Goal: Task Accomplishment & Management: Manage account settings

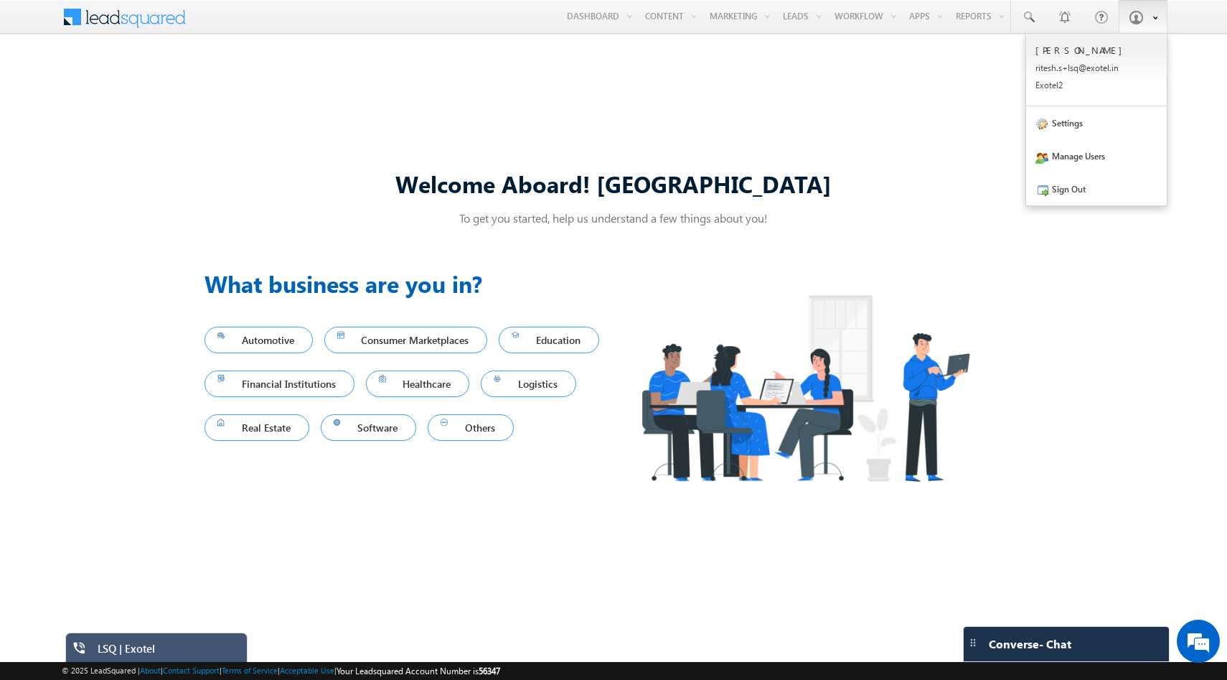
click at [1137, 12] on span at bounding box center [1136, 17] width 14 height 14
click at [1093, 131] on link "Settings" at bounding box center [1096, 122] width 141 height 33
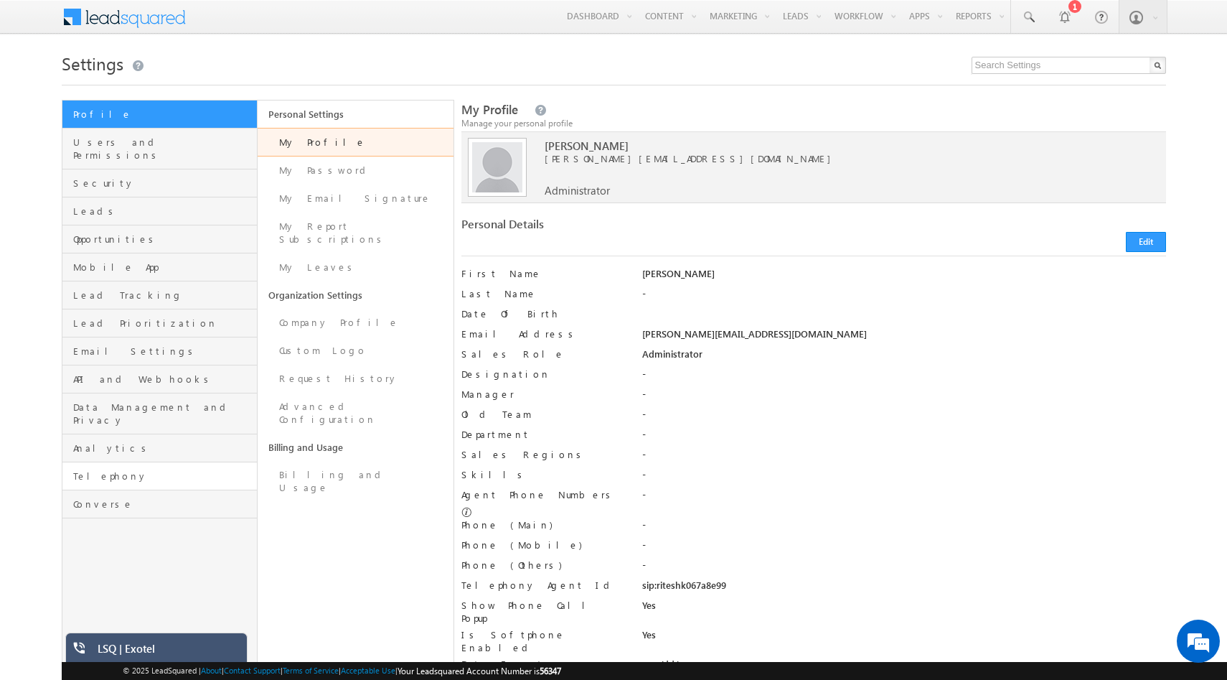
click at [95, 462] on link "Telephony" at bounding box center [159, 476] width 195 height 28
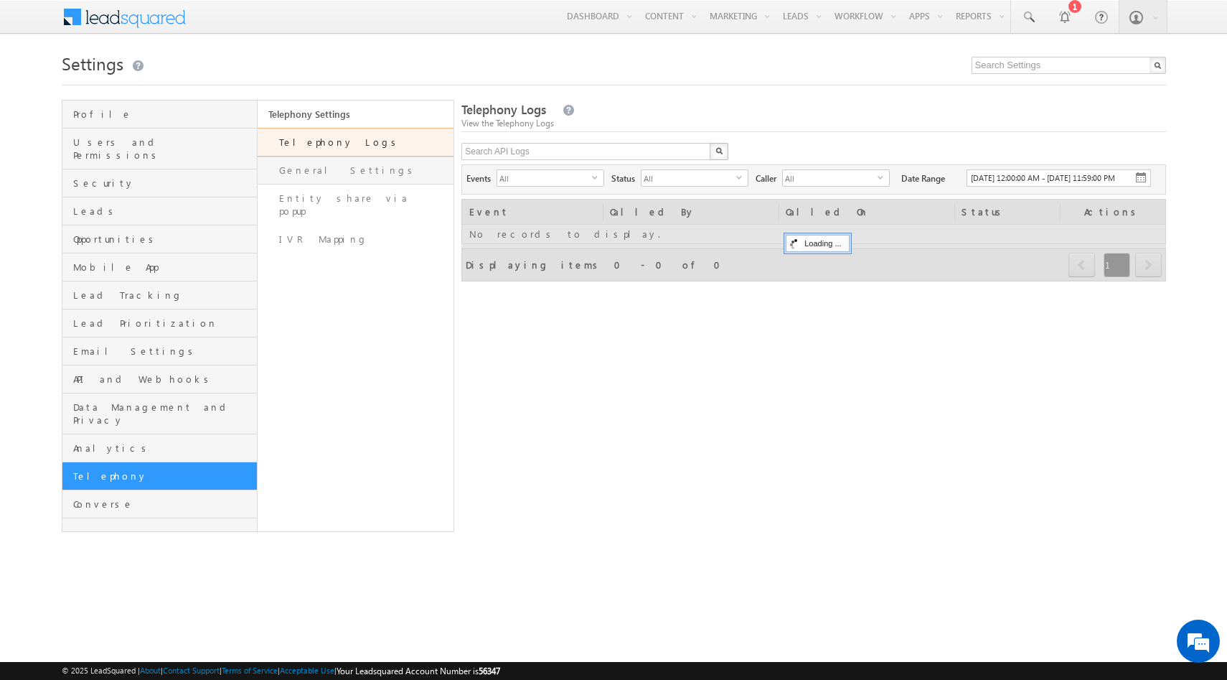
click at [337, 175] on link "General Settings" at bounding box center [356, 170] width 196 height 28
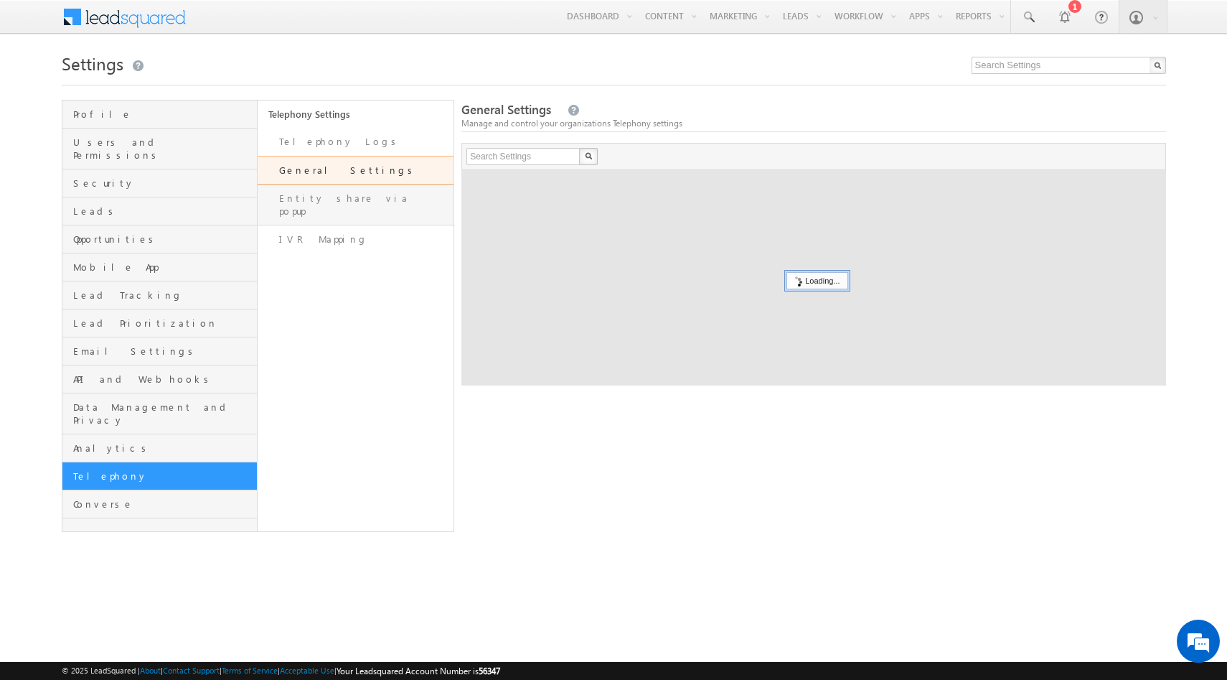
click at [337, 202] on link "Entity share via popup" at bounding box center [356, 204] width 196 height 41
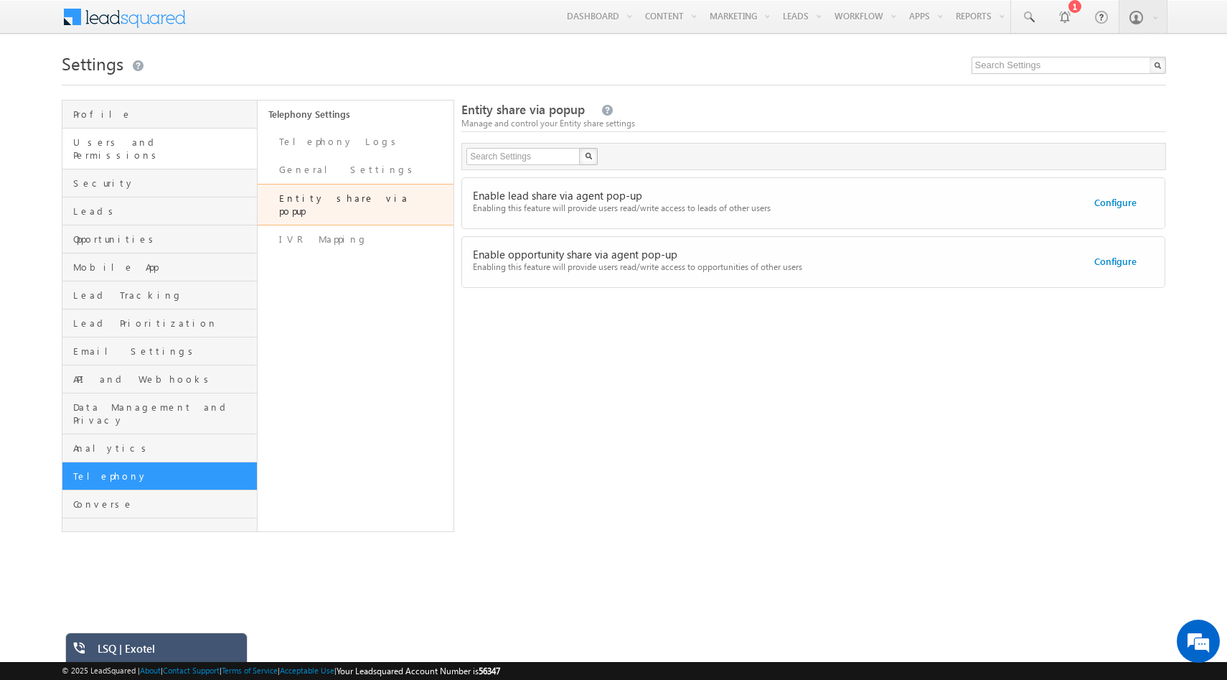
click at [121, 150] on link "Users and Permissions" at bounding box center [159, 148] width 195 height 41
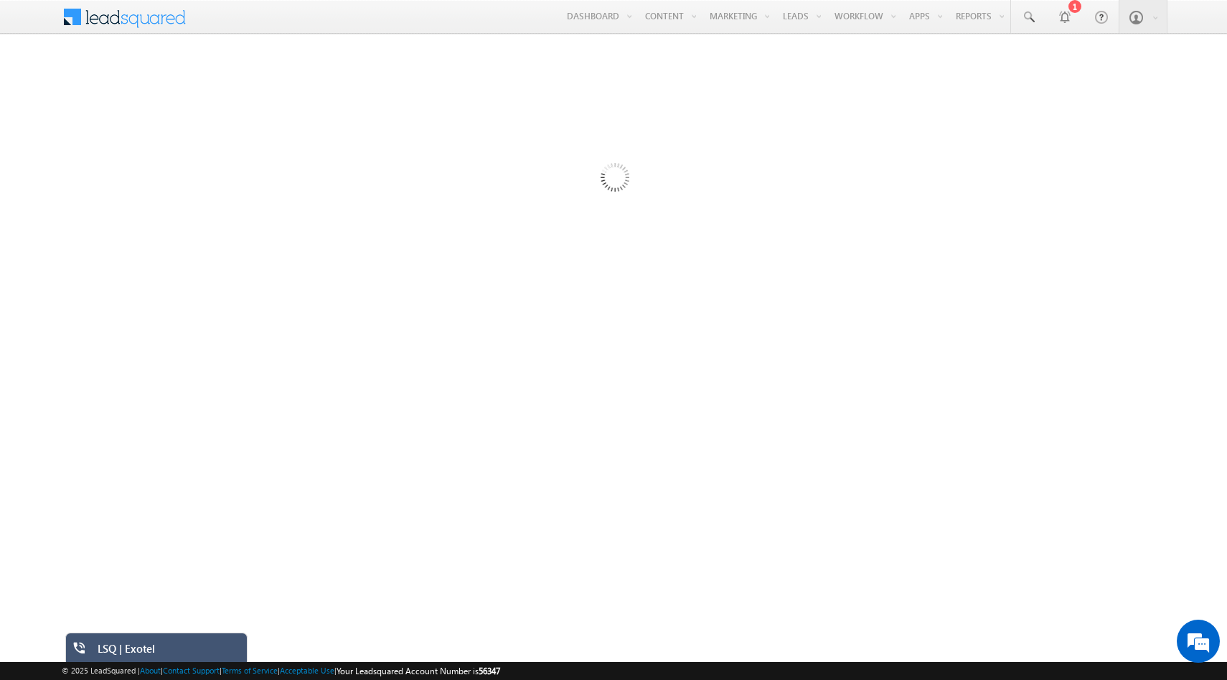
click at [169, 648] on div "LSQ | Exotel" at bounding box center [167, 652] width 139 height 20
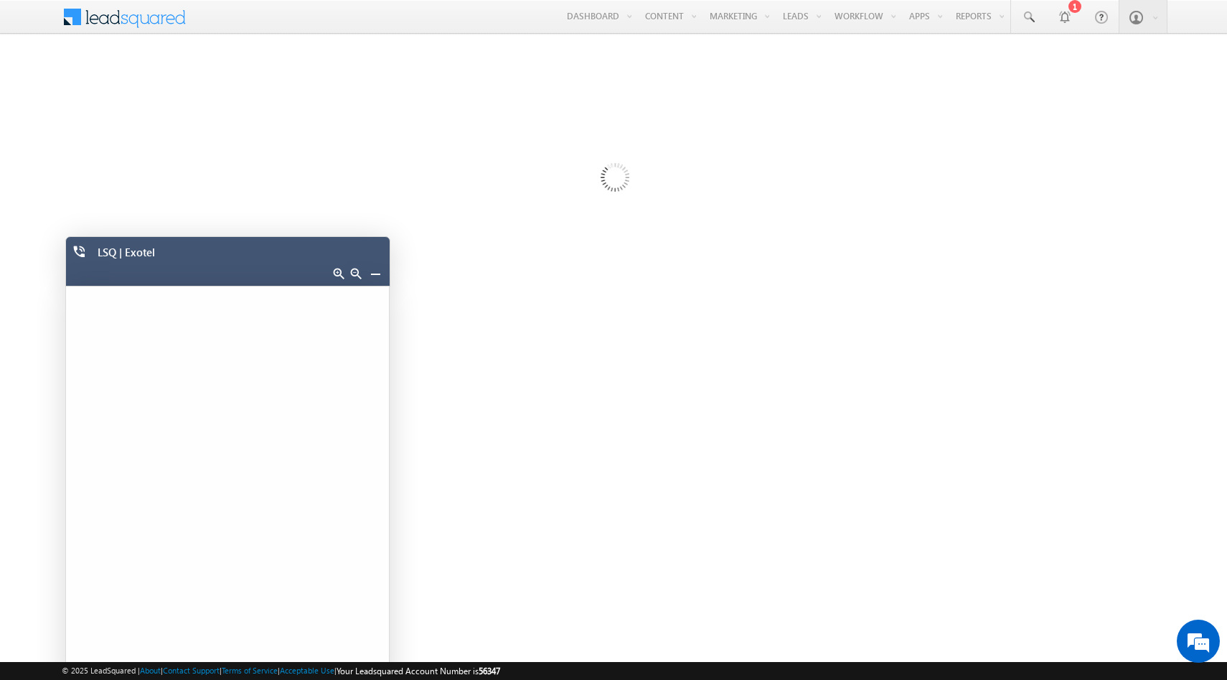
click at [341, 273] on link at bounding box center [338, 273] width 11 height 11
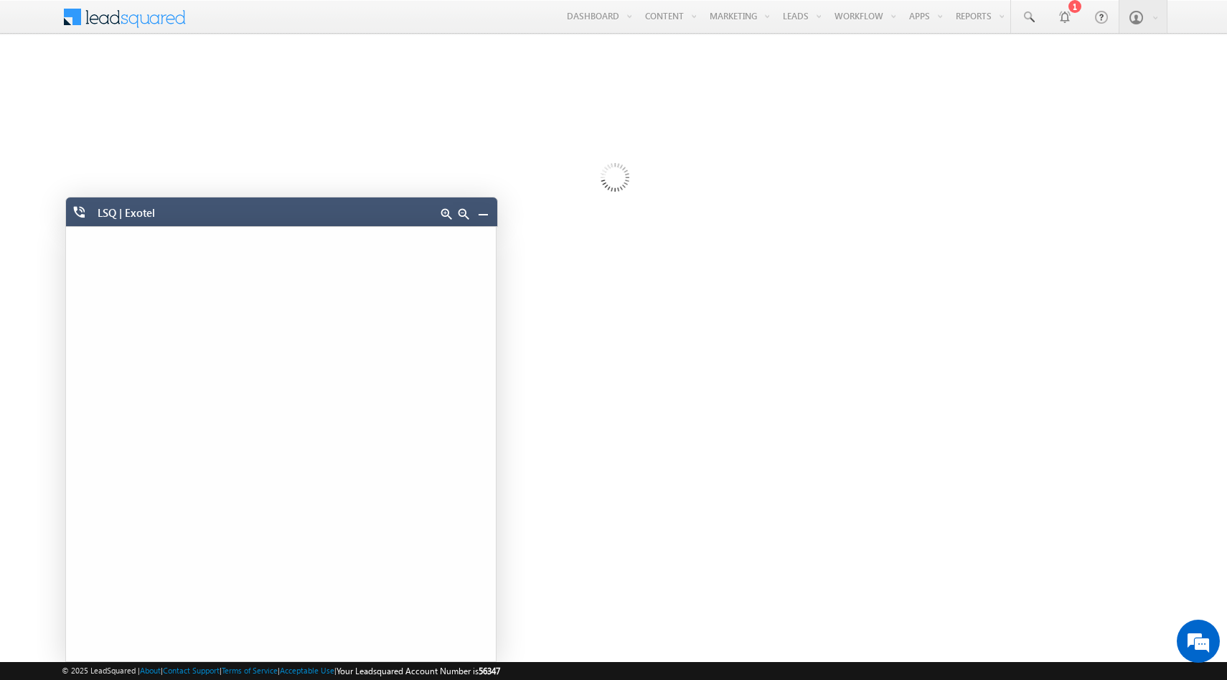
click at [446, 219] on link at bounding box center [446, 213] width 11 height 11
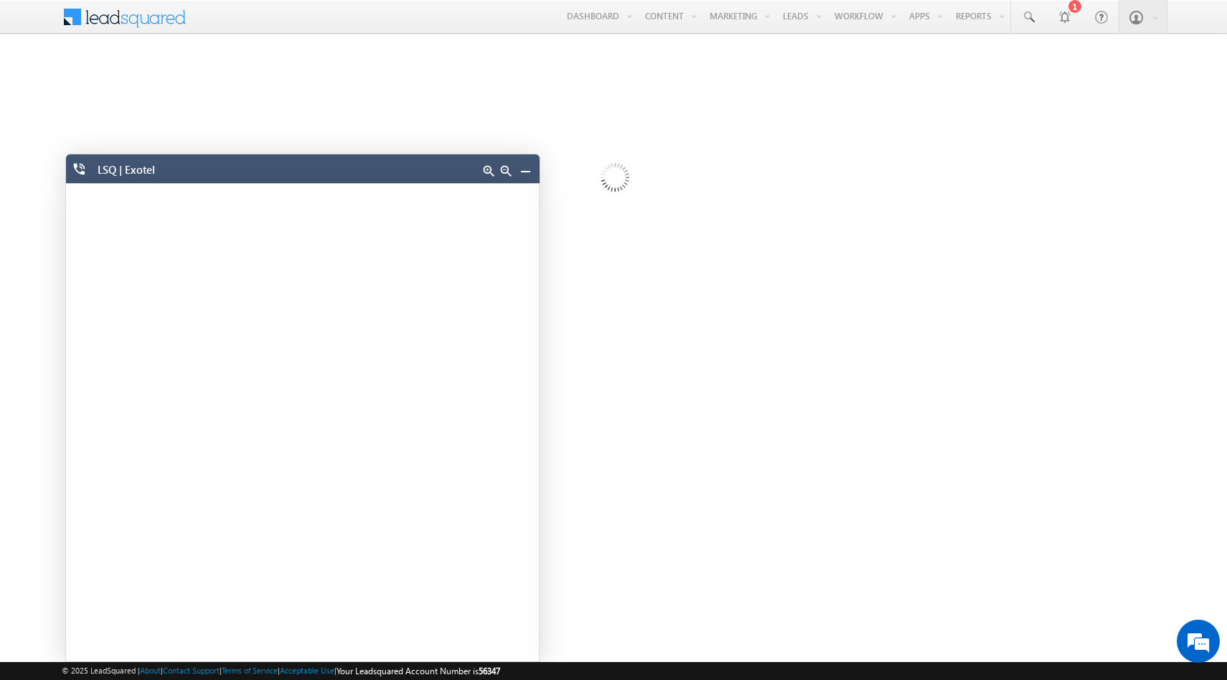
click at [509, 170] on link at bounding box center [505, 170] width 11 height 11
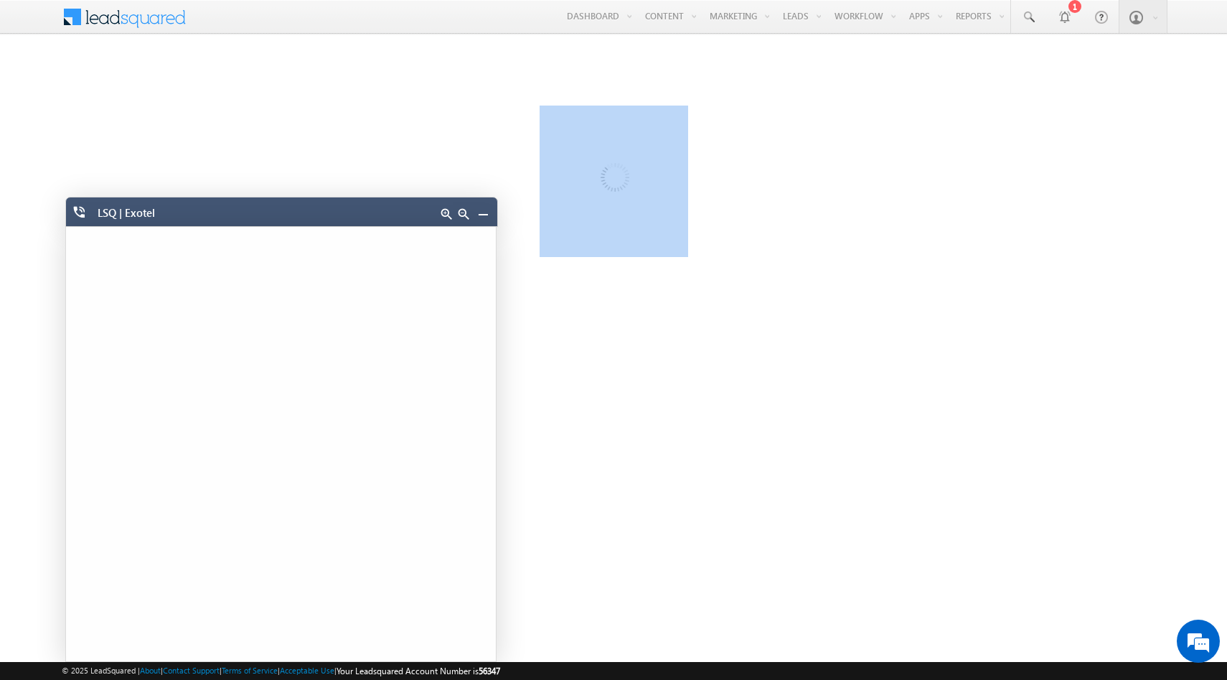
click at [509, 170] on div at bounding box center [614, 392] width 1104 height 574
click at [464, 215] on link at bounding box center [463, 213] width 11 height 11
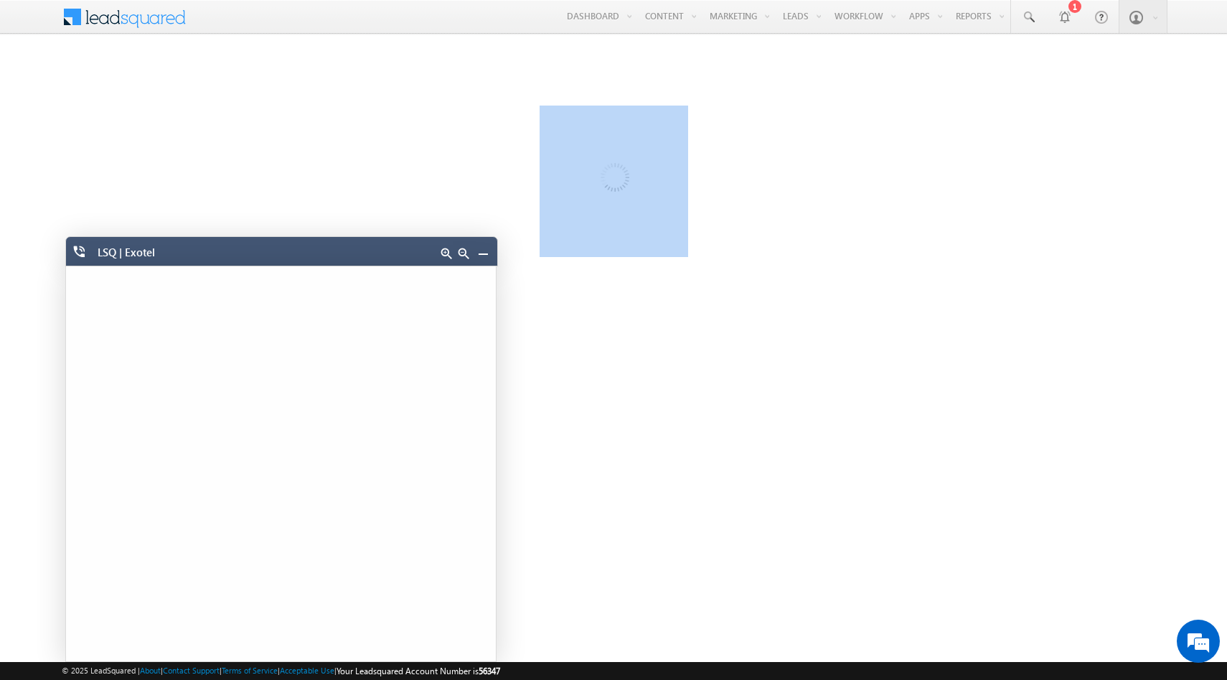
click at [480, 250] on link at bounding box center [482, 253] width 11 height 11
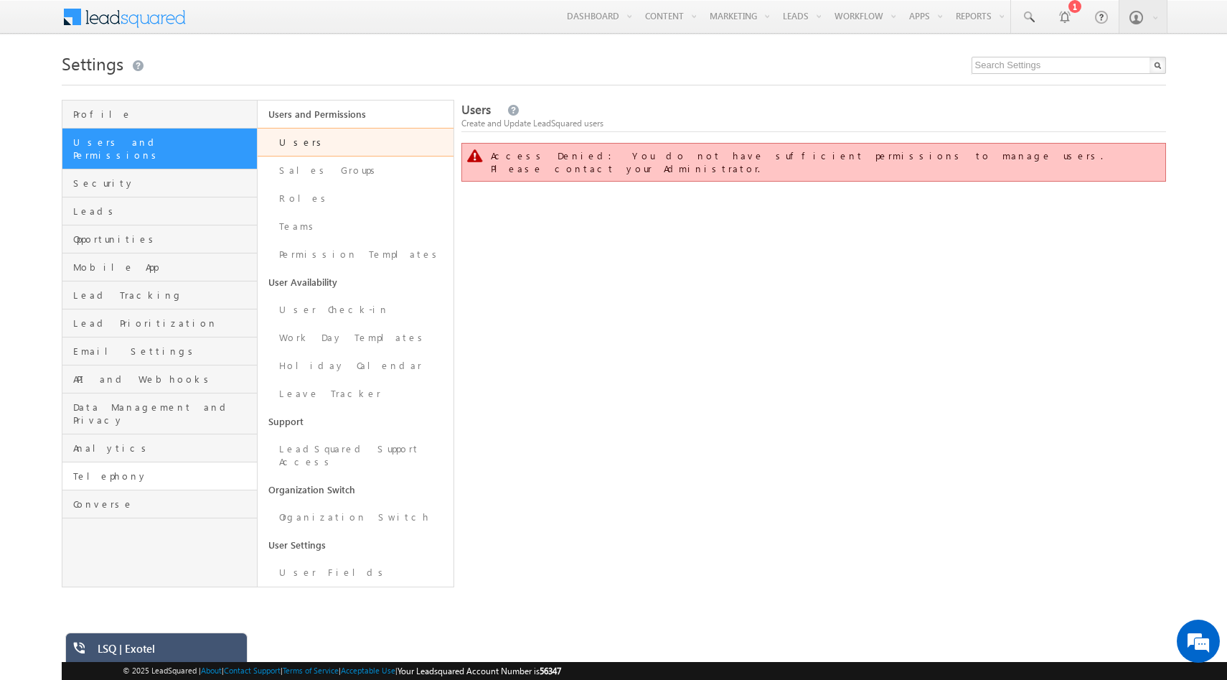
click at [87, 462] on link "Telephony" at bounding box center [159, 476] width 195 height 28
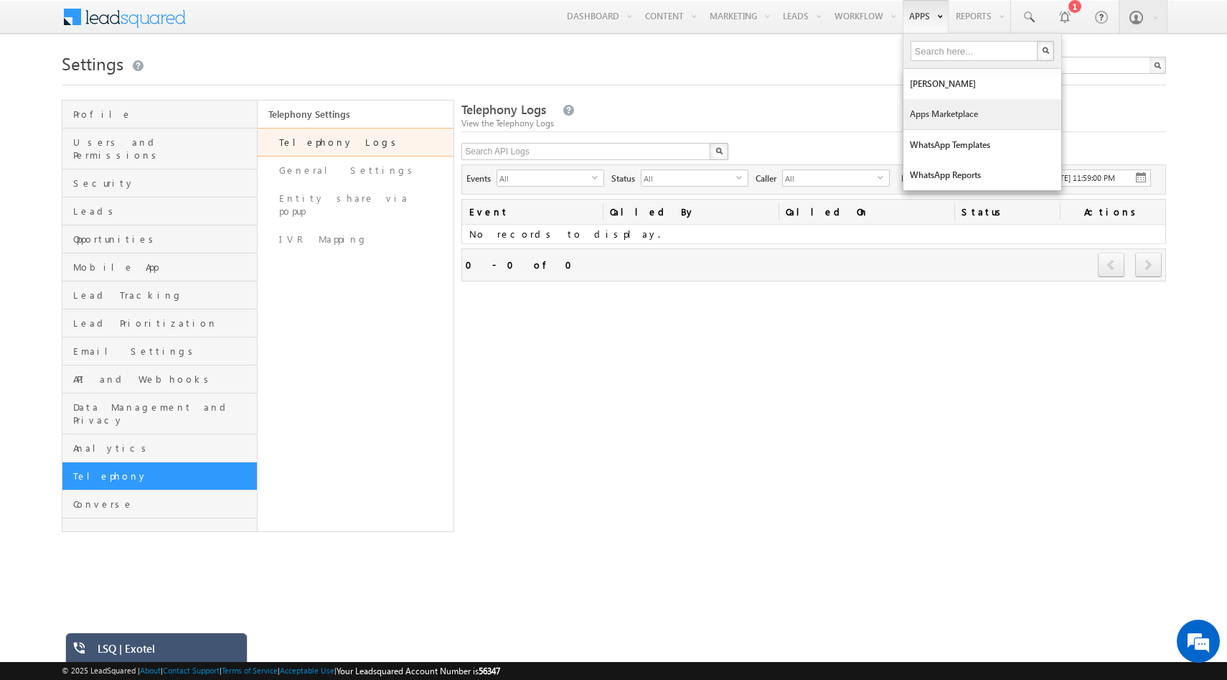
click at [936, 112] on link "Apps Marketplace" at bounding box center [982, 114] width 158 height 30
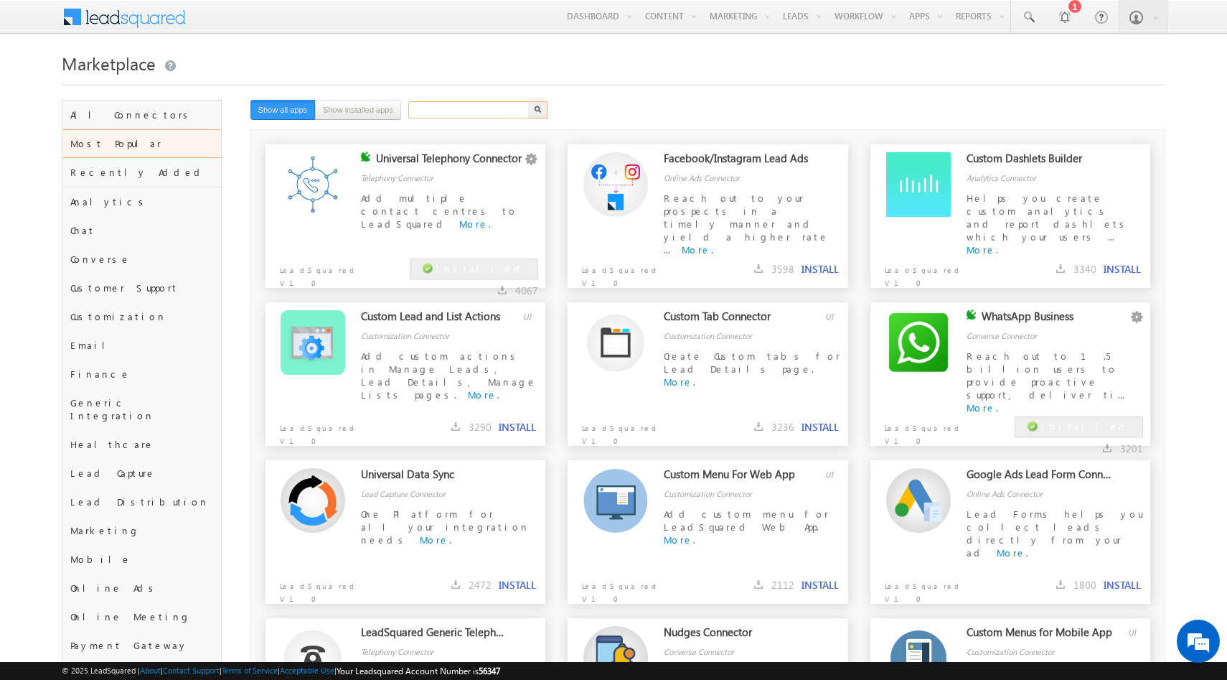
click at [451, 113] on input "text" at bounding box center [469, 109] width 123 height 17
type input "exotel"
click at [529, 101] on button "button" at bounding box center [538, 109] width 19 height 17
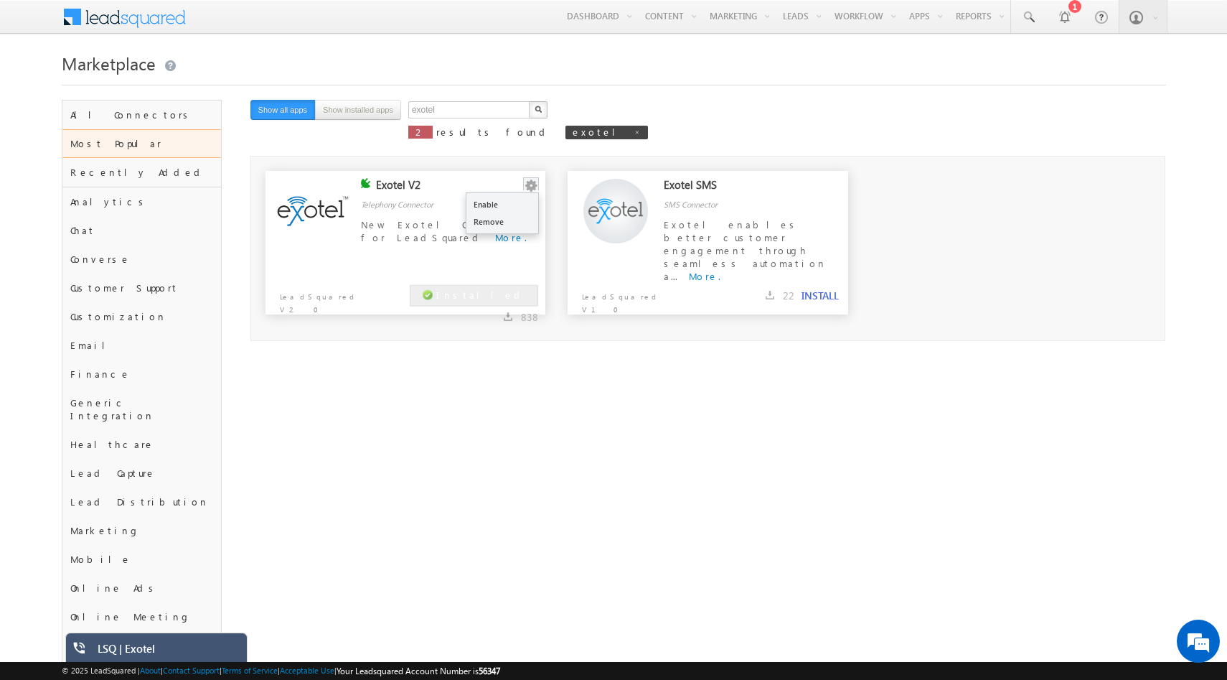
click at [531, 186] on button "button" at bounding box center [531, 186] width 14 height 14
click at [533, 179] on button "button" at bounding box center [531, 186] width 14 height 14
click at [381, 251] on div "New Exotel Connector for LeadSquared More." at bounding box center [449, 238] width 177 height 40
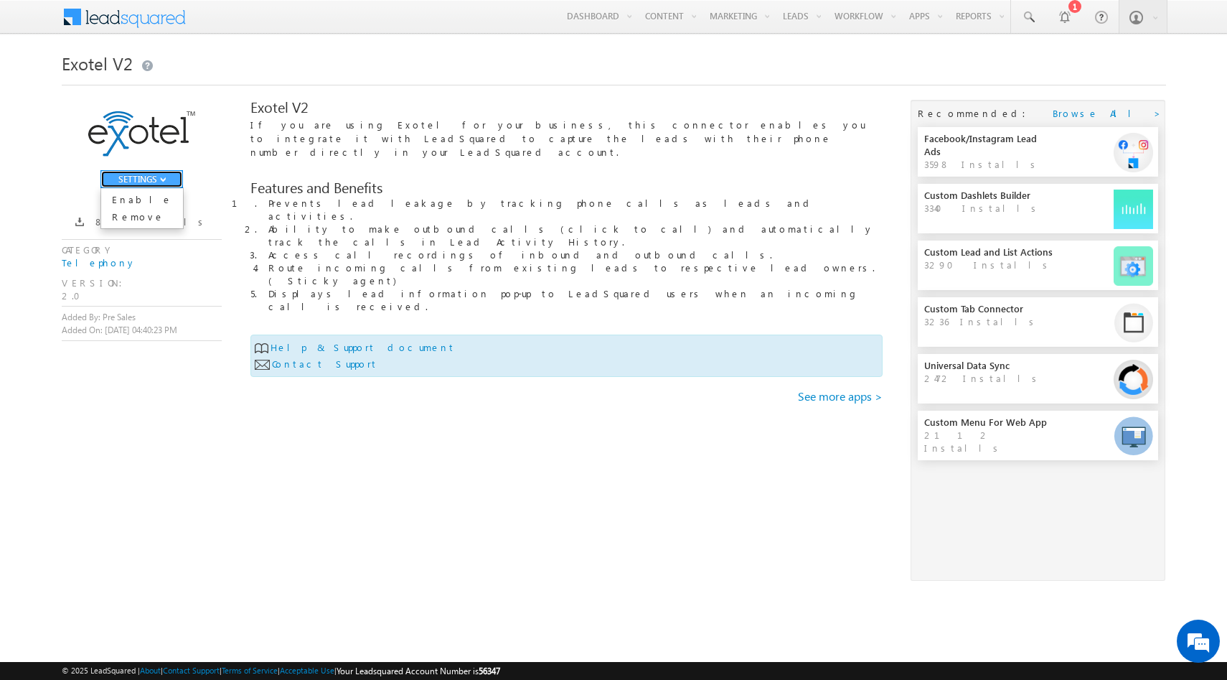
click at [161, 180] on span "button" at bounding box center [163, 180] width 6 height 6
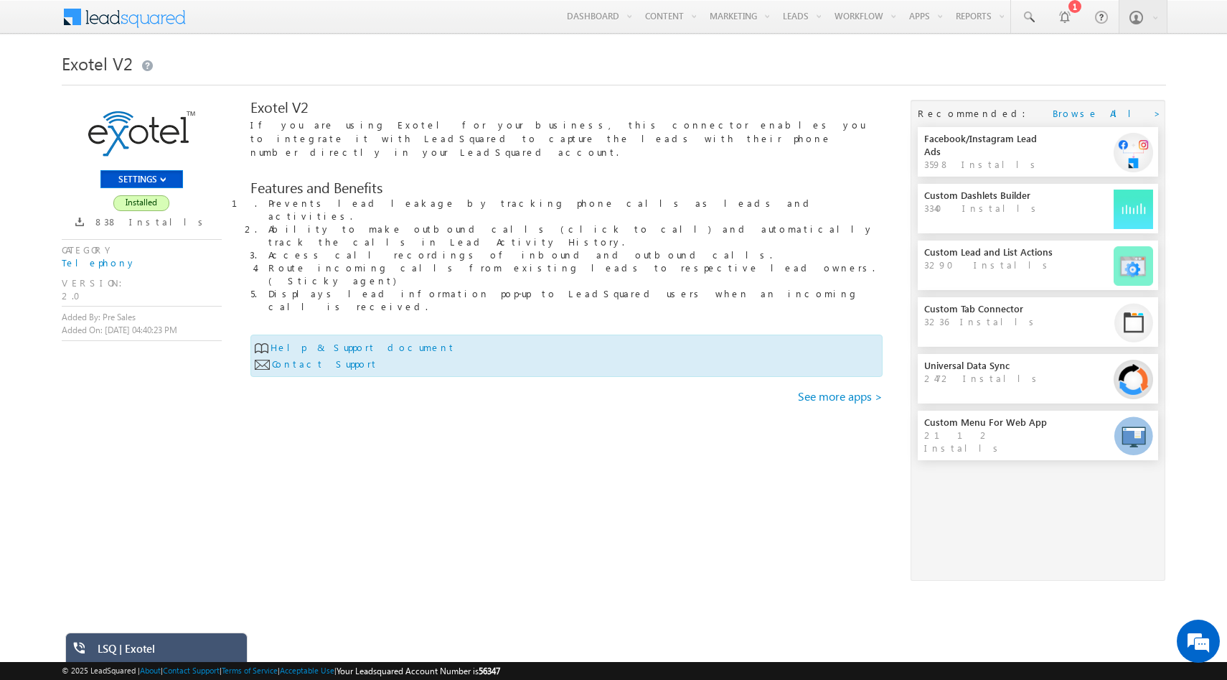
click at [248, 222] on div "SETTINGS Enable Remove Installed 838 Installs CATEGORY Telephony VERSION: 2.0 A…" at bounding box center [614, 351] width 1104 height 502
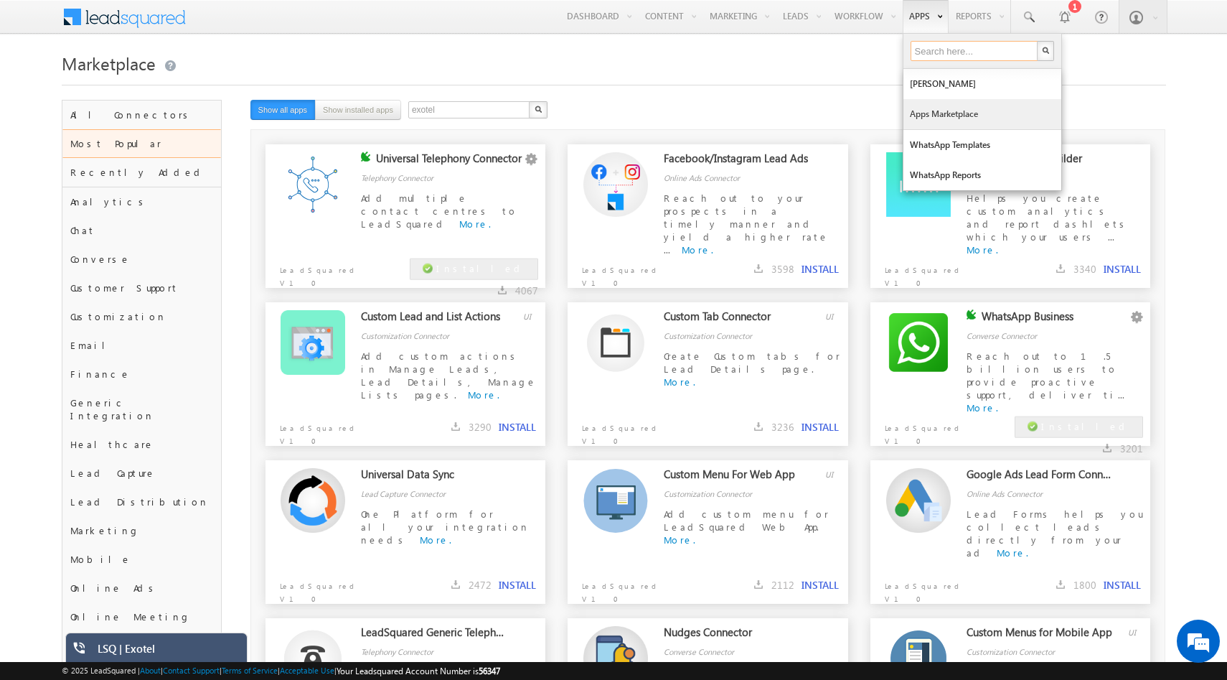
click at [1002, 50] on input "text" at bounding box center [975, 51] width 129 height 20
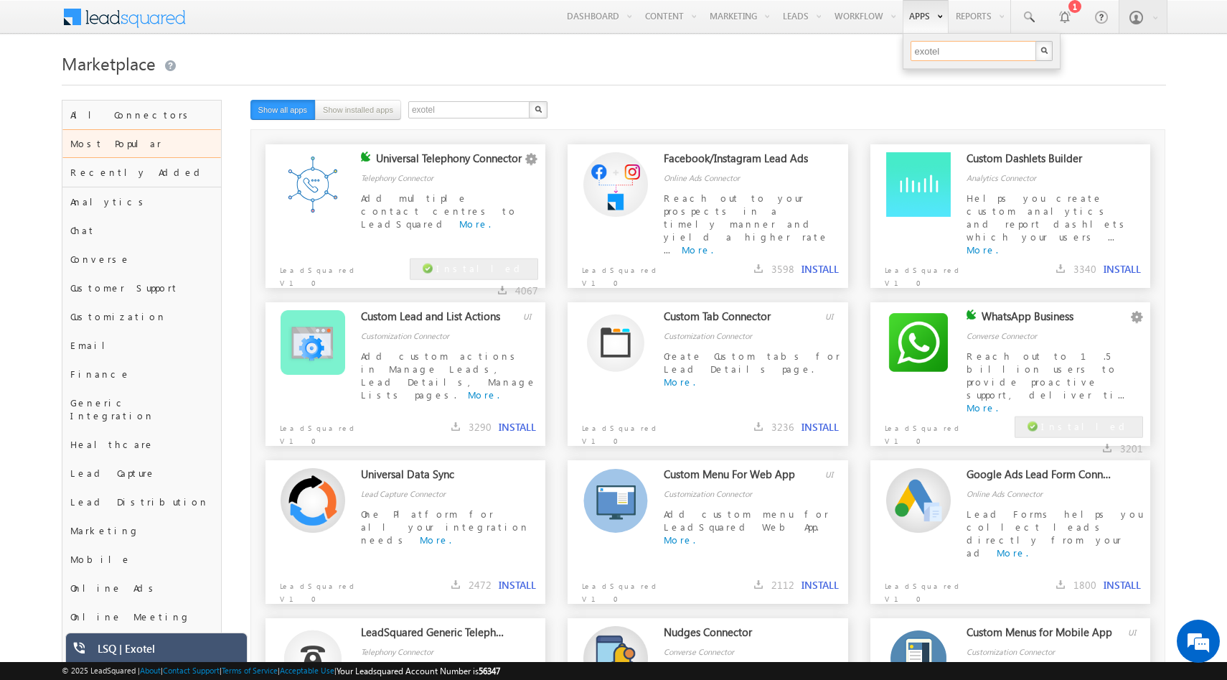
type input "exotel"
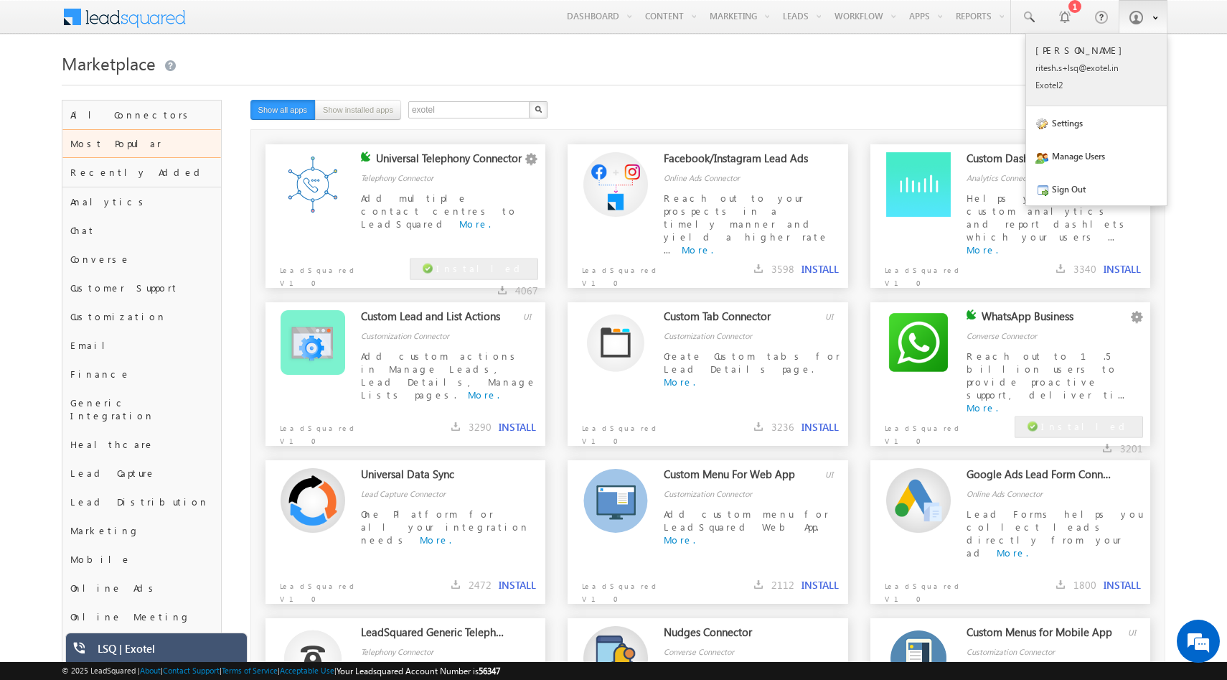
click at [1068, 70] on p "rites h.s+l sq@ex otel. in" at bounding box center [1096, 67] width 122 height 11
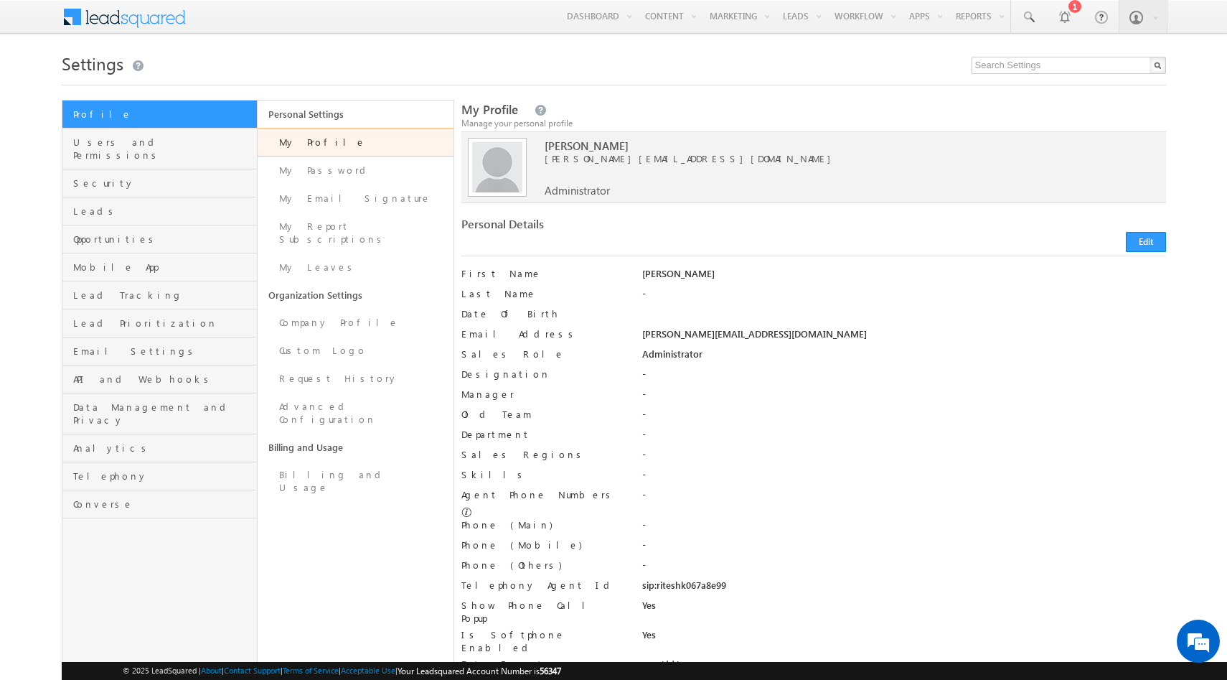
click at [320, 143] on link "My Profile" at bounding box center [356, 142] width 196 height 29
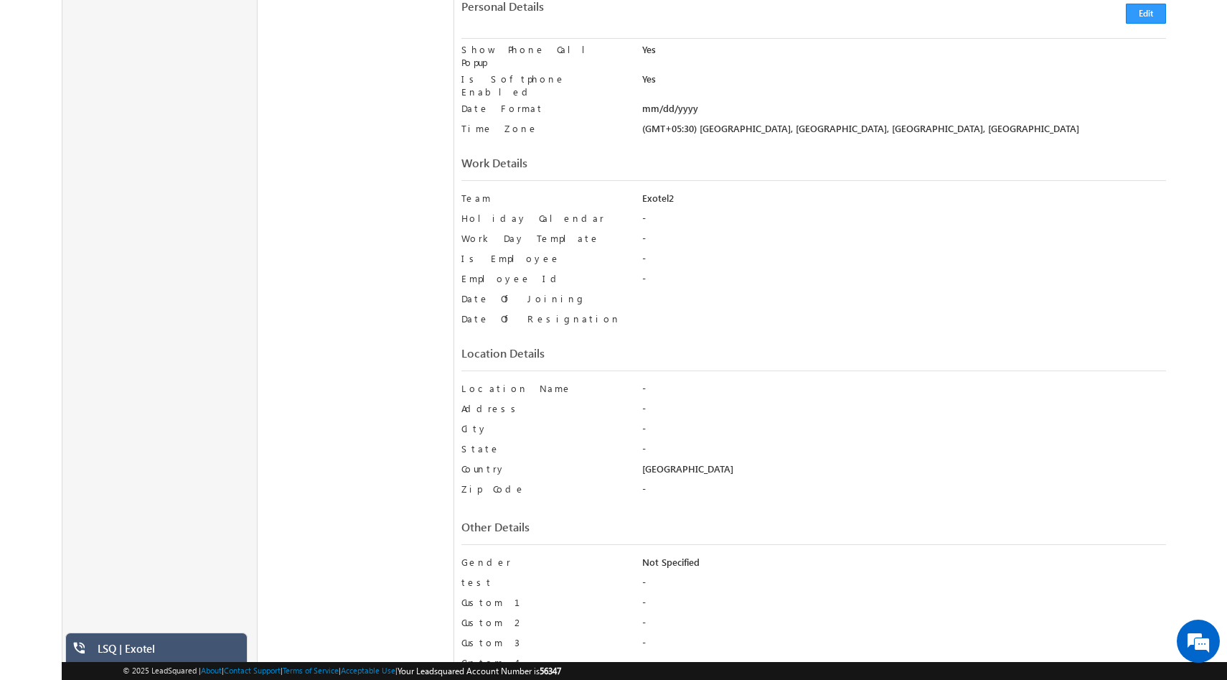
scroll to position [702, 0]
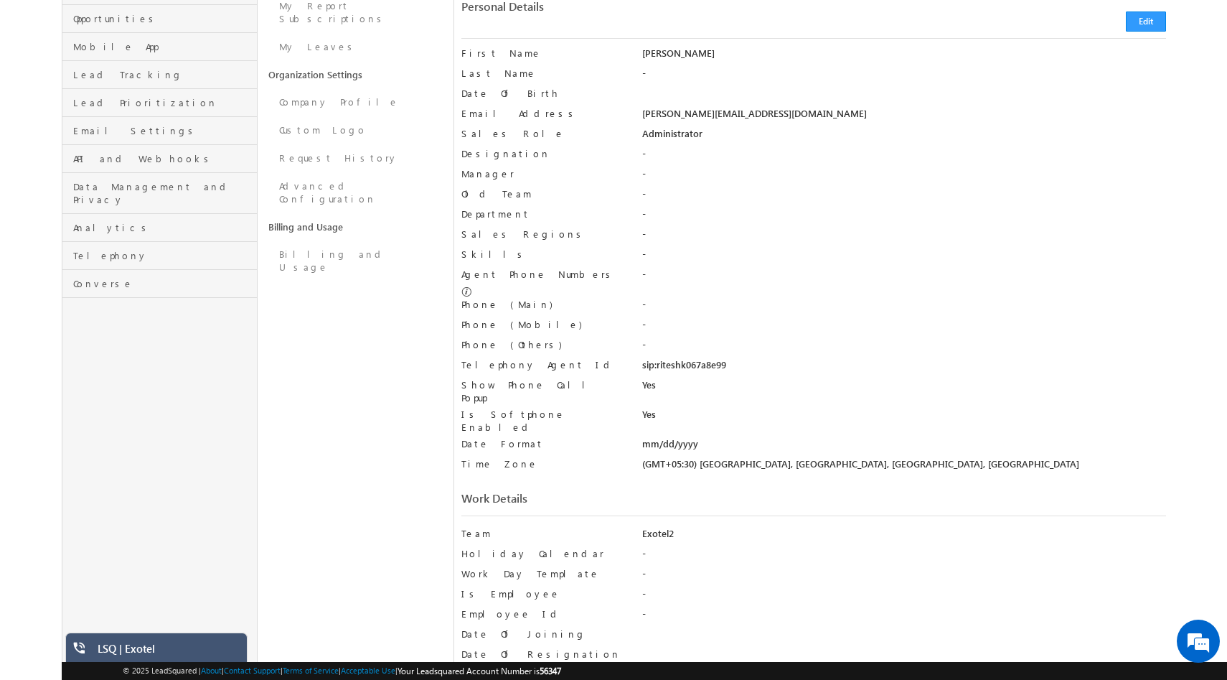
scroll to position [134, 0]
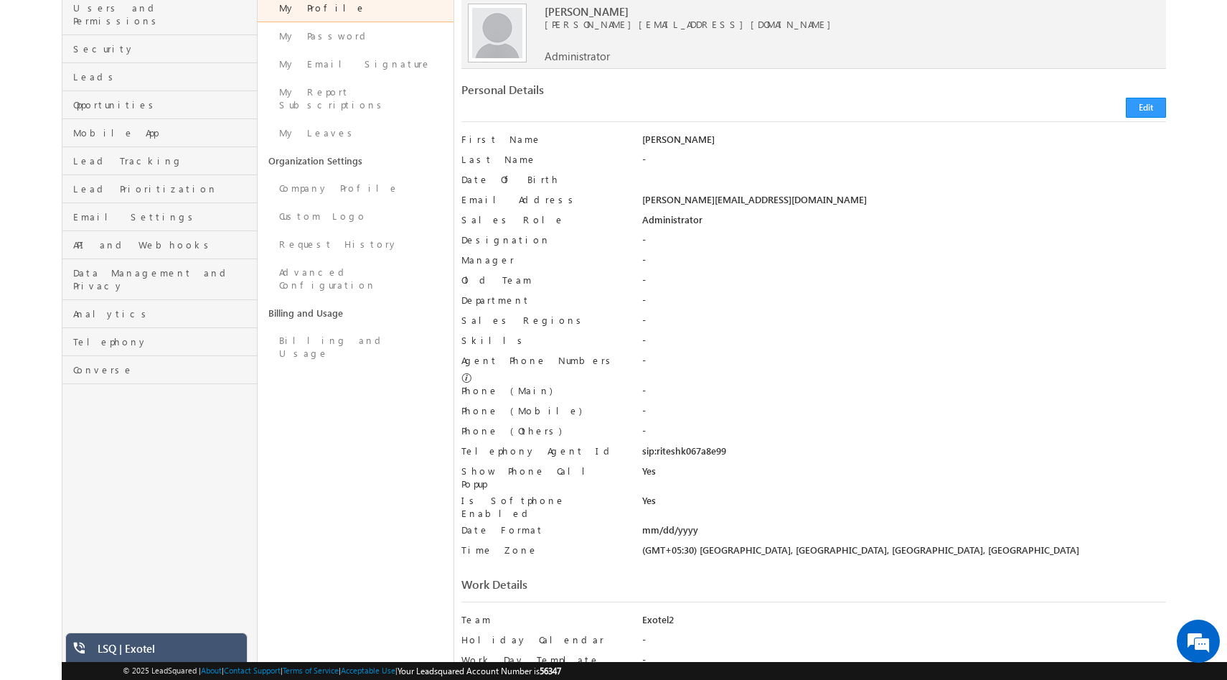
click at [717, 444] on div "sip:riteshk067a8e99" at bounding box center [904, 454] width 524 height 20
copy div "riteshk067a8e99"
click at [180, 648] on div "LSQ | Exotel" at bounding box center [166, 652] width 139 height 20
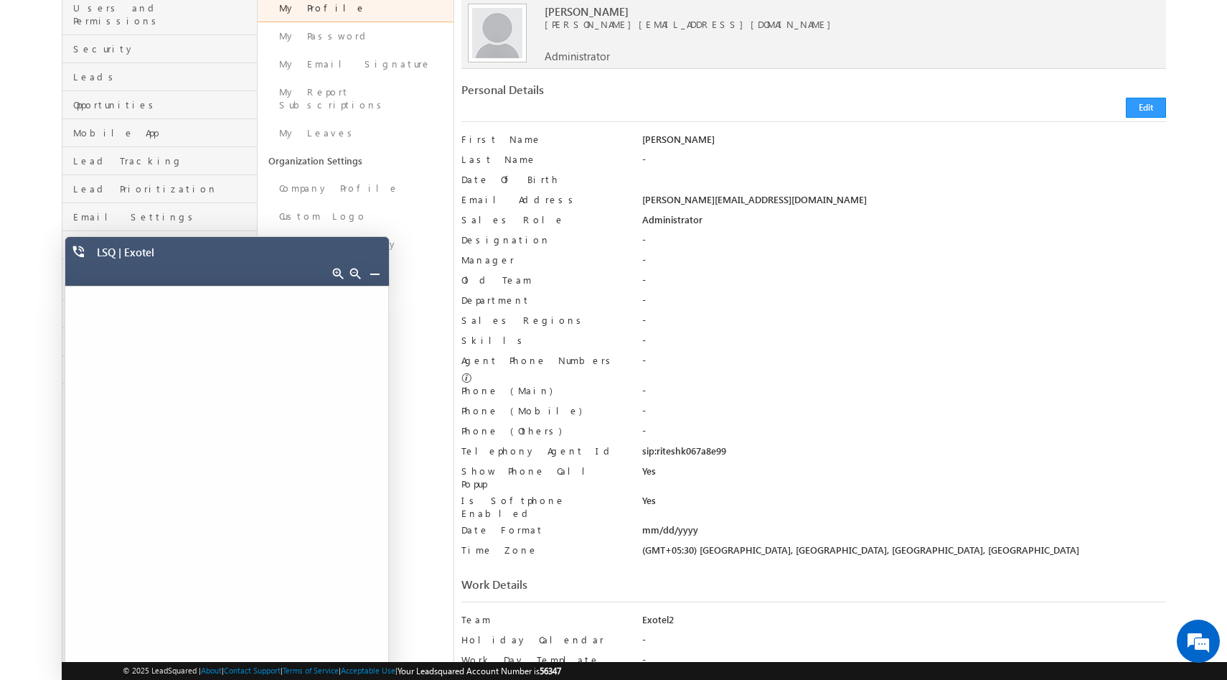
click at [372, 270] on link at bounding box center [374, 273] width 11 height 11
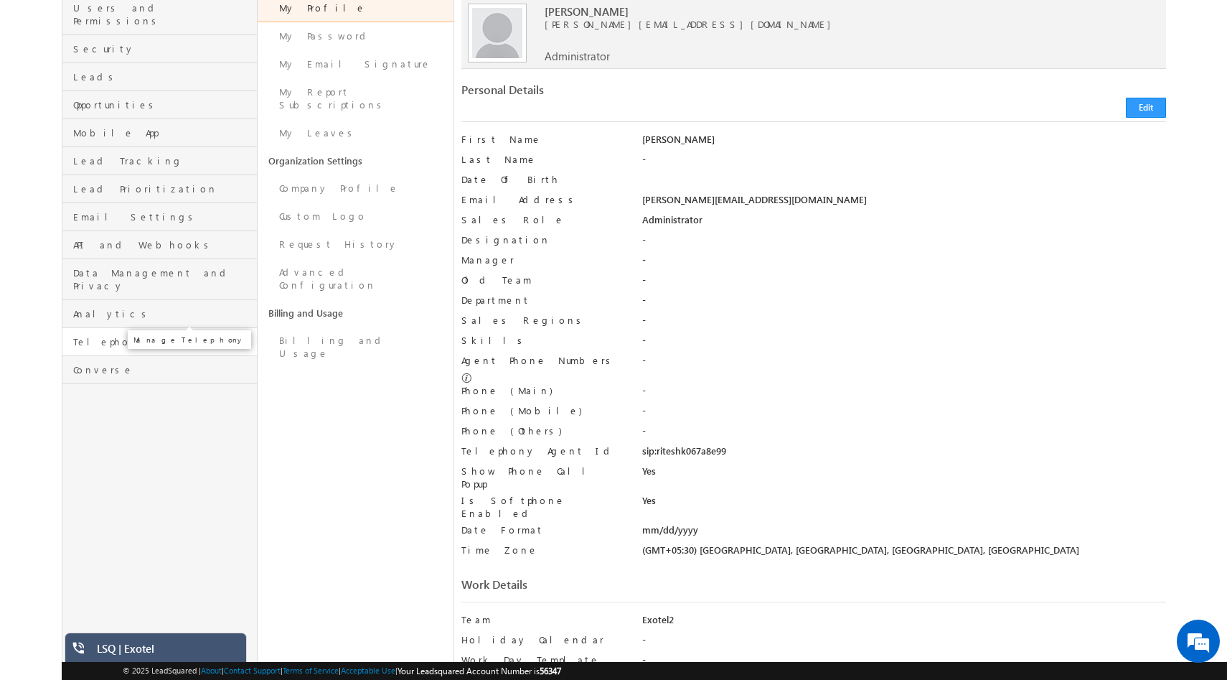
scroll to position [0, 0]
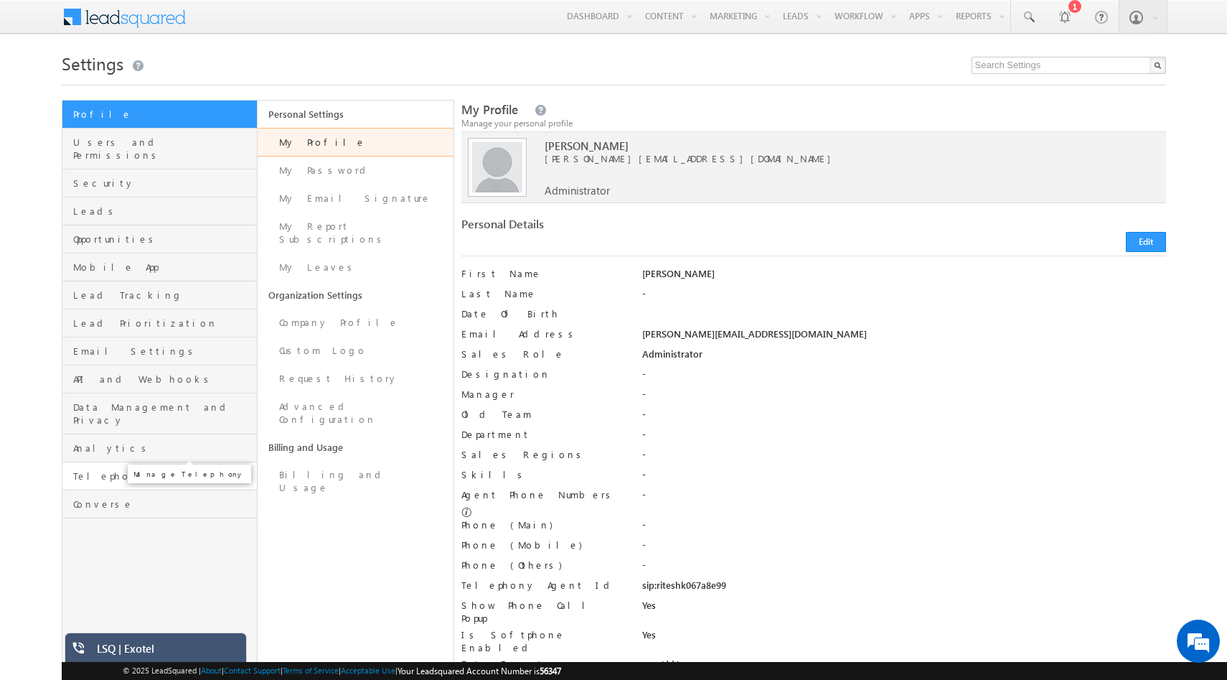
click at [111, 469] on span "Telephony" at bounding box center [163, 475] width 181 height 13
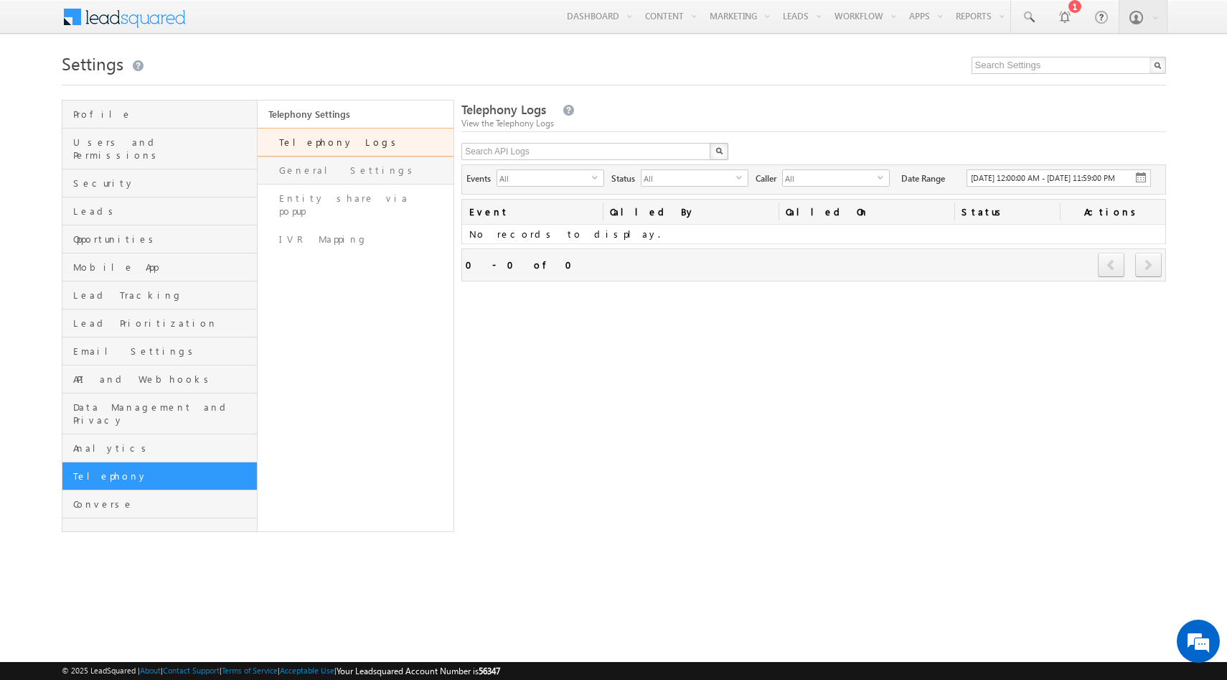
click at [313, 177] on link "General Settings" at bounding box center [356, 170] width 196 height 28
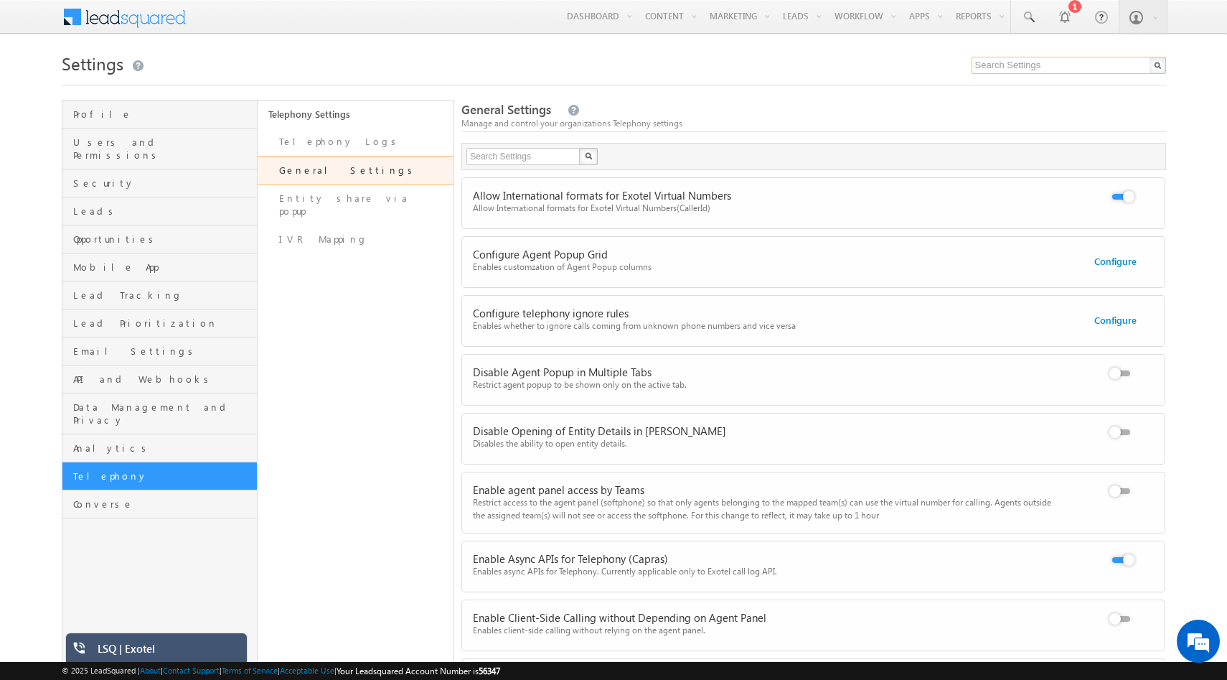
click at [1015, 62] on input "text" at bounding box center [1069, 65] width 194 height 17
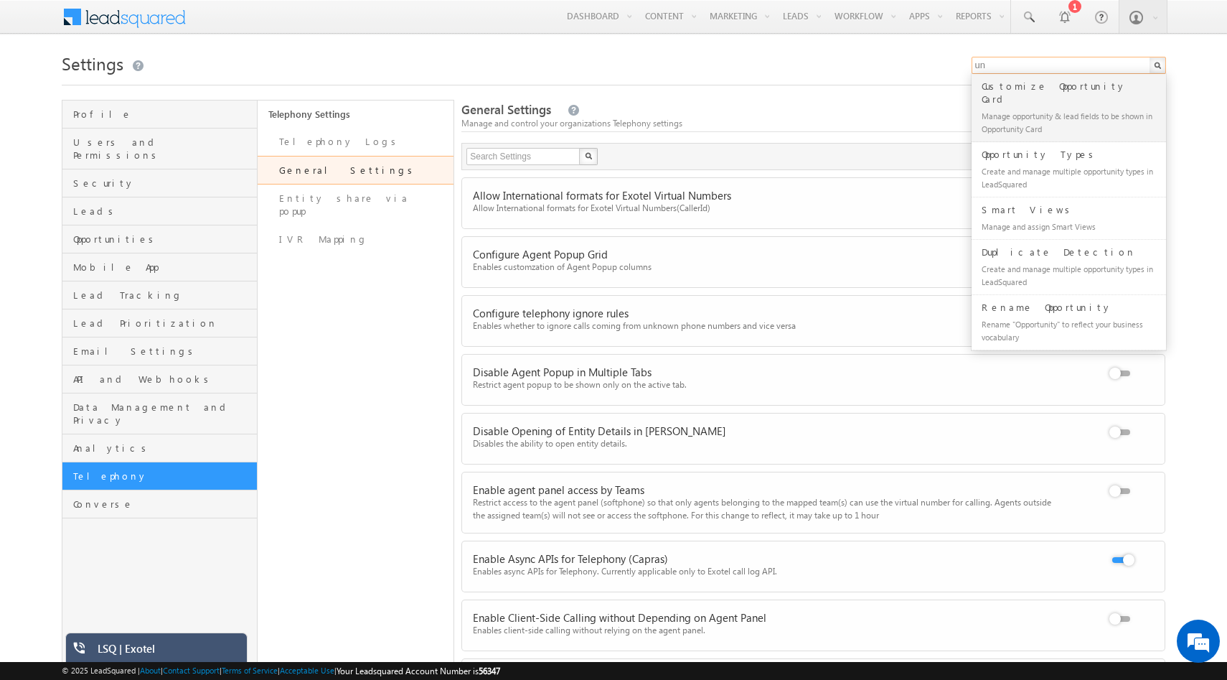
type input "u"
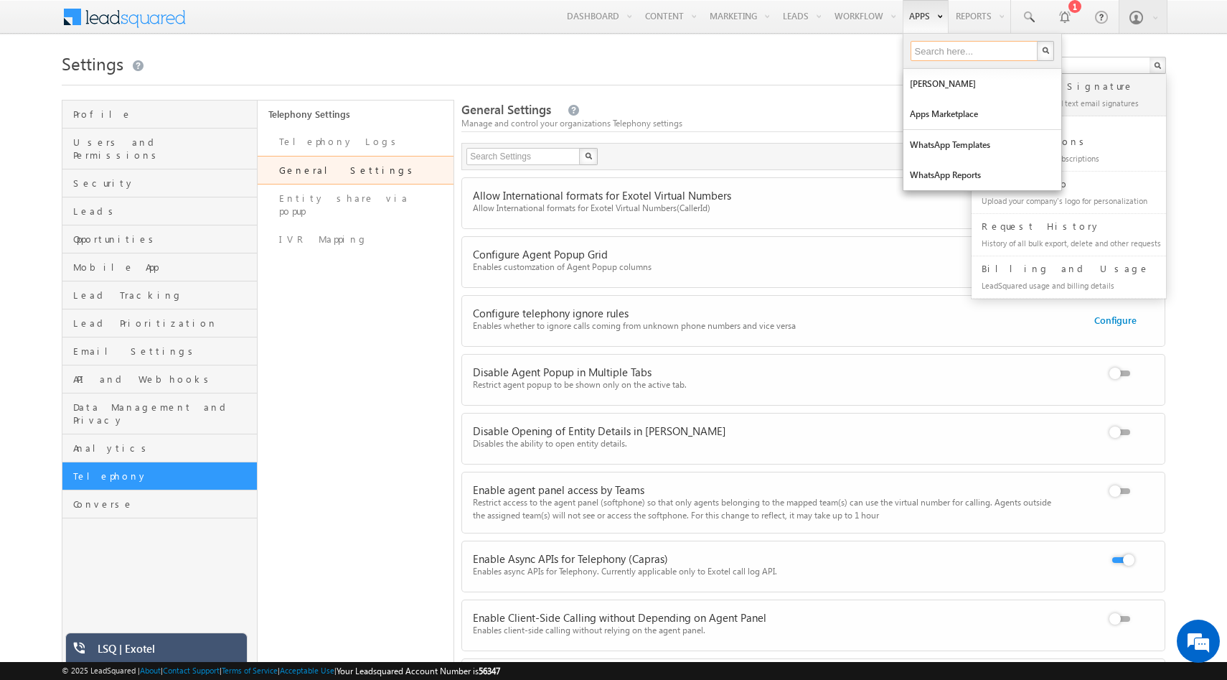
click at [918, 56] on input "text" at bounding box center [975, 51] width 129 height 20
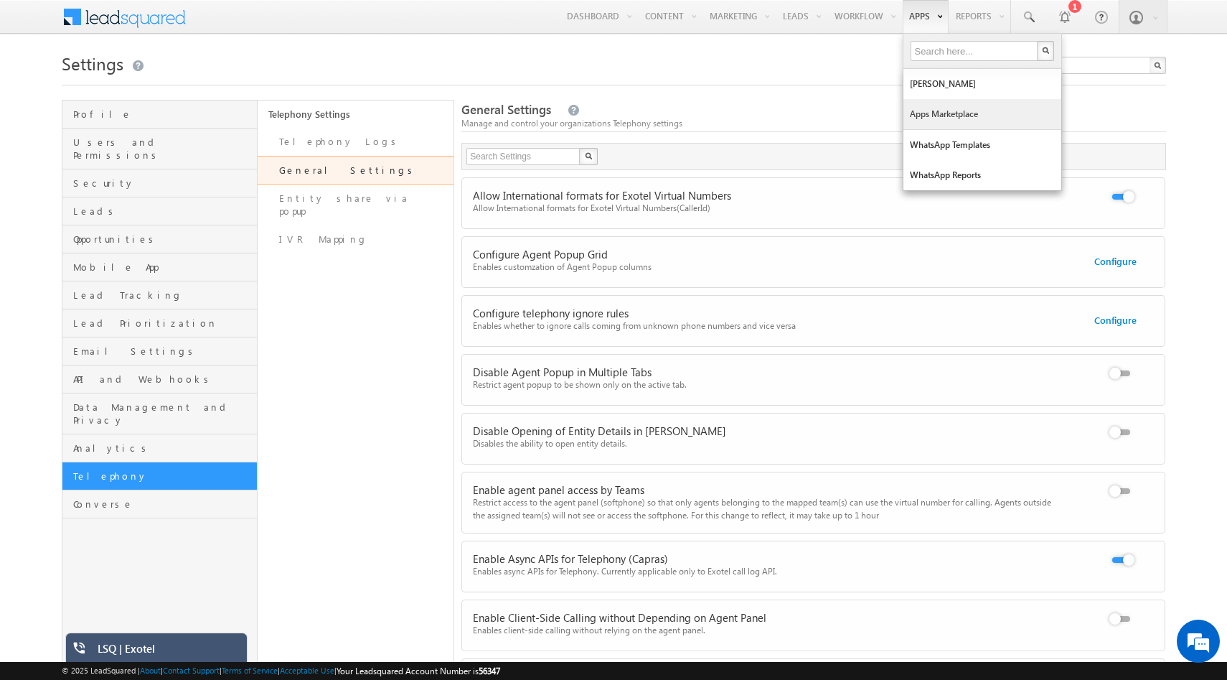
click at [932, 108] on link "Apps Marketplace" at bounding box center [982, 114] width 158 height 30
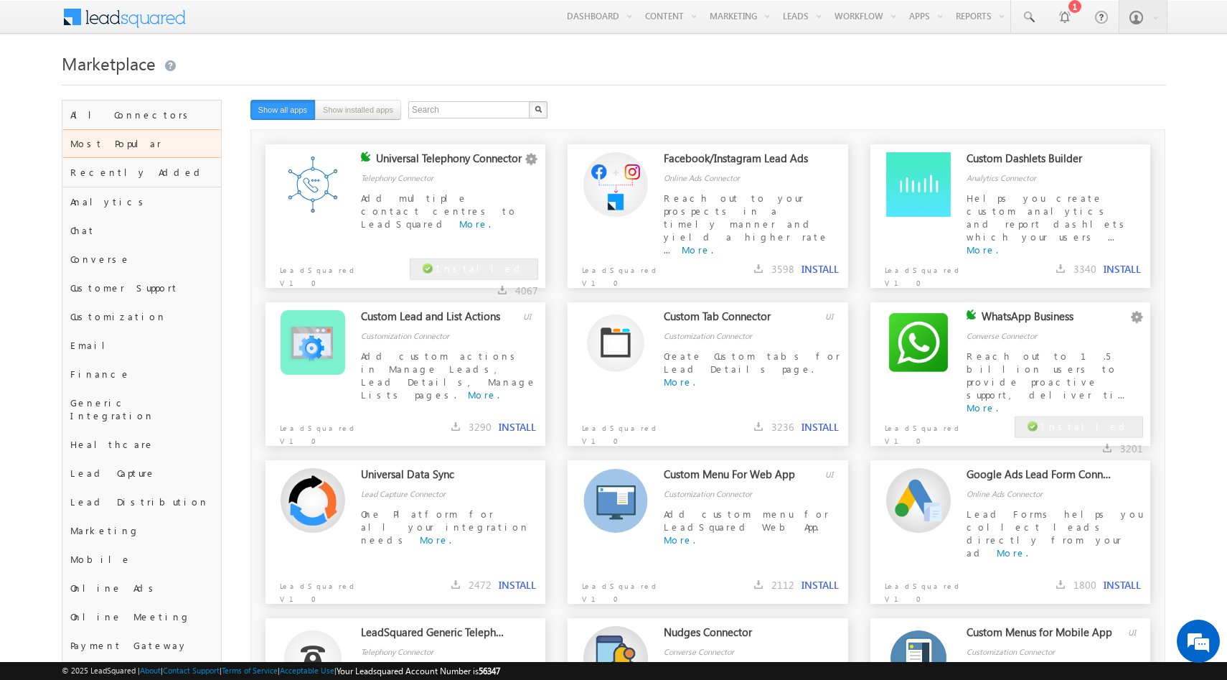
click at [462, 189] on div "Universal Telephony Connector Configure Disable Remove Telephony Connector Add …" at bounding box center [453, 191] width 184 height 80
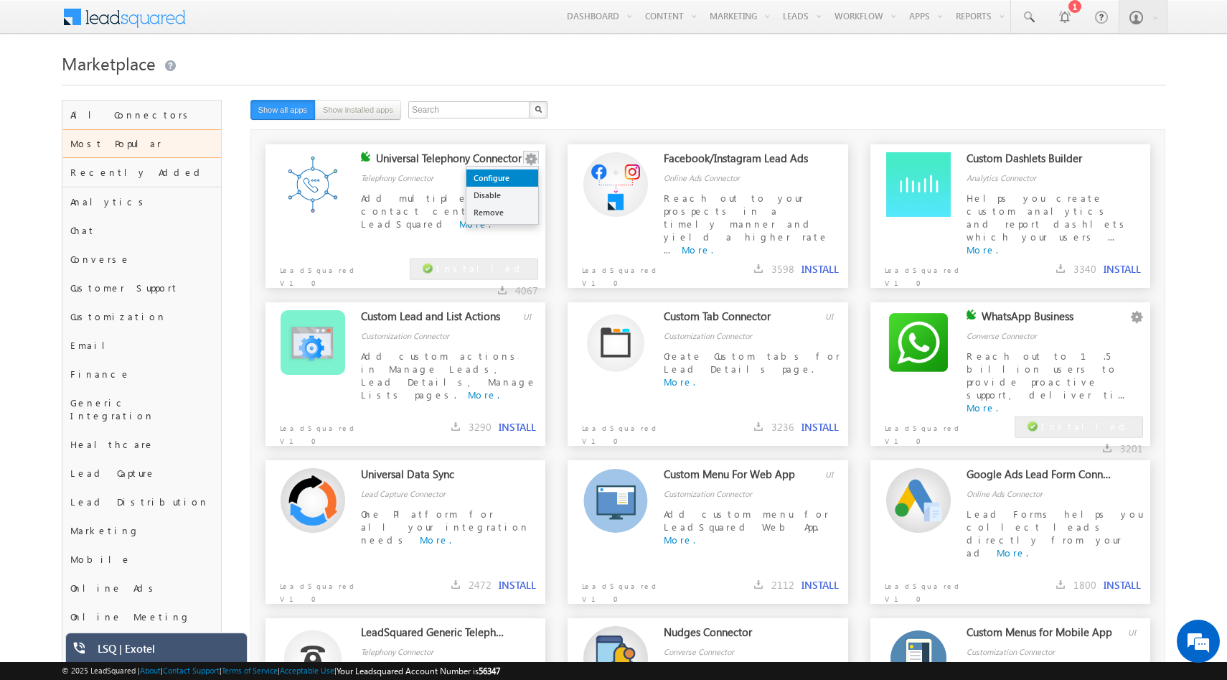
click at [516, 178] on link "Configure" at bounding box center [502, 177] width 72 height 17
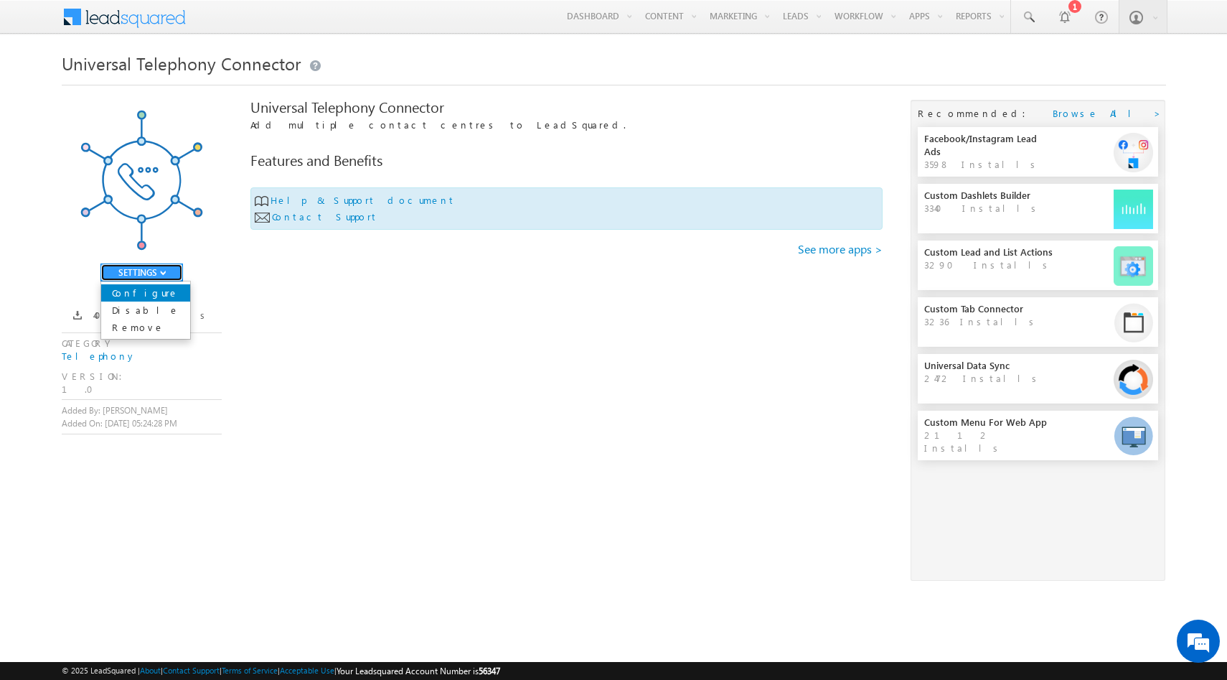
drag, startPoint x: 159, startPoint y: 274, endPoint x: 154, endPoint y: 291, distance: 17.9
click at [154, 281] on div "SETTINGS Configure Disable Remove" at bounding box center [141, 272] width 83 height 18
click at [154, 291] on link "Configure" at bounding box center [145, 292] width 89 height 17
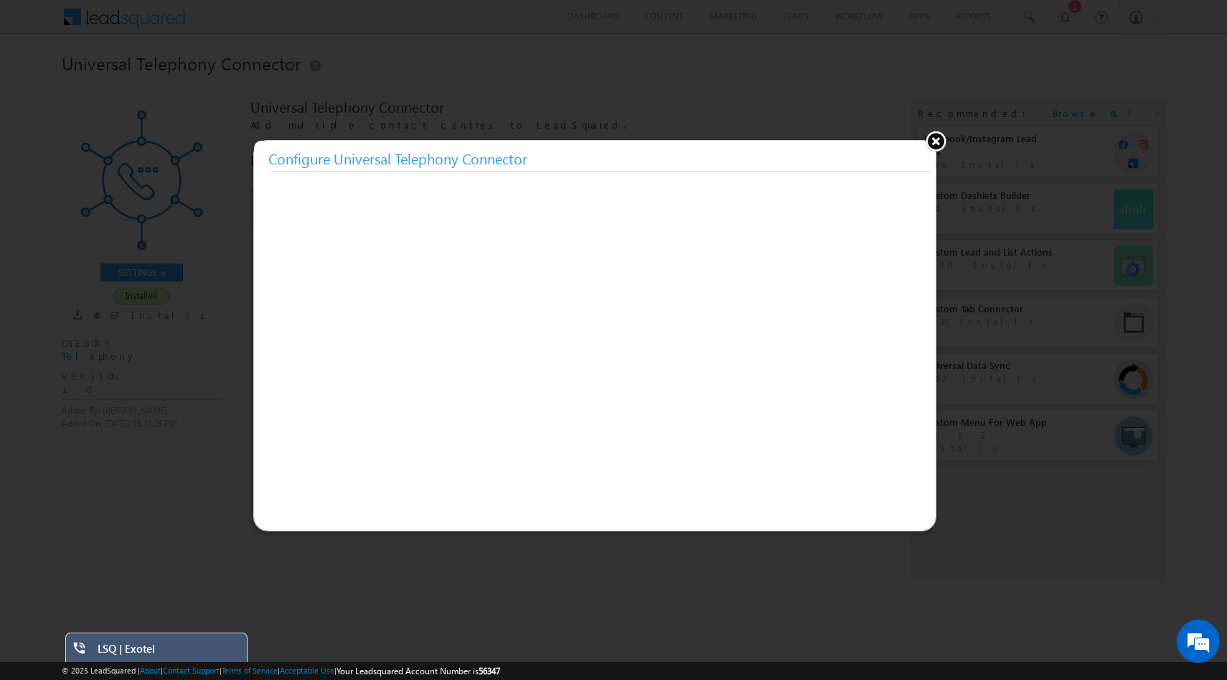
click at [939, 140] on button at bounding box center [936, 141] width 22 height 22
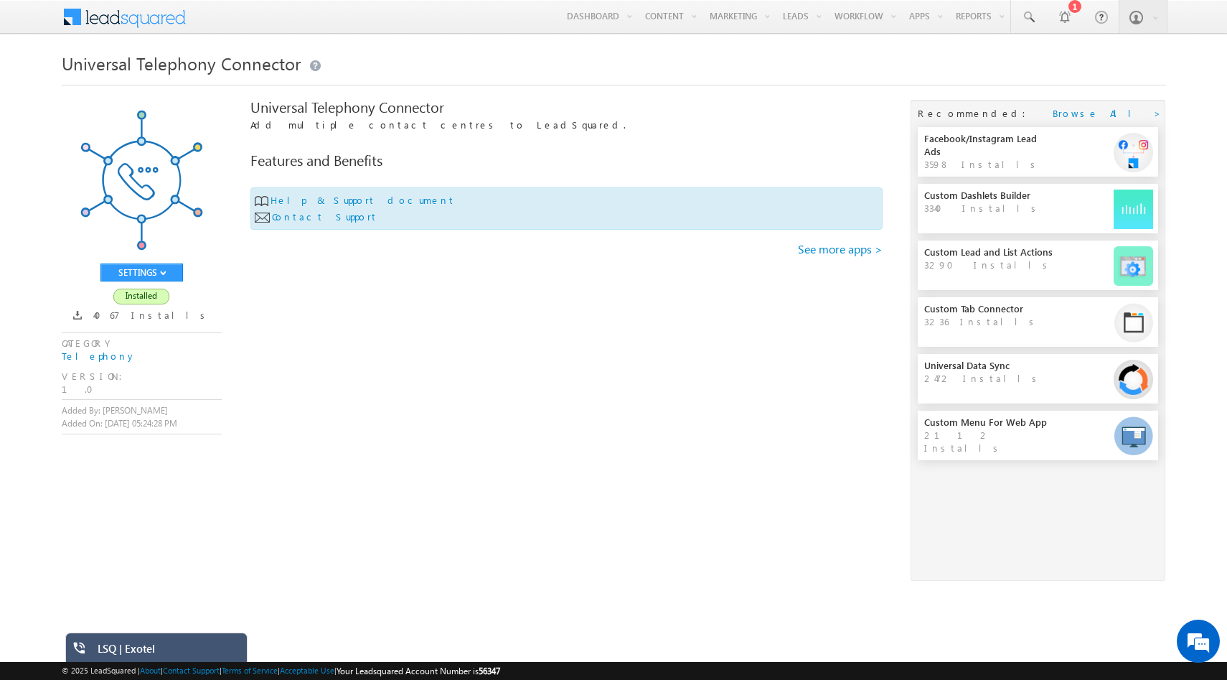
click at [170, 654] on div "LSQ | Exotel" at bounding box center [167, 652] width 139 height 20
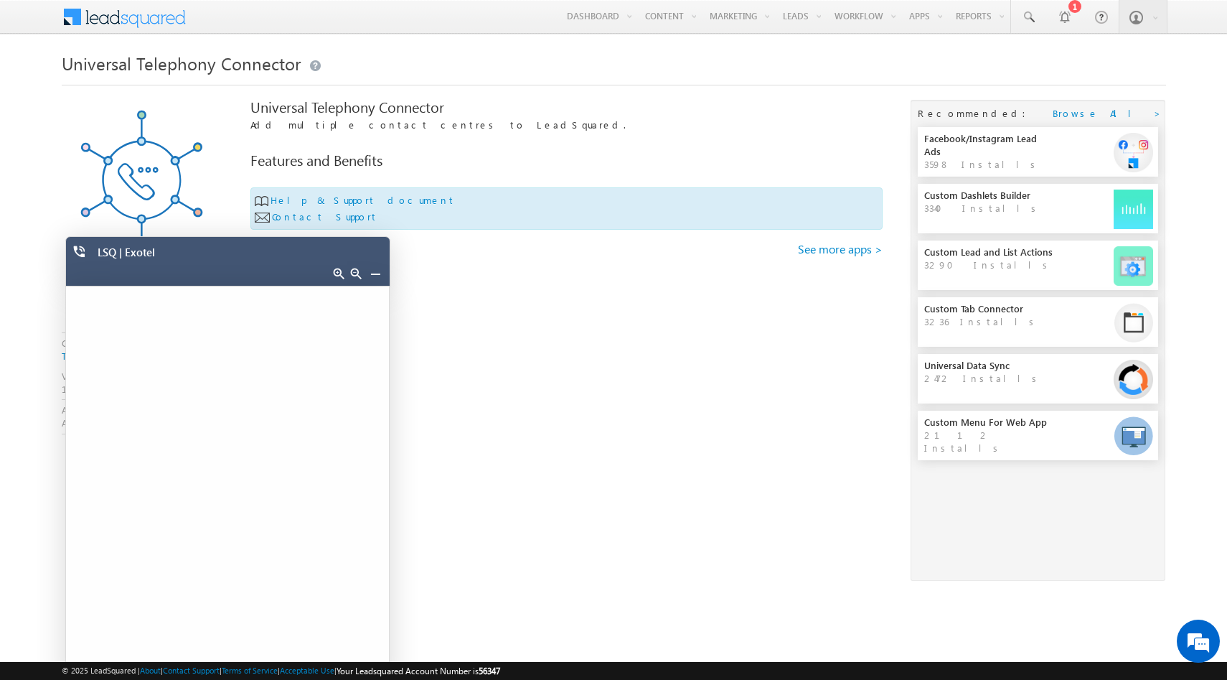
click at [474, 297] on div "Universal Telephony Connector Add multiple contact centres to LeadSquared. Feat…" at bounding box center [566, 243] width 632 height 287
click at [376, 271] on link at bounding box center [375, 273] width 11 height 11
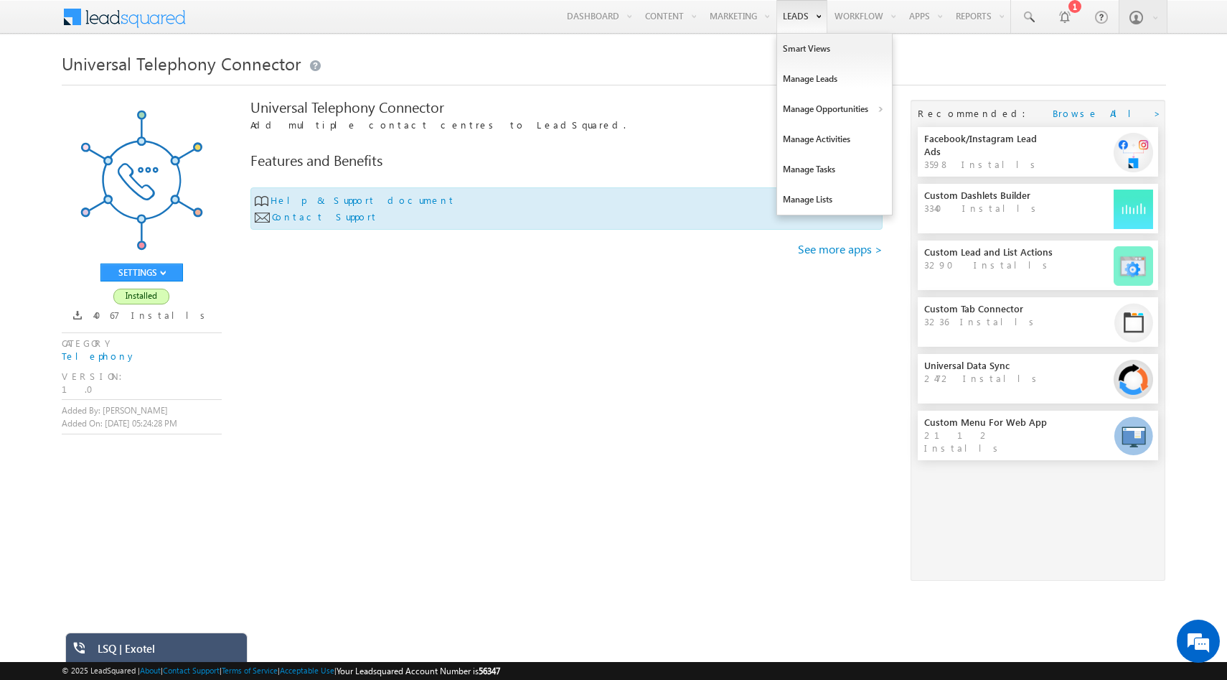
click at [802, 17] on link "Leads" at bounding box center [801, 16] width 51 height 33
click at [799, 80] on link "Manage Leads" at bounding box center [834, 79] width 115 height 30
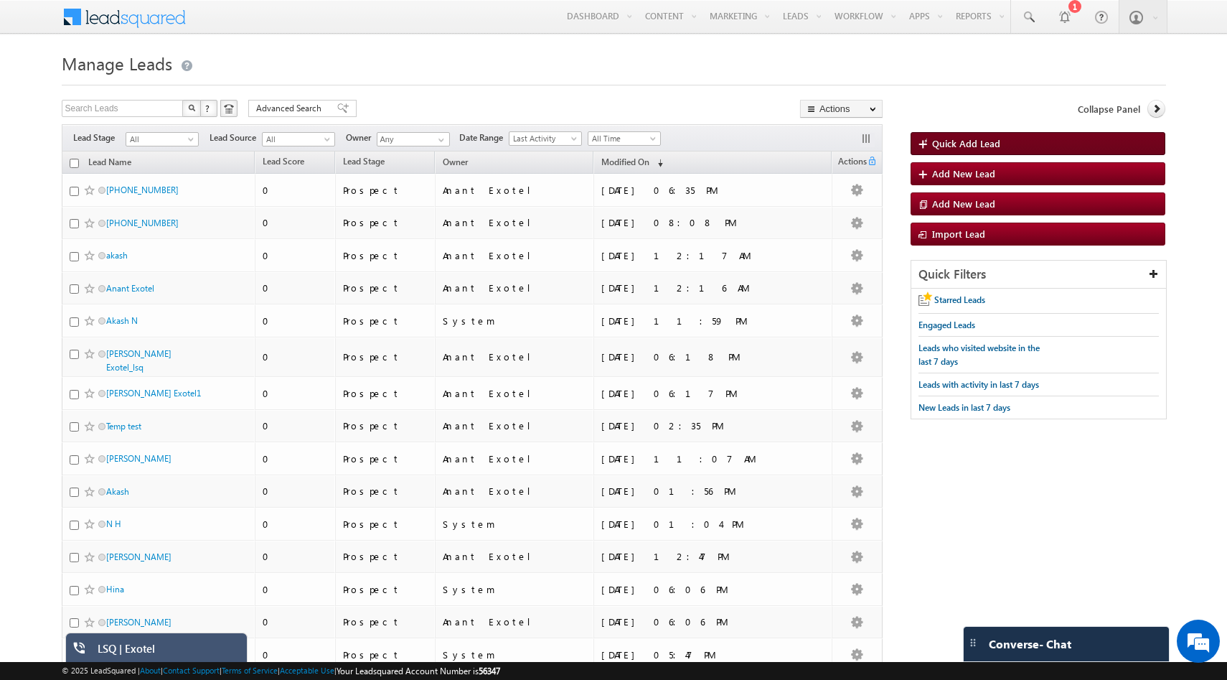
click at [983, 141] on span "Quick Add Lead" at bounding box center [966, 143] width 68 height 12
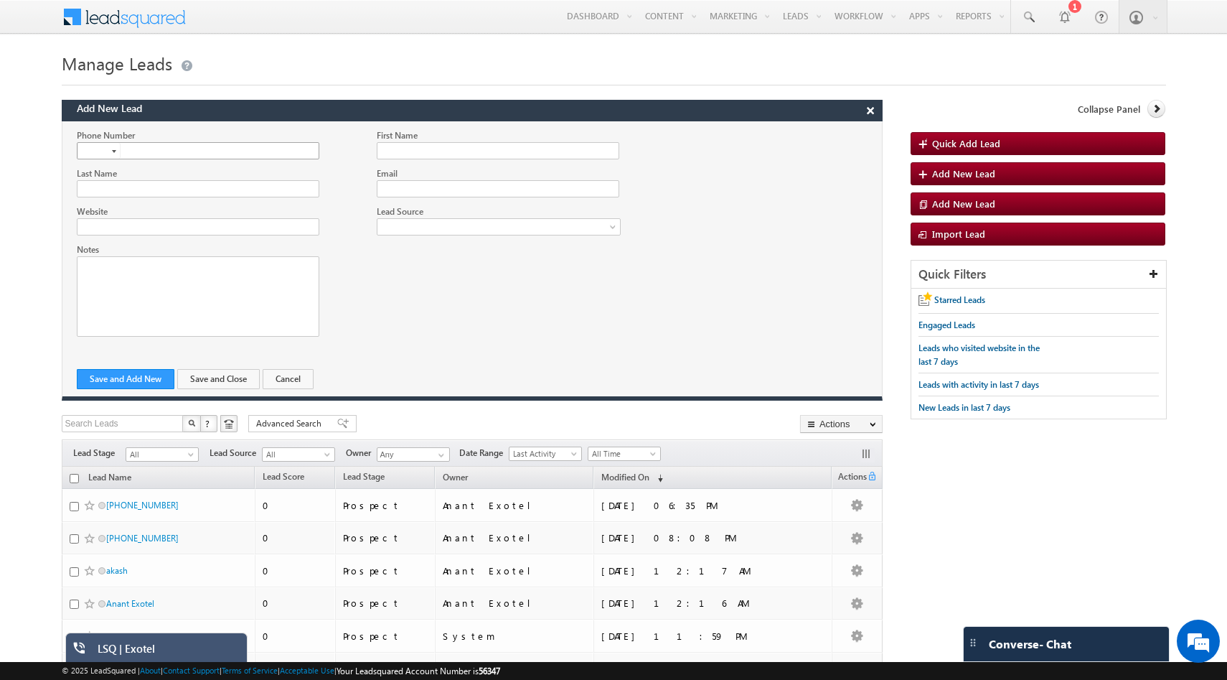
click at [277, 155] on input "text" at bounding box center [198, 150] width 243 height 17
type input "+91"
type input "9880016744"
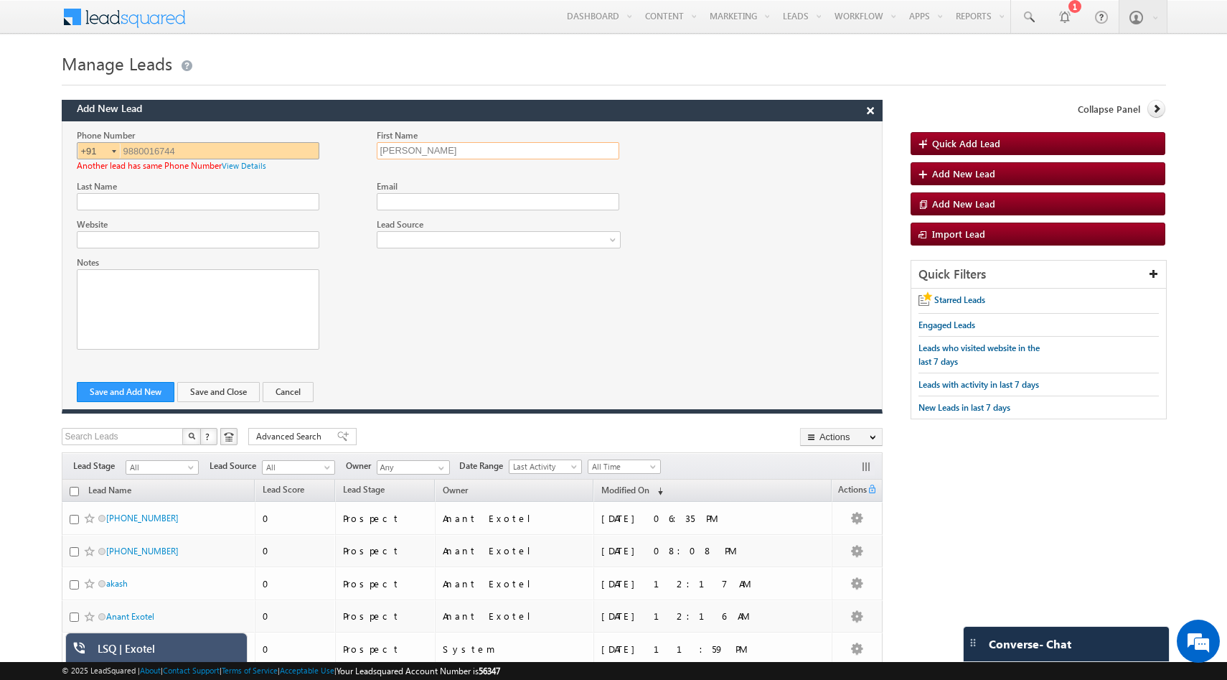
type input "[PERSON_NAME]"
type input "Surana"
click at [145, 392] on button "Save and Add New" at bounding box center [126, 392] width 98 height 20
click at [238, 164] on link "View Details" at bounding box center [244, 165] width 44 height 9
click at [281, 393] on button "Cancel" at bounding box center [288, 392] width 51 height 20
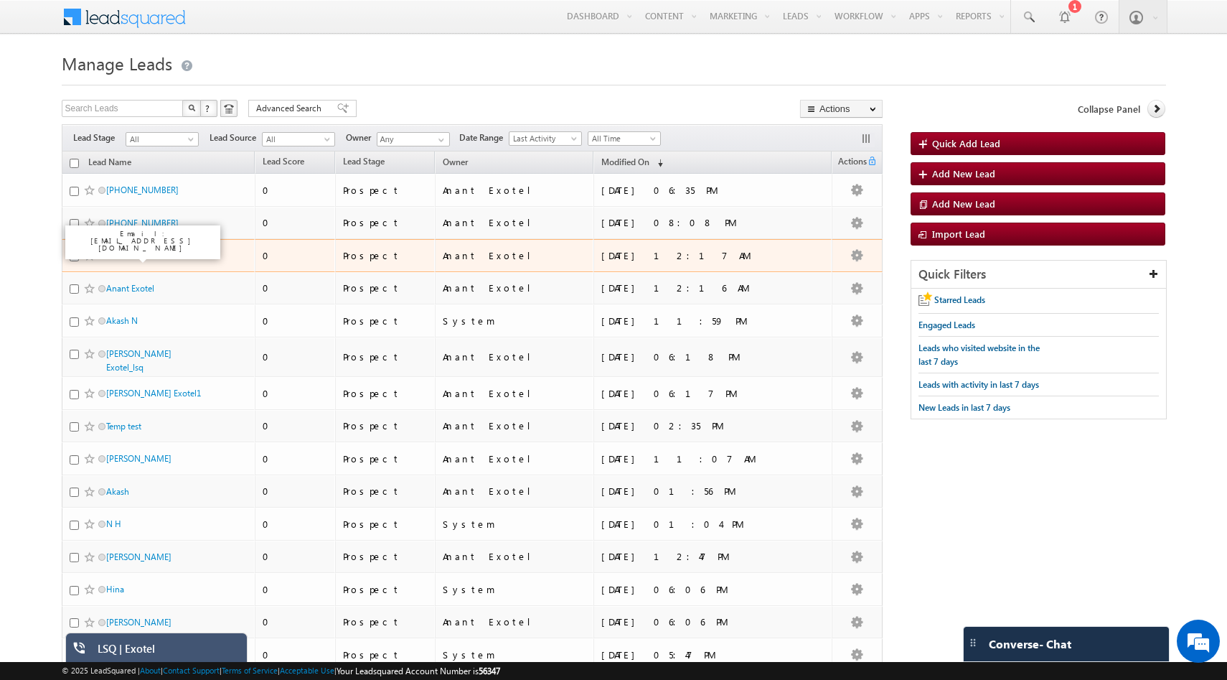
click at [121, 256] on link "akash" at bounding box center [117, 255] width 22 height 11
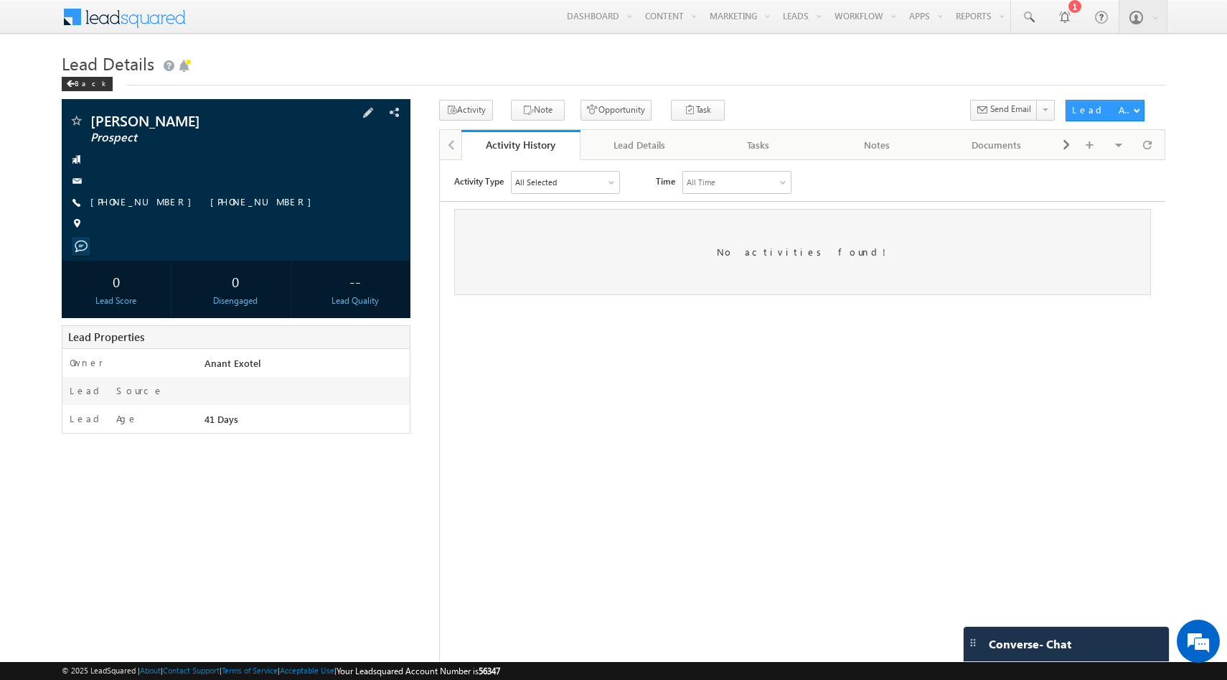
click at [78, 204] on span at bounding box center [76, 202] width 14 height 14
click at [113, 204] on link "+91-9880016744" at bounding box center [144, 201] width 108 height 12
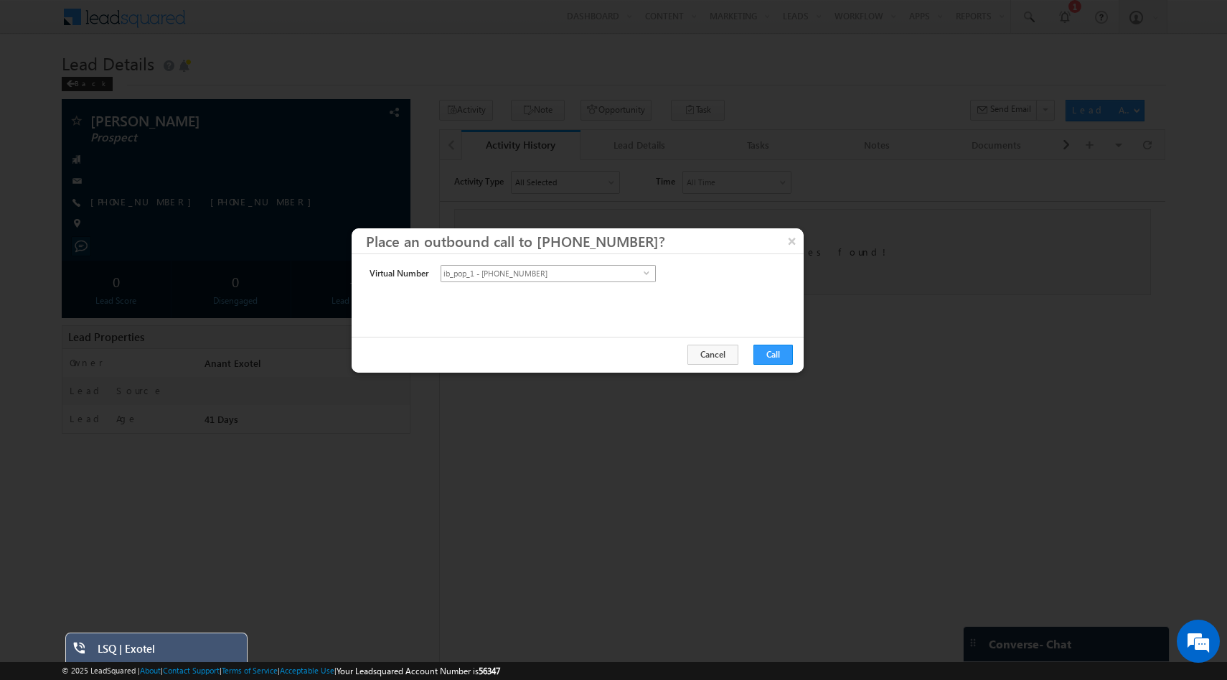
click at [628, 272] on span "ib_pop_1 - +91-1141194286" at bounding box center [542, 274] width 202 height 16
click at [625, 301] on ul "ib_pop_1 - +91-1141194286 ib_pop - +91-8046802144" at bounding box center [548, 297] width 214 height 29
click at [625, 301] on li "ib_pop - +91-8046802144" at bounding box center [548, 304] width 214 height 14
click at [782, 351] on button "Call" at bounding box center [772, 354] width 39 height 20
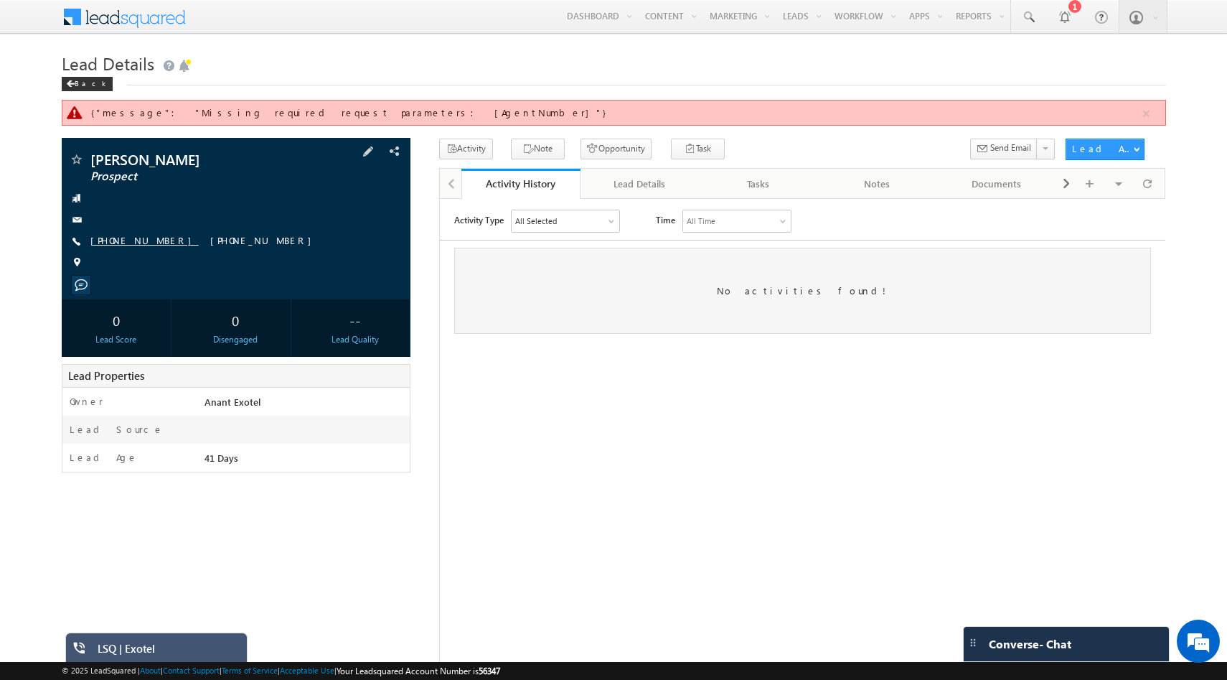
click at [119, 240] on link "+91-9880016744" at bounding box center [144, 240] width 108 height 12
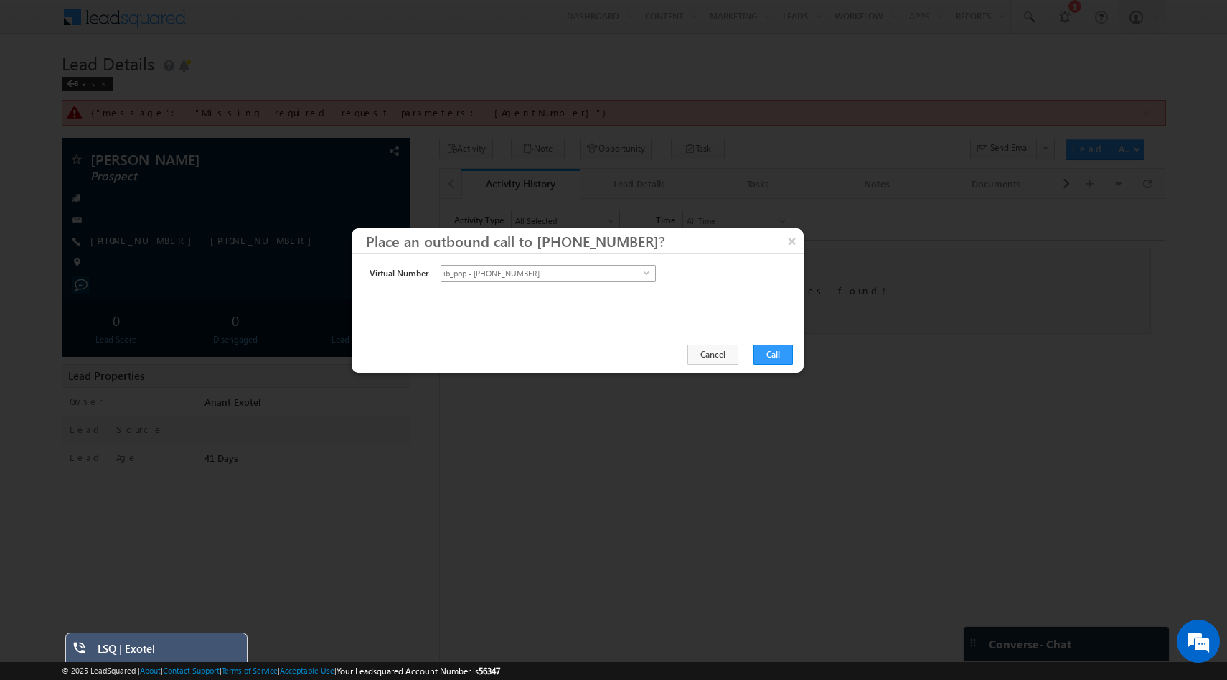
click at [555, 273] on span "ib_pop - +91-8046802144" at bounding box center [542, 274] width 202 height 16
click at [554, 286] on li "ib_pop - +91-8046802144" at bounding box center [548, 290] width 214 height 14
click at [722, 359] on button "Cancel" at bounding box center [712, 354] width 51 height 20
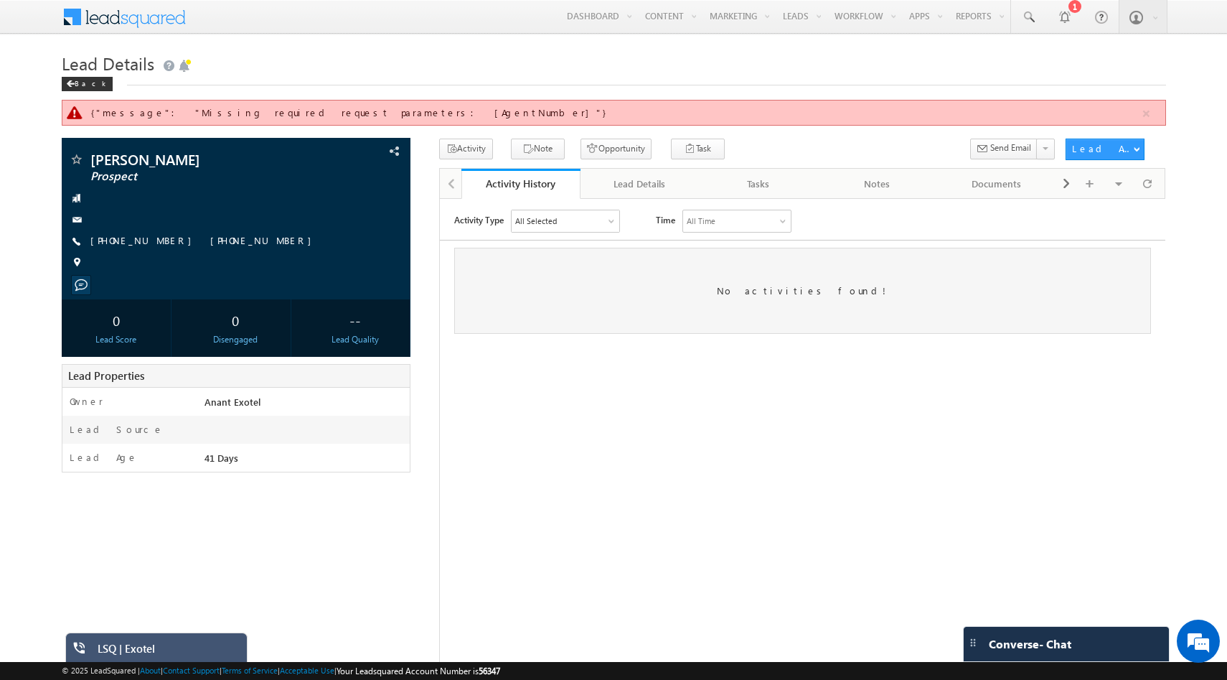
click at [201, 643] on div "LSQ | Exotel" at bounding box center [167, 652] width 139 height 20
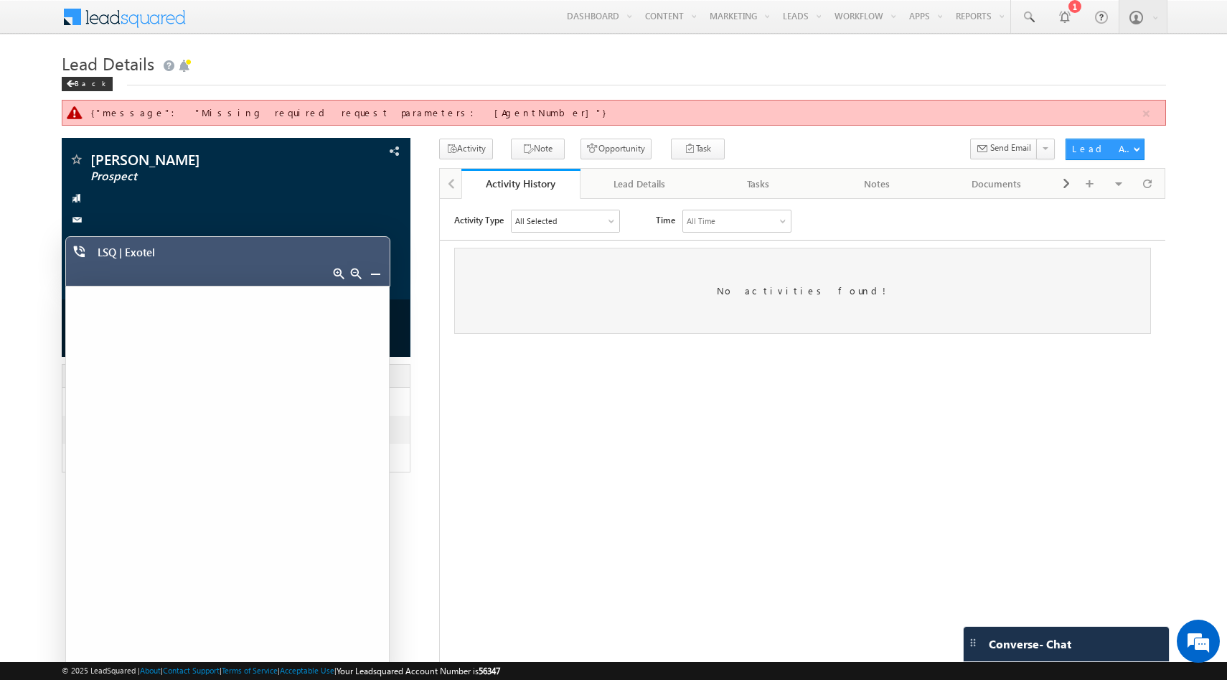
click at [374, 272] on link at bounding box center [375, 273] width 11 height 11
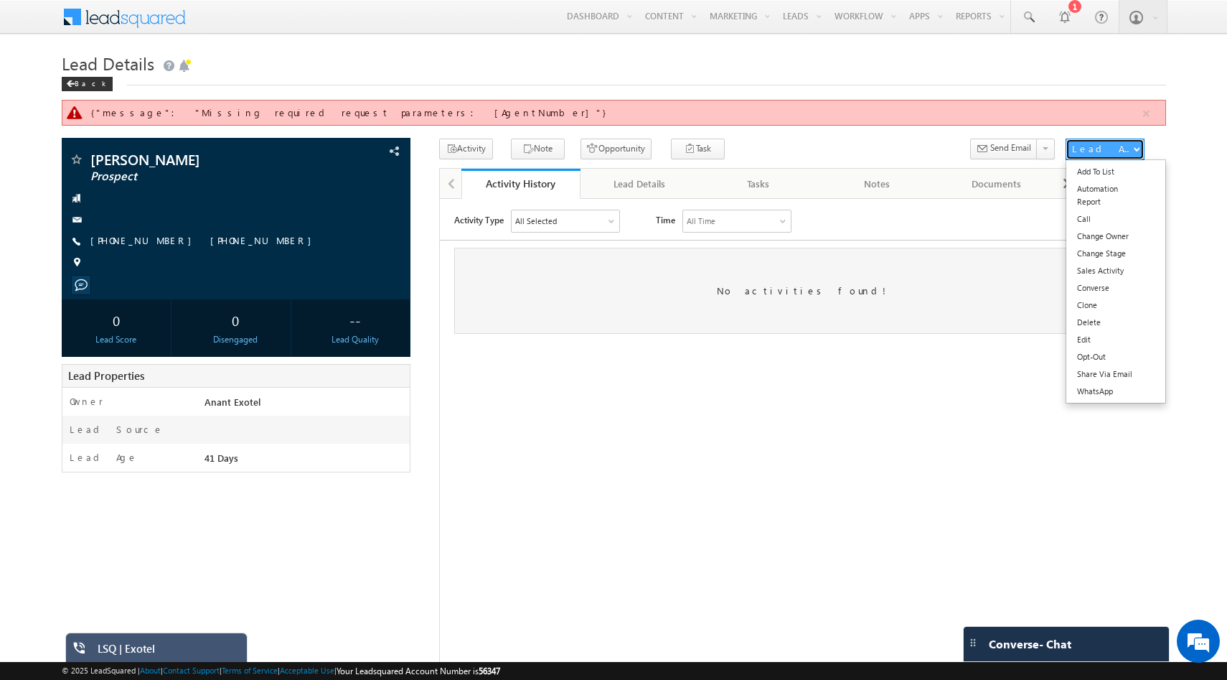
click at [1096, 154] on div "Lead Actions" at bounding box center [1102, 148] width 61 height 13
click at [1096, 218] on link "Call" at bounding box center [1115, 218] width 99 height 17
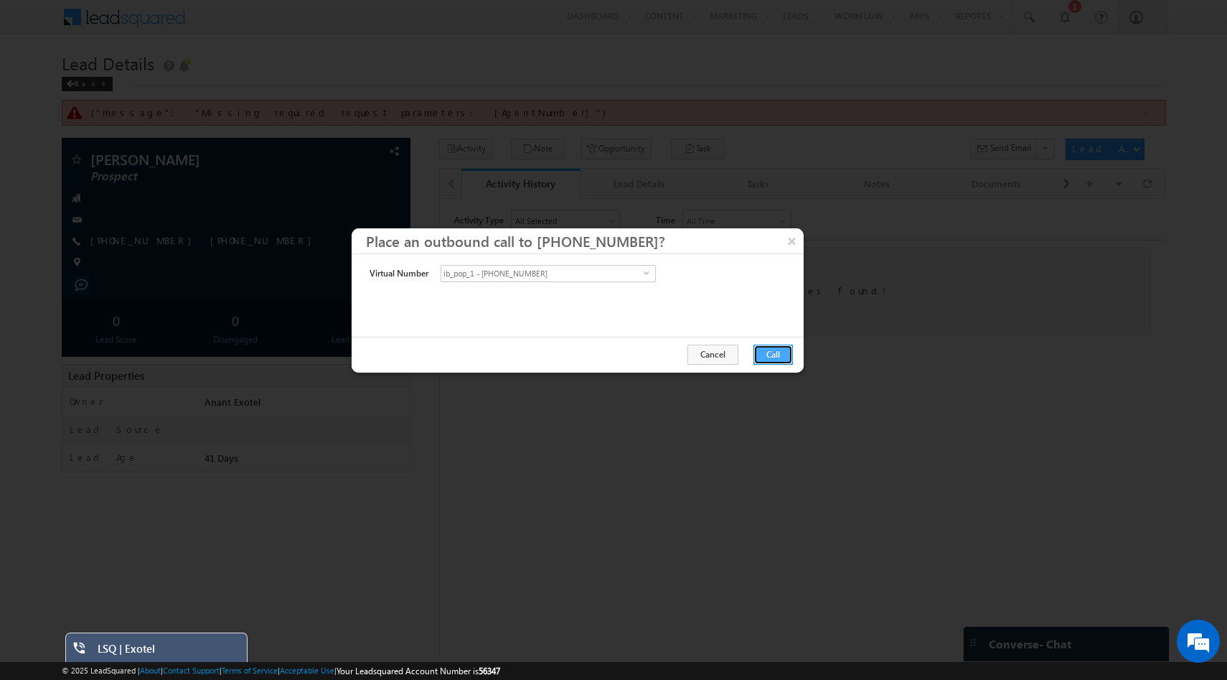
click at [773, 351] on button "Call" at bounding box center [772, 354] width 39 height 20
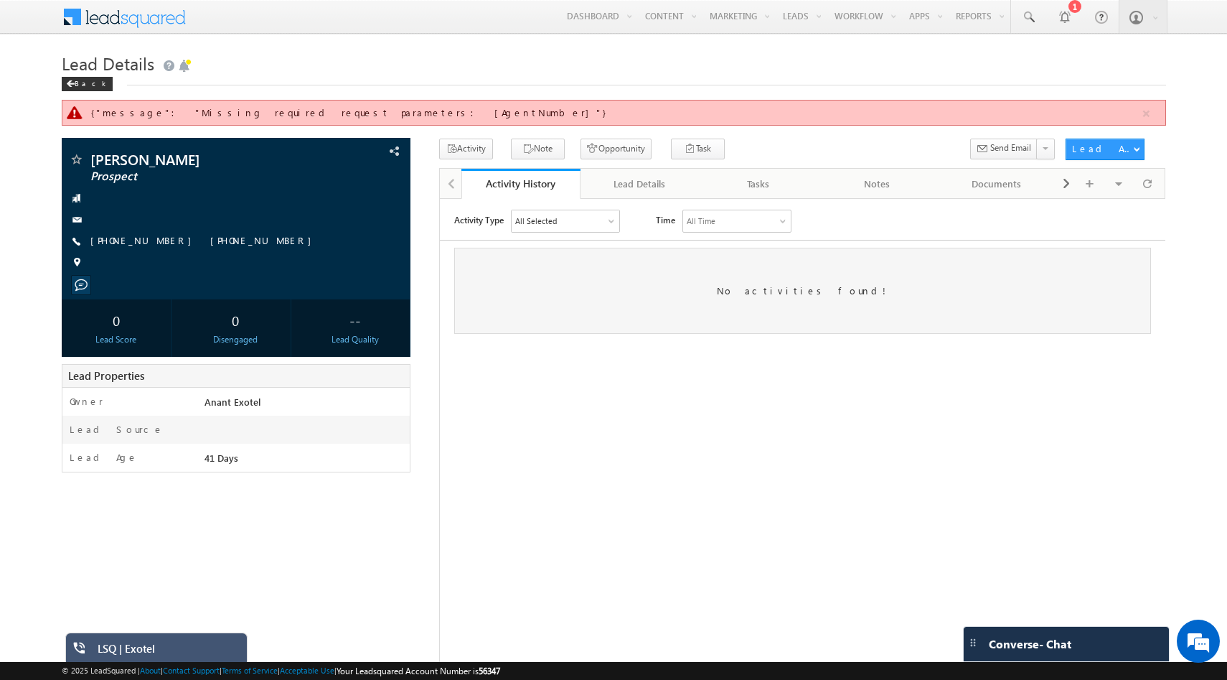
click at [122, 69] on span "Lead Details" at bounding box center [108, 63] width 93 height 23
click at [79, 83] on div "Back" at bounding box center [87, 84] width 51 height 14
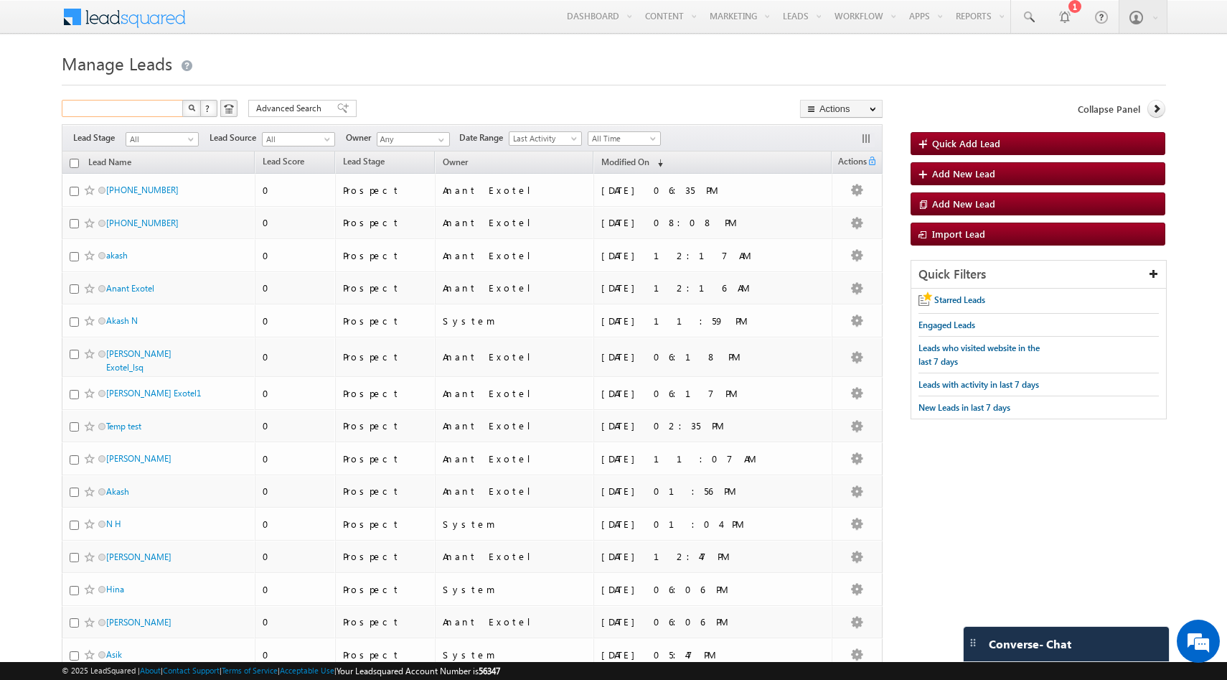
click at [133, 104] on input "text" at bounding box center [123, 108] width 123 height 17
type input "[PERSON_NAME]"
click at [182, 100] on button "button" at bounding box center [191, 108] width 19 height 17
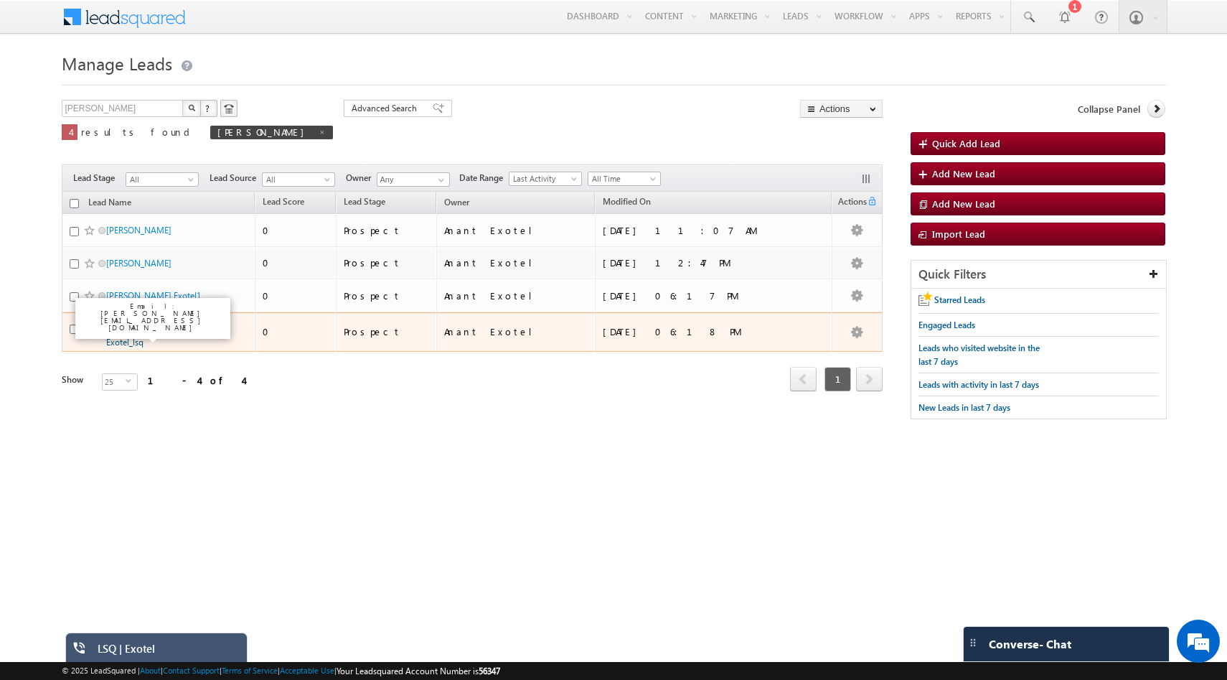
click at [128, 326] on link "[PERSON_NAME] Exotel_lsq" at bounding box center [138, 335] width 65 height 24
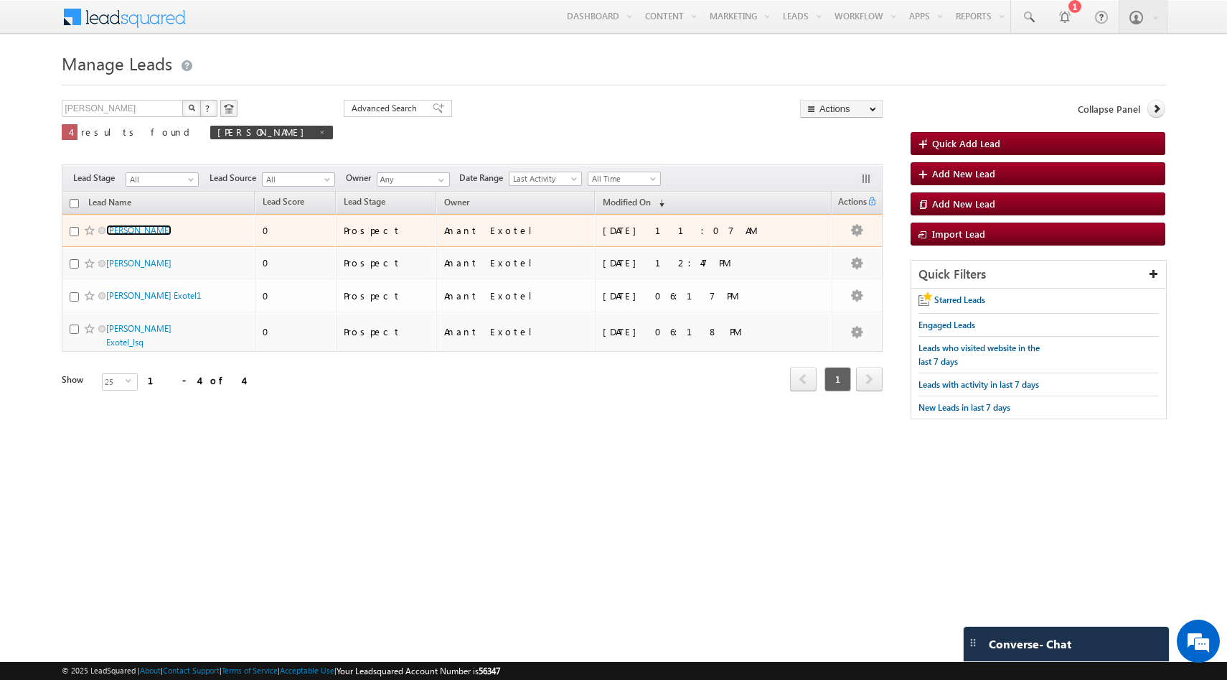
click at [131, 229] on link "[PERSON_NAME]" at bounding box center [138, 230] width 65 height 11
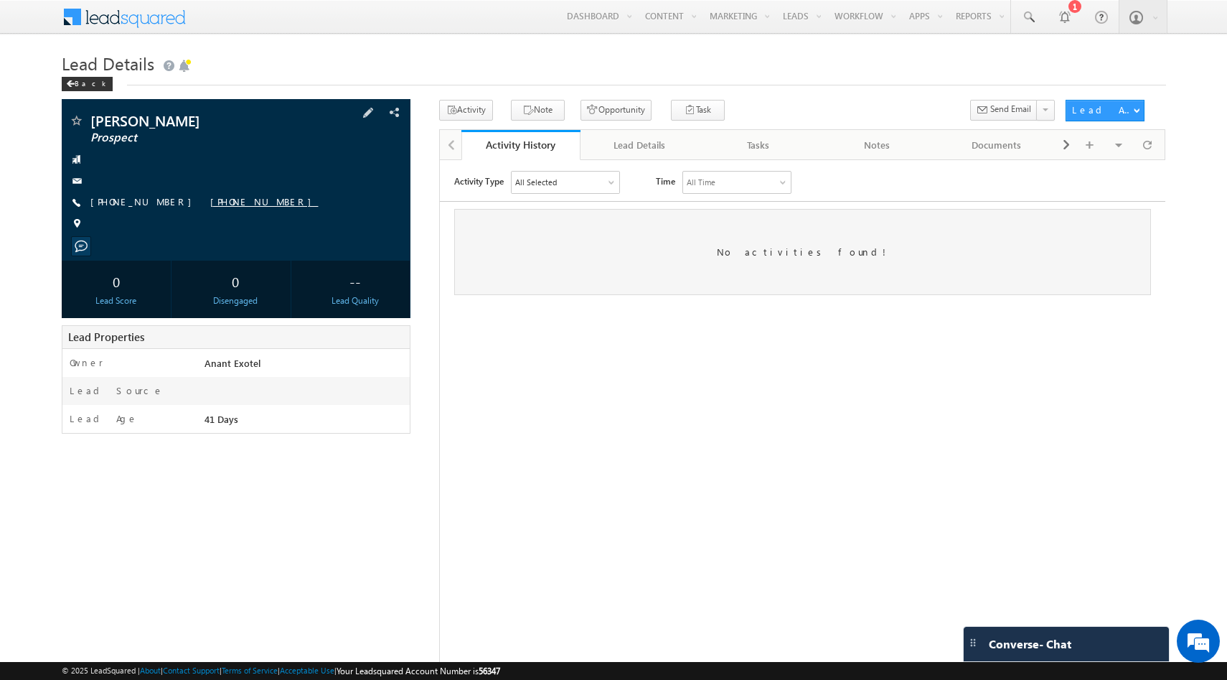
click at [210, 200] on link "+91-9880016744" at bounding box center [264, 201] width 108 height 12
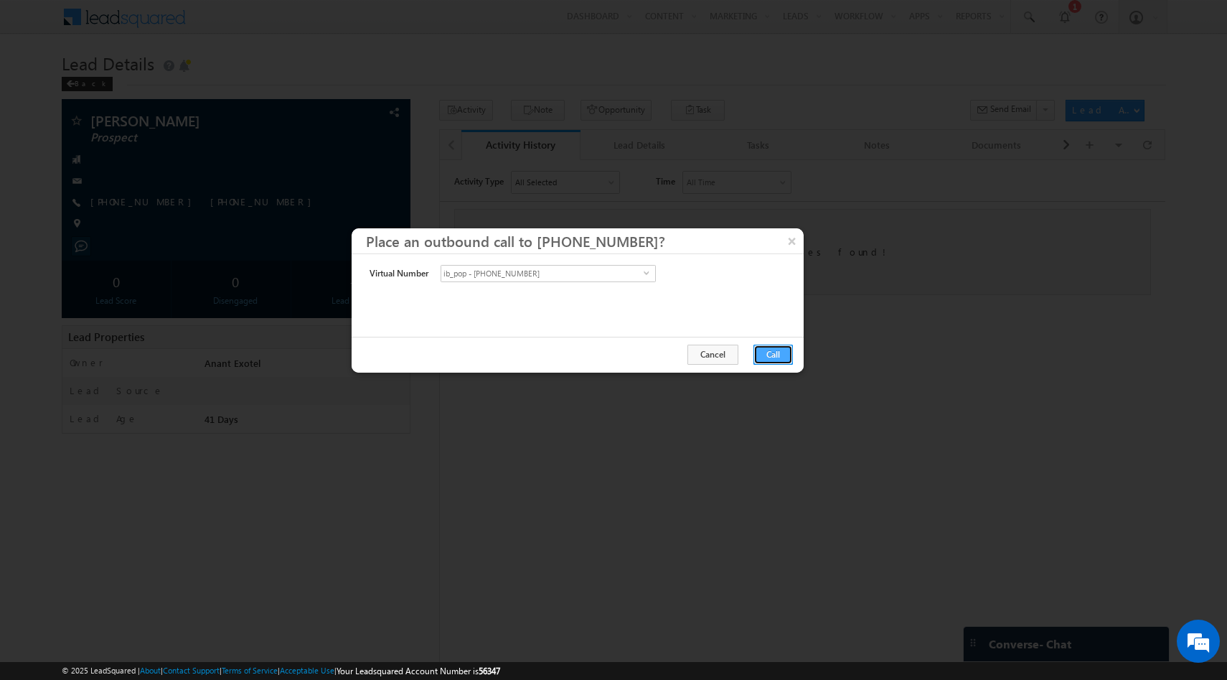
click at [786, 349] on button "Call" at bounding box center [772, 354] width 39 height 20
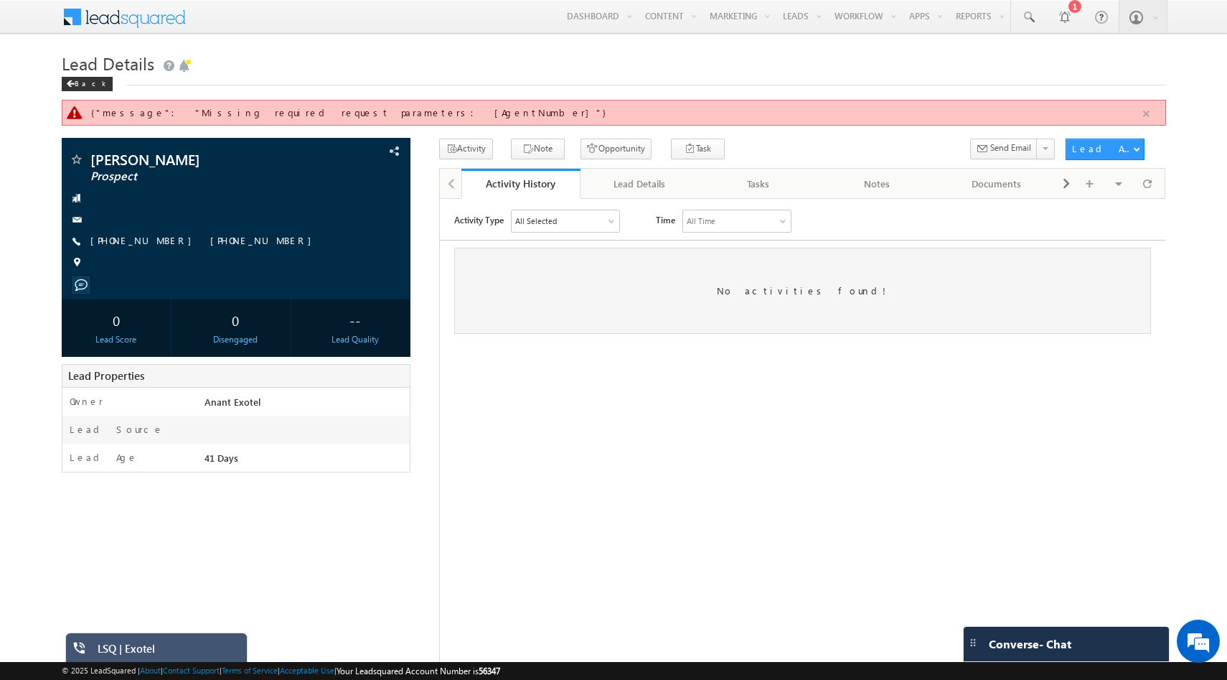
click at [1149, 111] on button "button" at bounding box center [1146, 114] width 18 height 18
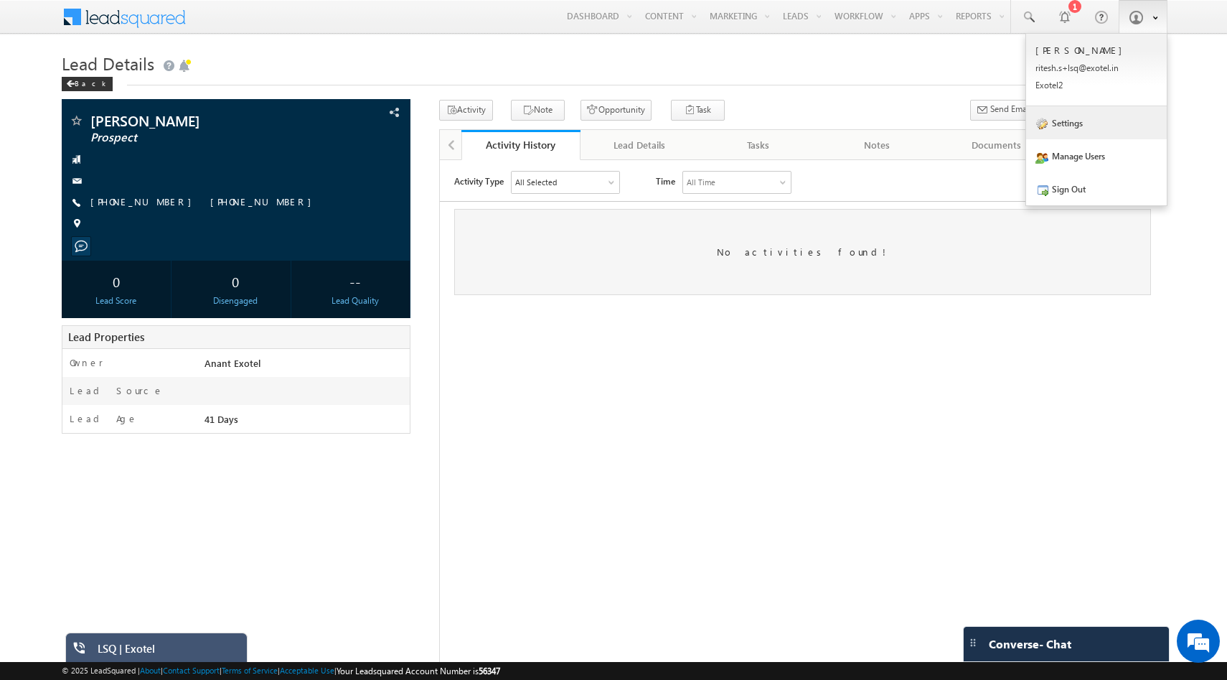
click at [1086, 126] on link "Settings" at bounding box center [1096, 122] width 141 height 33
click at [1089, 68] on p "rites h.s+l sq@ex otel. in" at bounding box center [1096, 67] width 122 height 11
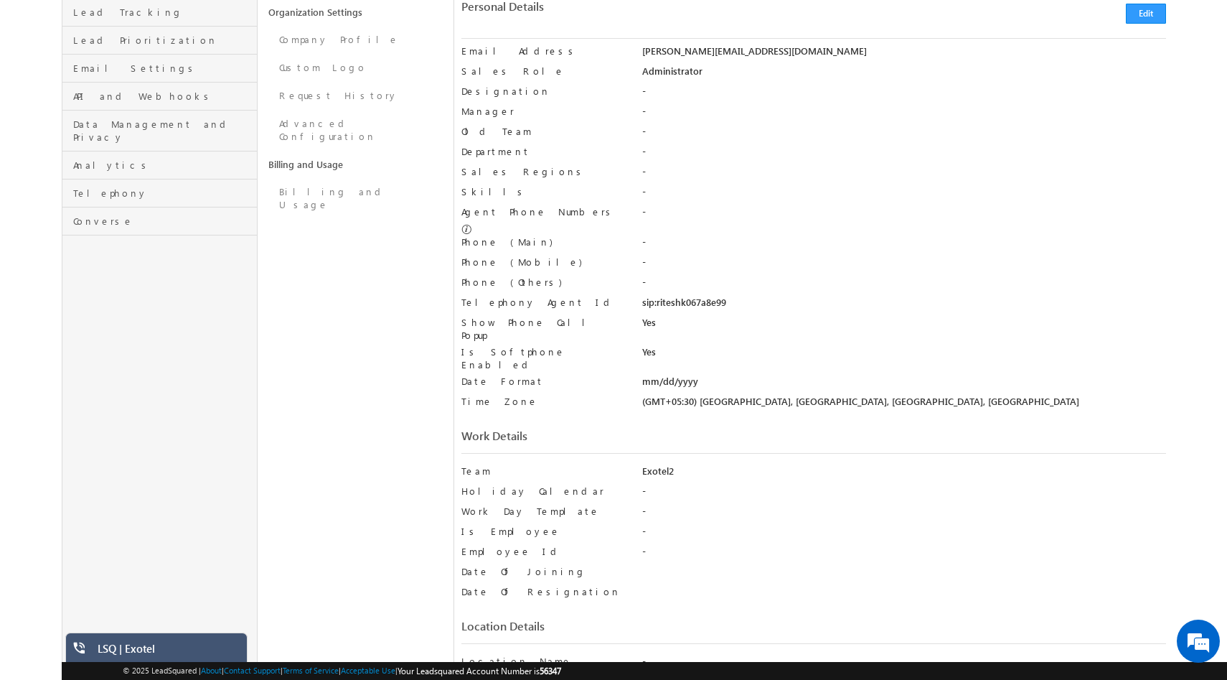
scroll to position [131, 0]
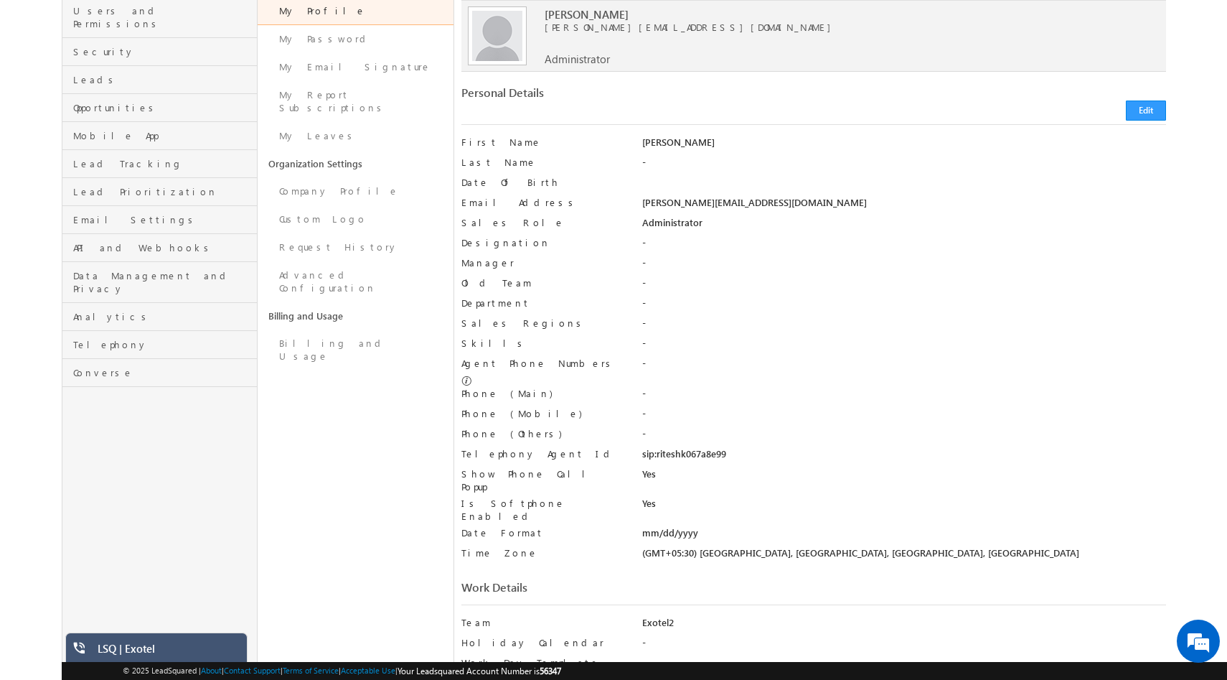
click at [688, 447] on div "sip:riteshk067a8e99" at bounding box center [904, 457] width 524 height 20
click at [523, 447] on label "Telephony Agent Id" at bounding box center [542, 453] width 162 height 13
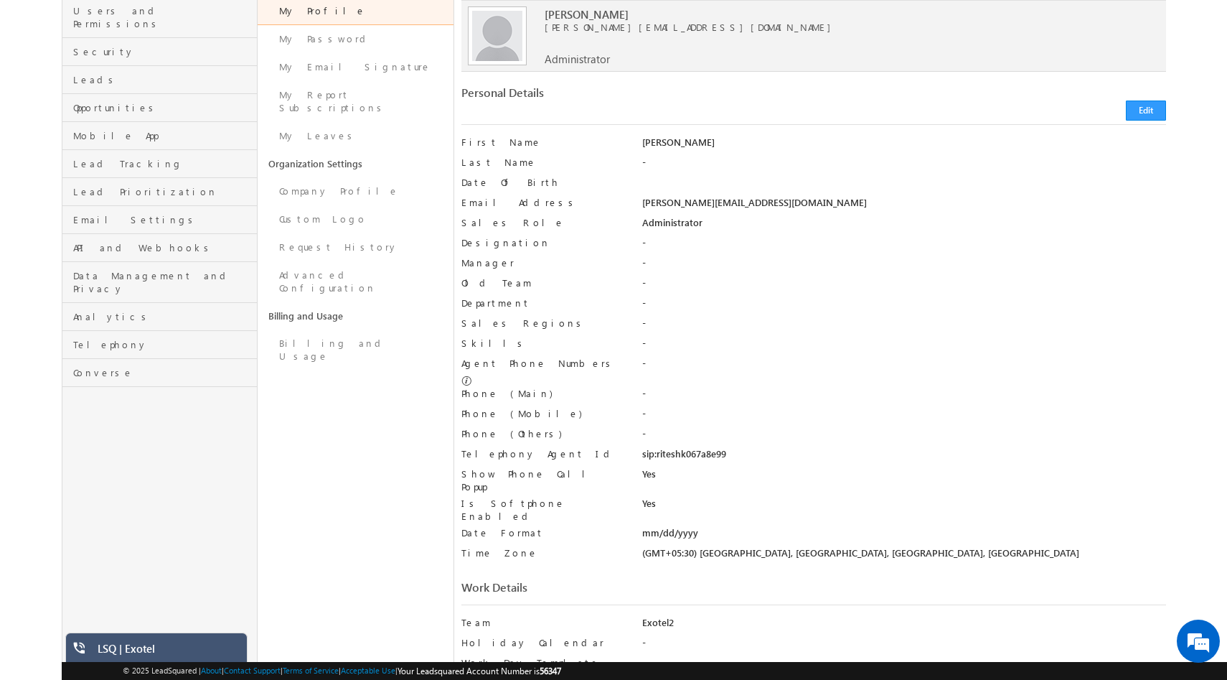
click at [0, 0] on input "sip:riteshk067a8e99" at bounding box center [0, 0] width 0 height 0
click at [523, 447] on label "Telephony Agent Id" at bounding box center [542, 453] width 162 height 13
click at [0, 0] on input "sip:riteshk067a8e99" at bounding box center [0, 0] width 0 height 0
click at [523, 447] on label "Telephony Agent Id" at bounding box center [542, 453] width 162 height 13
click at [0, 0] on input "sip:riteshk067a8e99" at bounding box center [0, 0] width 0 height 0
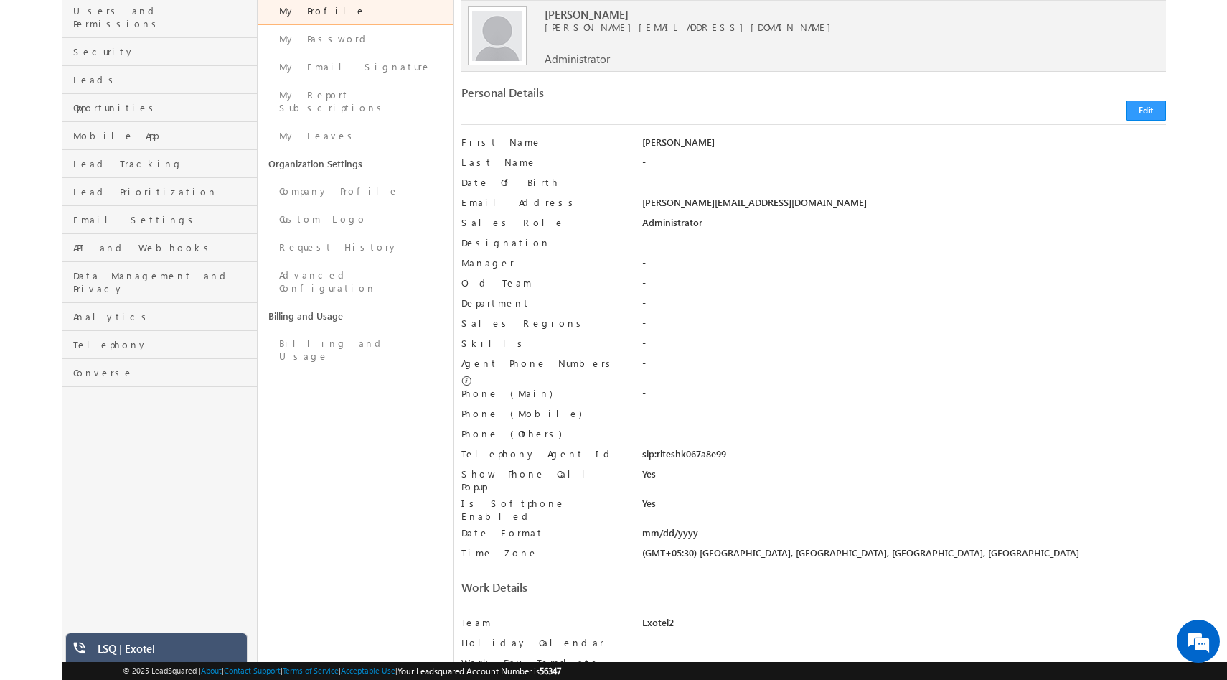
click at [517, 366] on label "Agent Phone Numbers" at bounding box center [538, 363] width 154 height 13
click at [0, 0] on input "Agent Phone Numbers" at bounding box center [0, 0] width 0 height 0
click at [517, 366] on label "Agent Phone Numbers" at bounding box center [538, 363] width 154 height 13
click at [0, 0] on input "Agent Phone Numbers" at bounding box center [0, 0] width 0 height 0
click at [472, 376] on link at bounding box center [466, 381] width 11 height 11
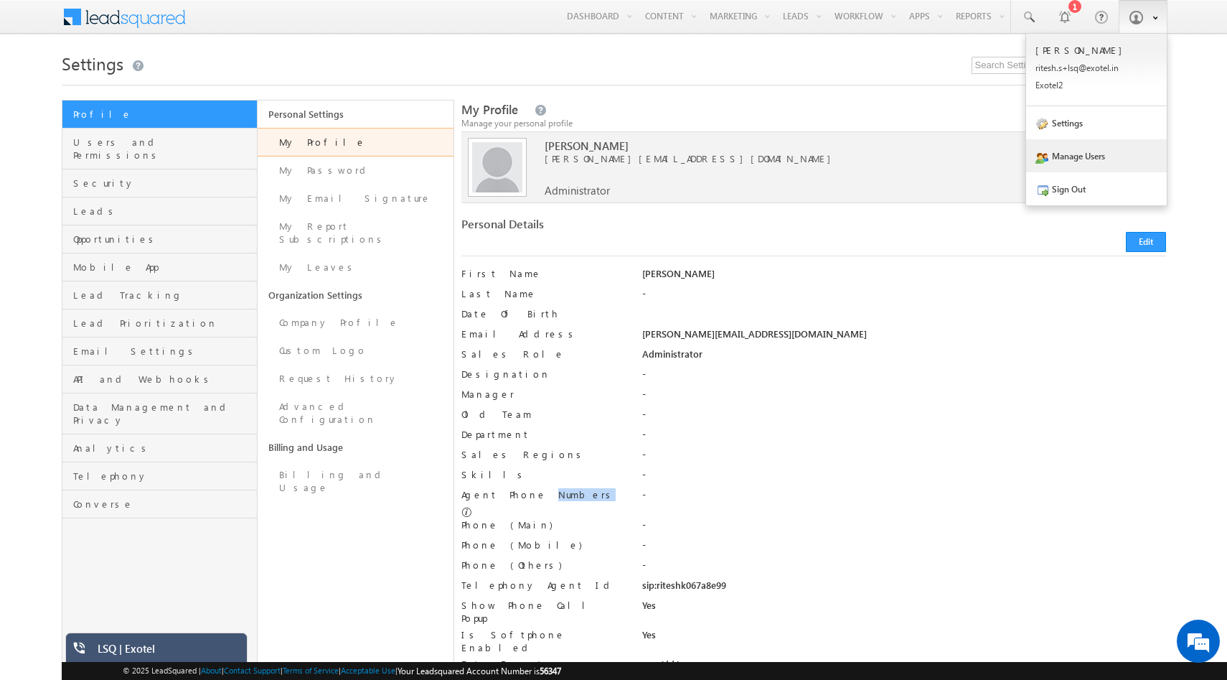
click at [1085, 156] on link "Manage Users" at bounding box center [1096, 155] width 141 height 33
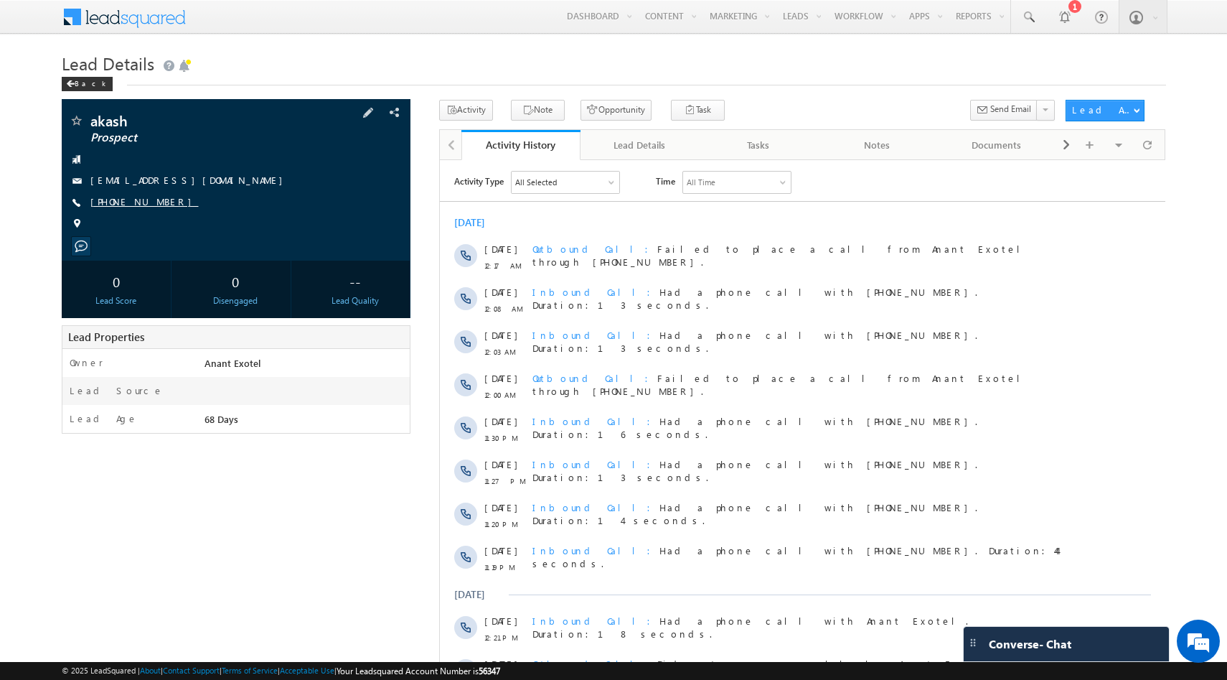
click at [133, 204] on link "[PHONE_NUMBER]" at bounding box center [144, 201] width 108 height 12
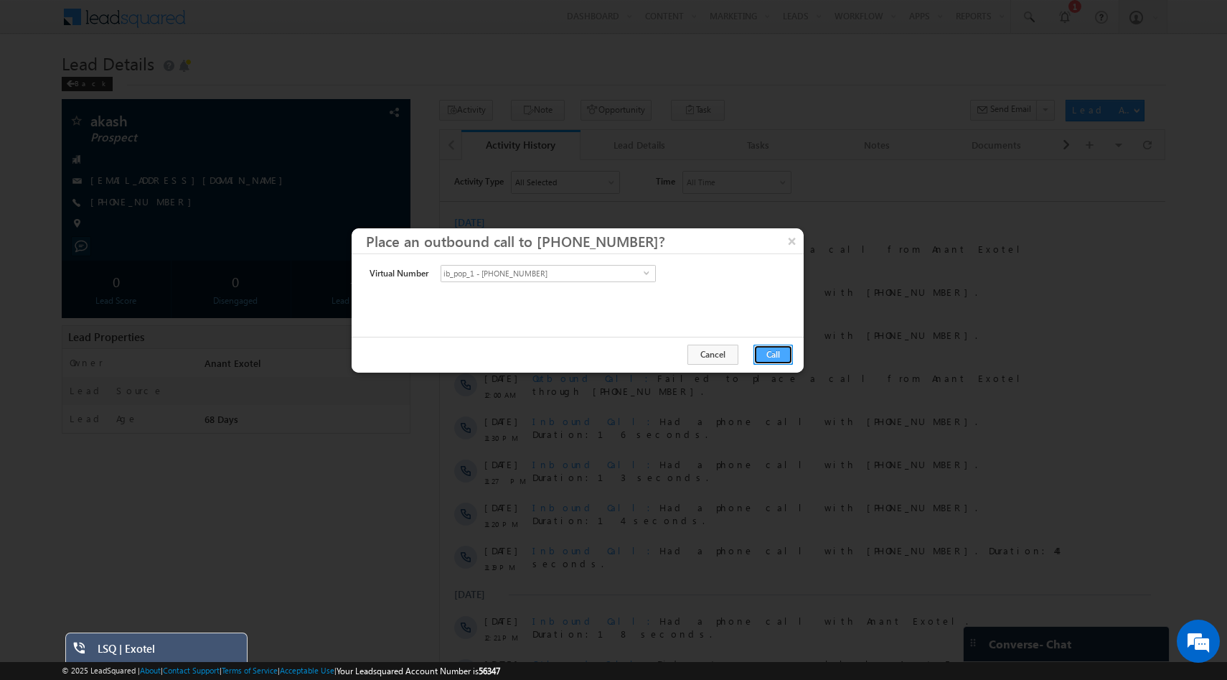
click at [784, 356] on button "Call" at bounding box center [772, 354] width 39 height 20
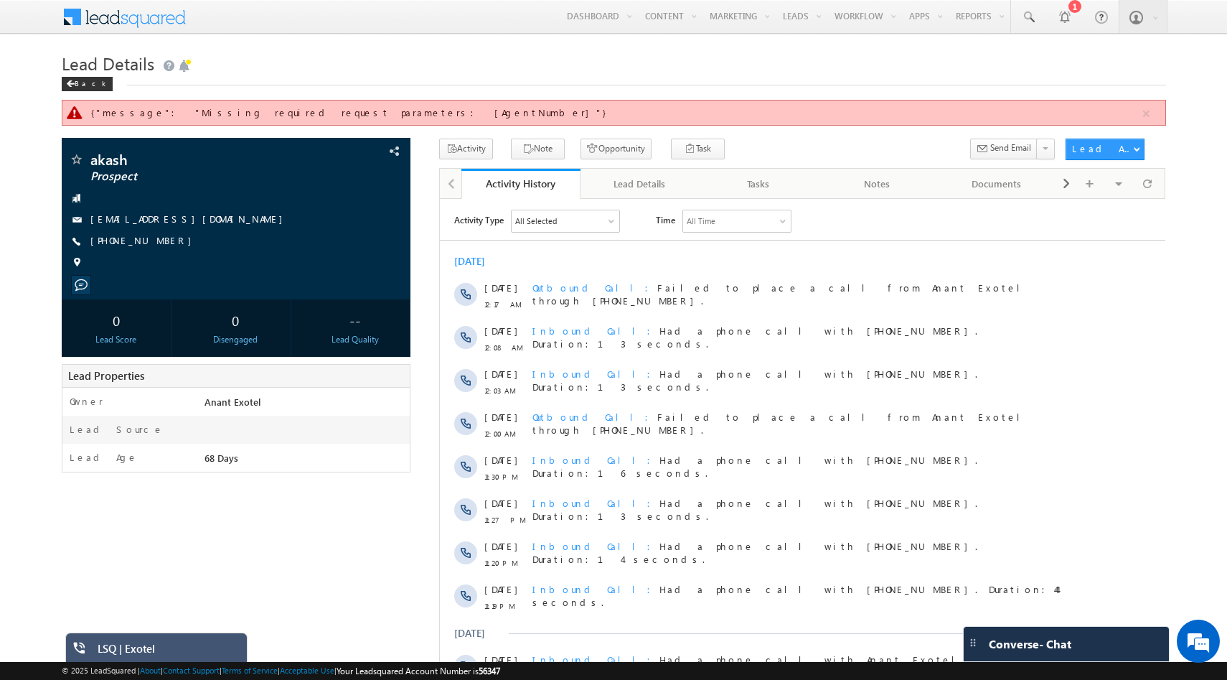
click at [283, 113] on div "{"message": "Missing required request parameters: [AgentNumber]"}" at bounding box center [615, 112] width 1049 height 13
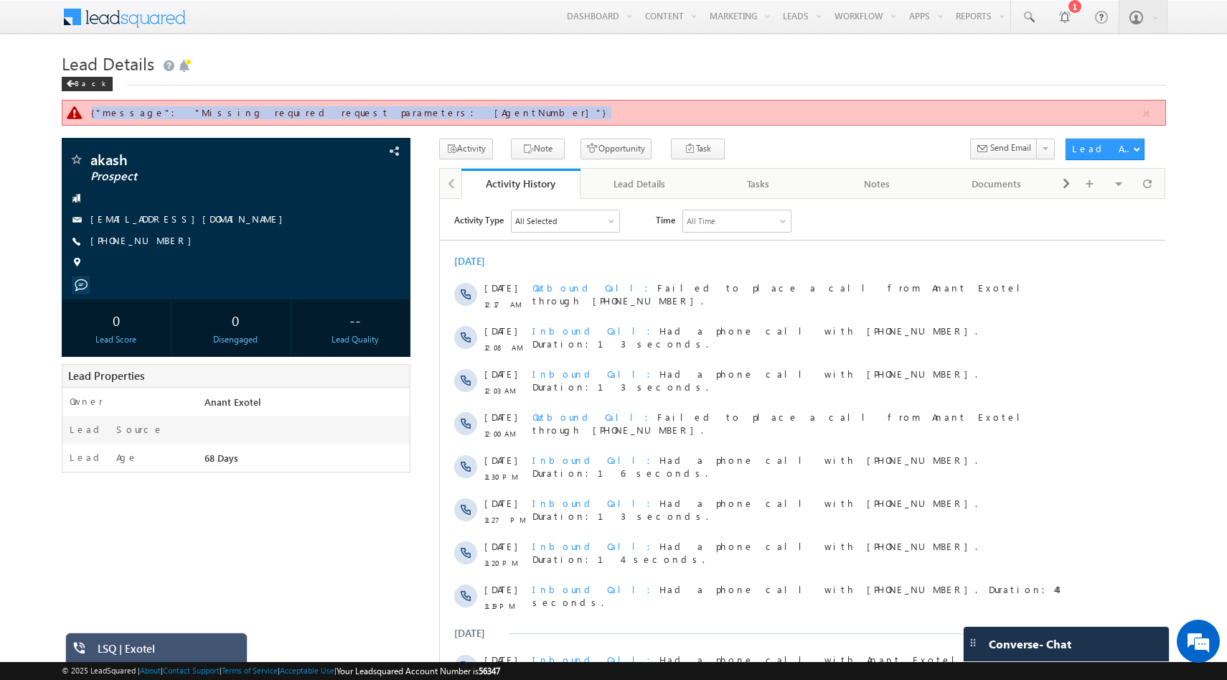
click at [283, 113] on div "{"message": "Missing required request parameters: [AgentNumber]"}" at bounding box center [615, 112] width 1049 height 13
copy form "{"message": "Missing required request parameters: [AgentNumber]"}"
click at [1147, 113] on button "button" at bounding box center [1146, 114] width 18 height 18
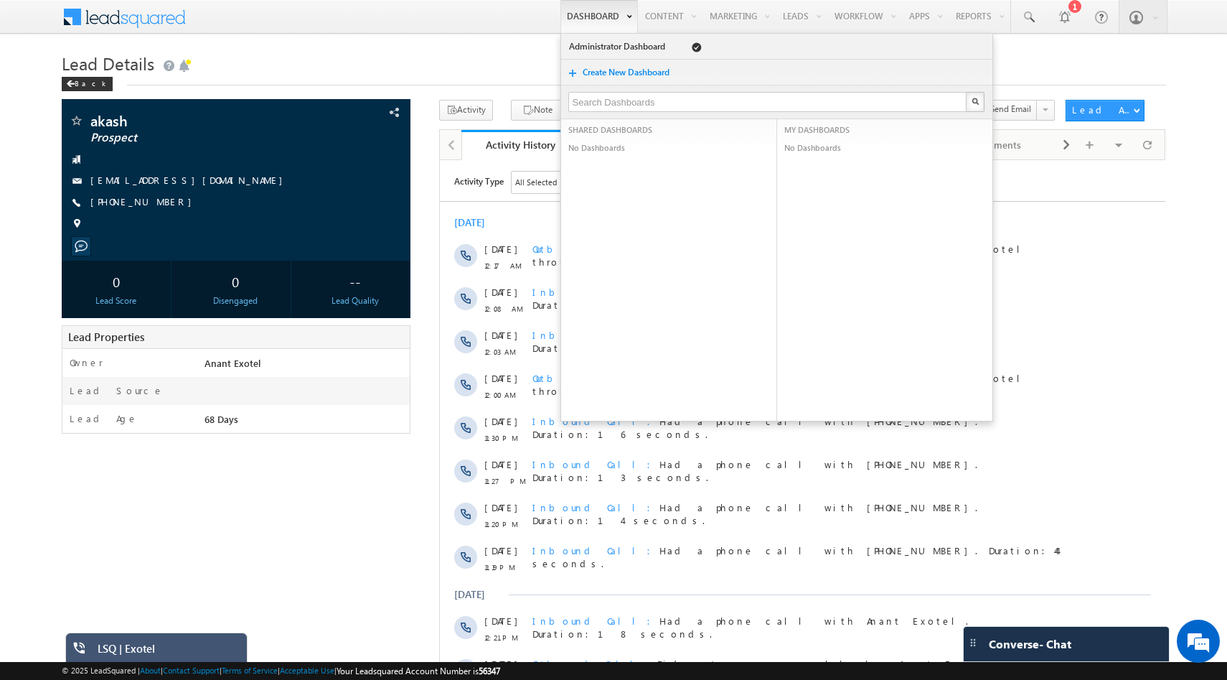
click at [586, 14] on link "Dashboard" at bounding box center [598, 16] width 77 height 33
click at [635, 47] on link "Administrator Dashboard" at bounding box center [619, 46] width 102 height 14
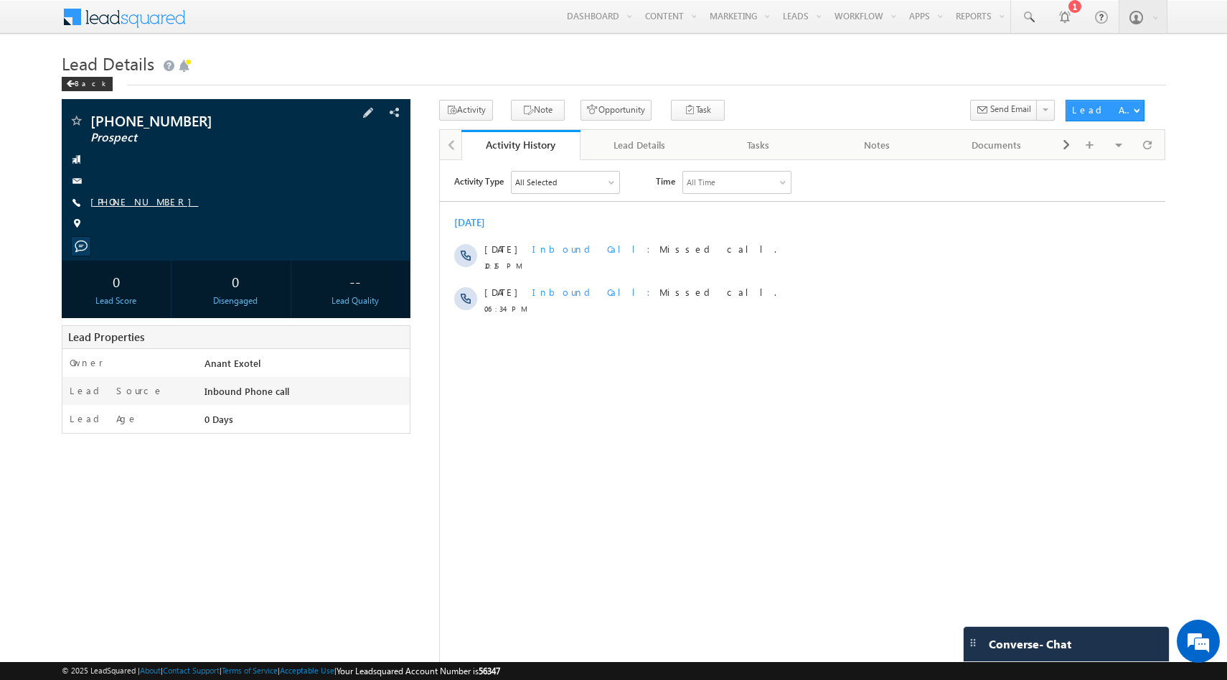
click at [103, 201] on link "[PHONE_NUMBER]" at bounding box center [144, 201] width 108 height 12
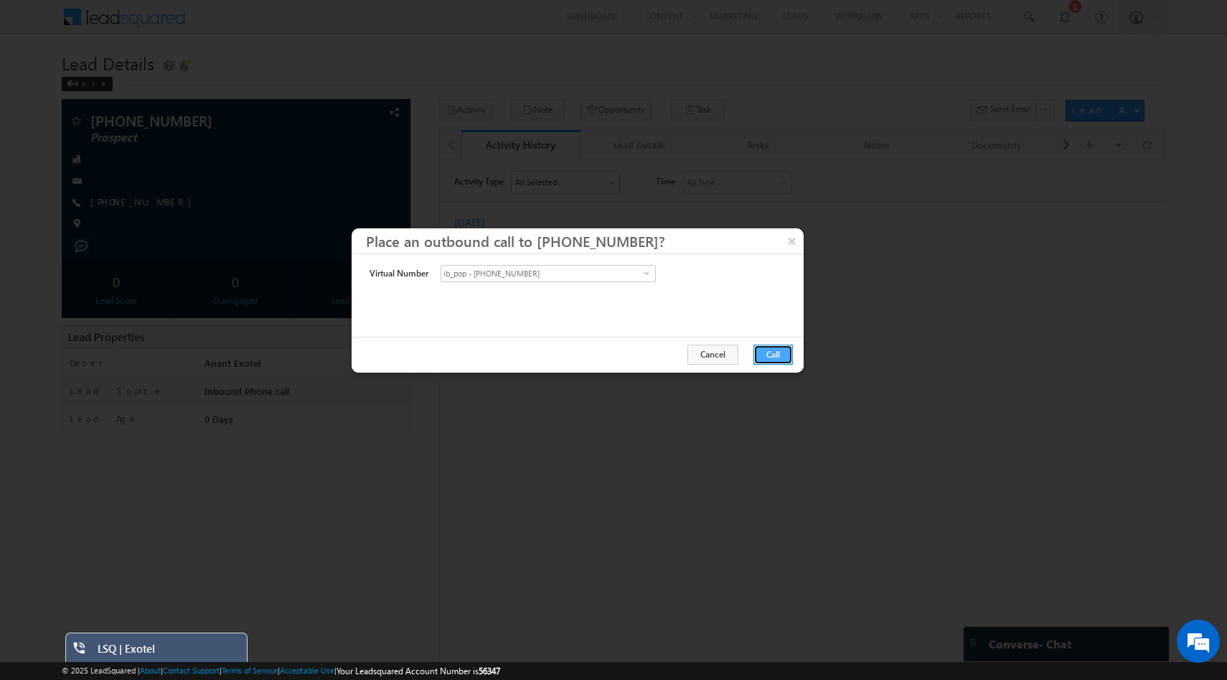
click at [766, 359] on button "Call" at bounding box center [772, 354] width 39 height 20
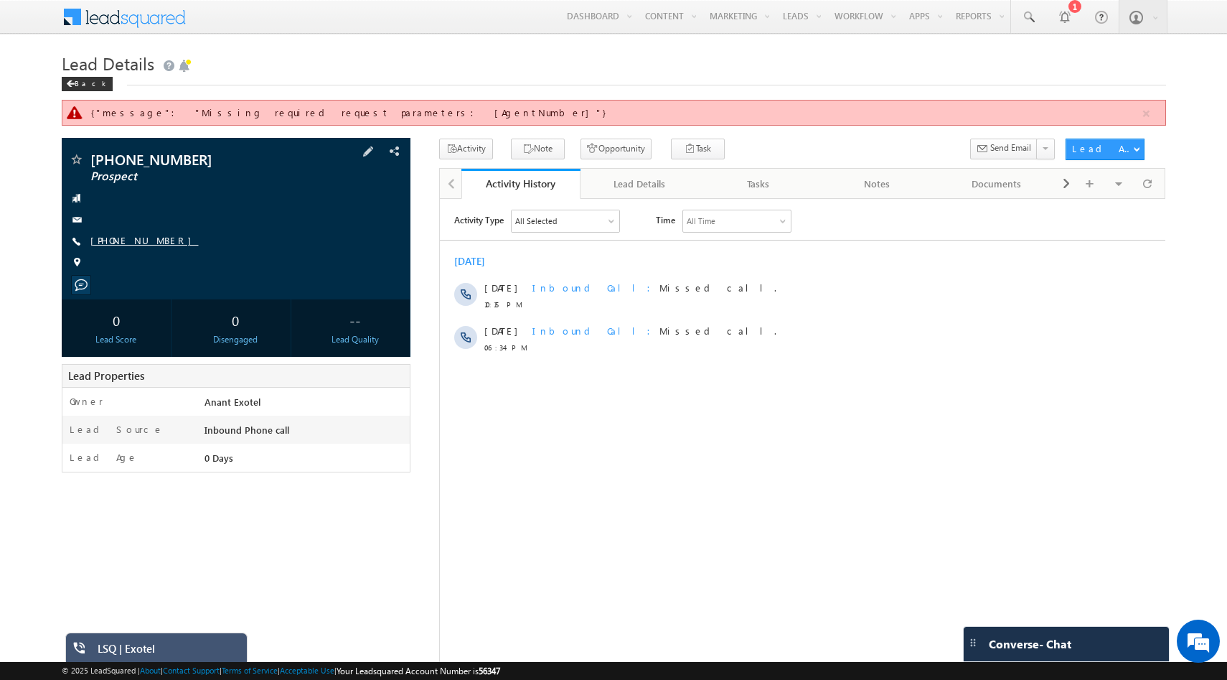
click at [133, 241] on link "[PHONE_NUMBER]" at bounding box center [144, 240] width 108 height 12
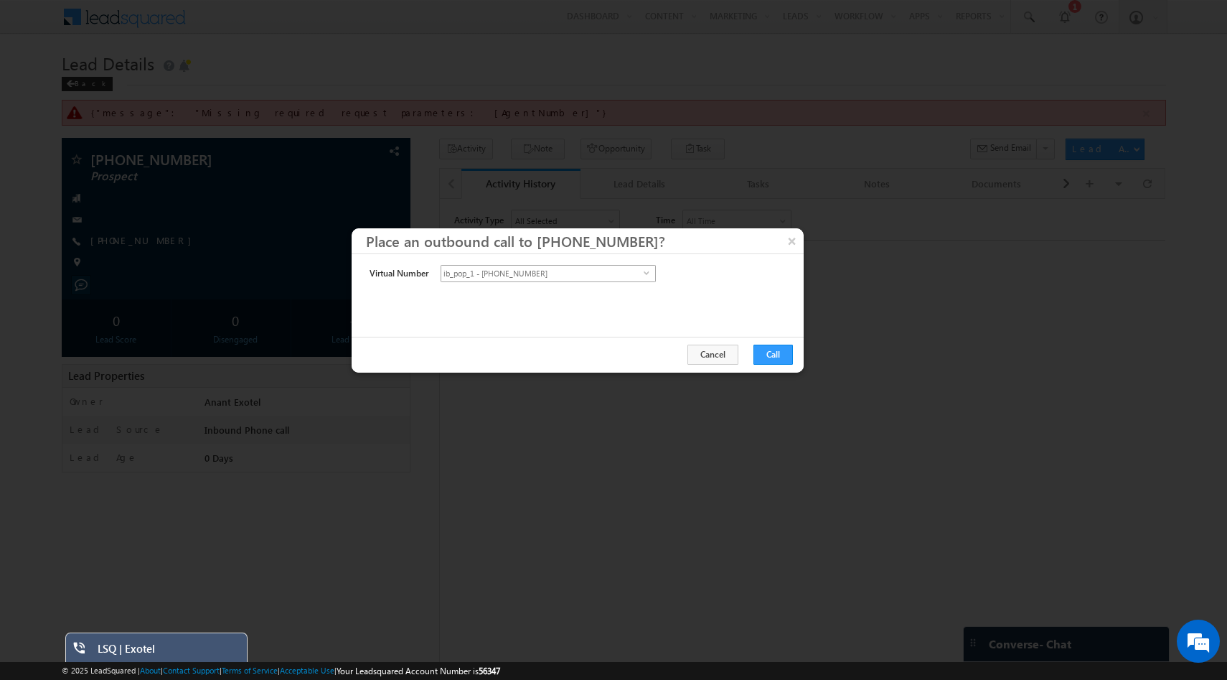
click at [636, 275] on span "ib_pop_1 - [PHONE_NUMBER]" at bounding box center [542, 274] width 202 height 16
click at [631, 298] on li "ib_pop - [PHONE_NUMBER]" at bounding box center [548, 304] width 214 height 14
click at [770, 349] on button "Call" at bounding box center [772, 354] width 39 height 20
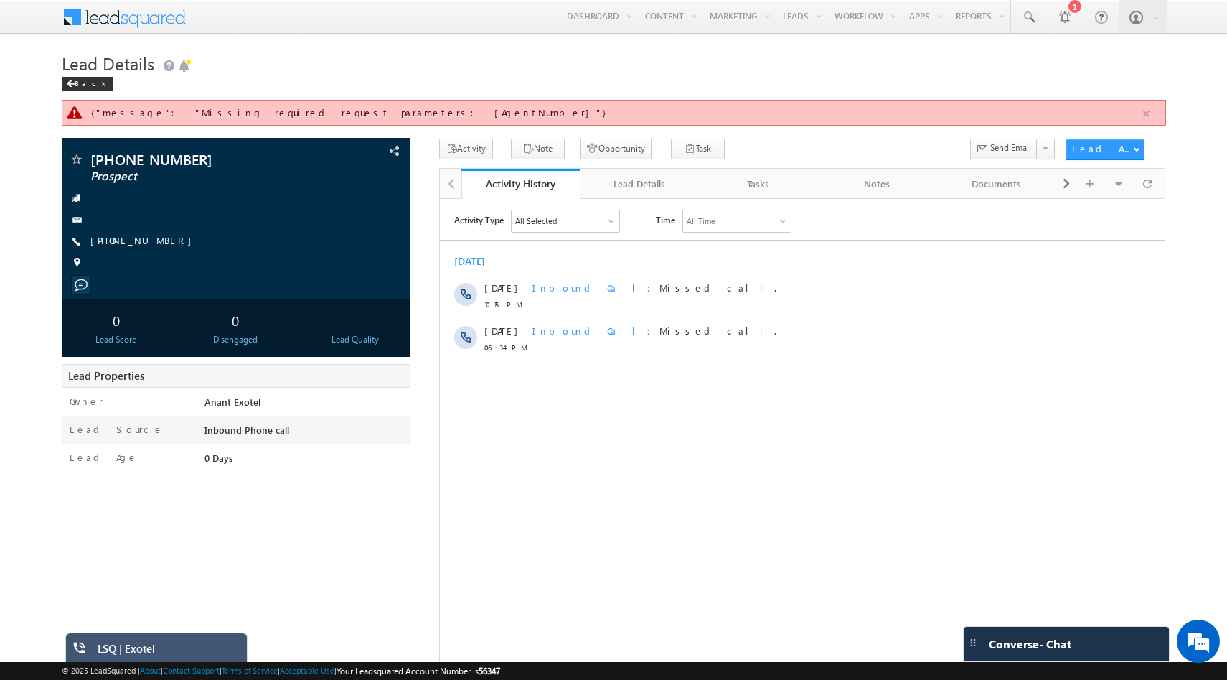
click at [1149, 108] on button "button" at bounding box center [1146, 114] width 18 height 18
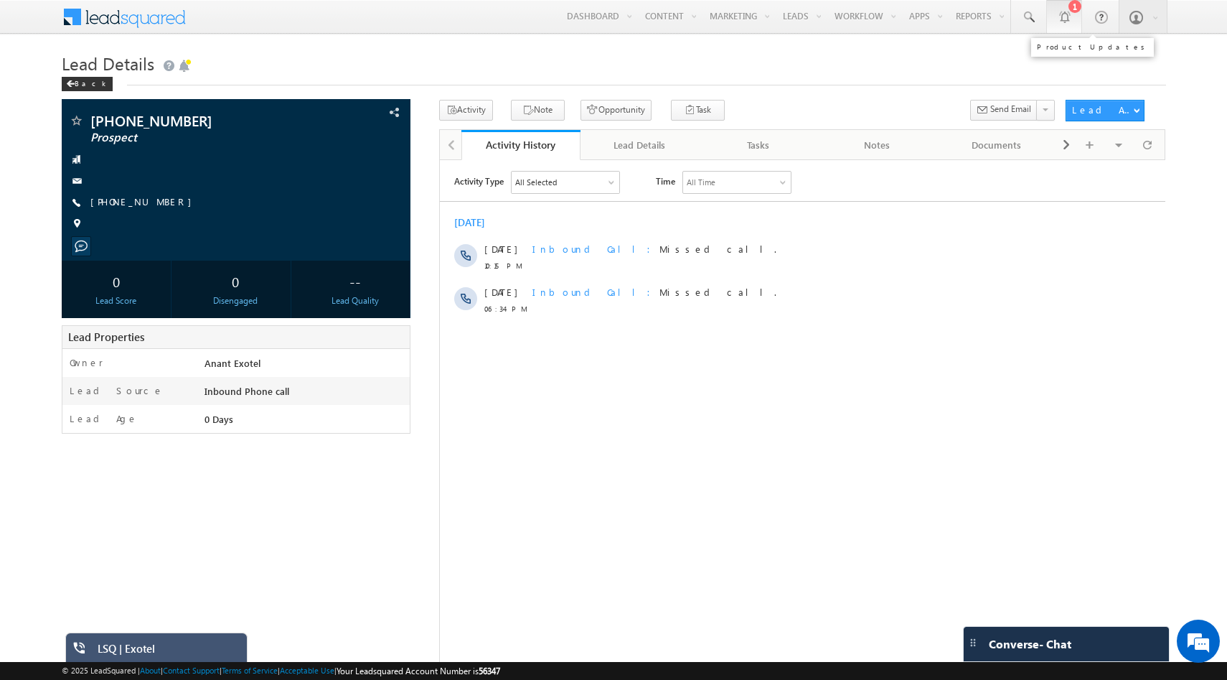
click at [1064, 20] on div at bounding box center [1064, 16] width 14 height 14
click at [138, 210] on div "[PHONE_NUMBER] Prospect [PHONE_NUMBER]" at bounding box center [236, 175] width 335 height 125
click at [138, 204] on link "[PHONE_NUMBER]" at bounding box center [144, 201] width 108 height 12
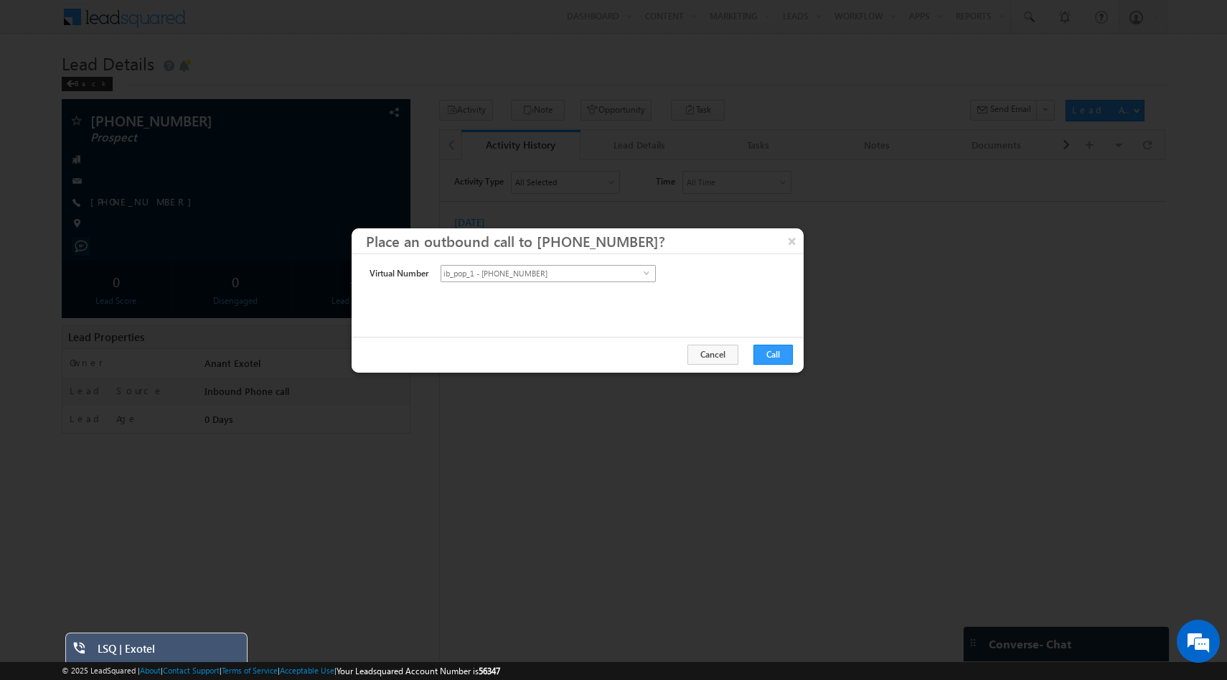
click at [633, 273] on span "ib_pop_1 - [PHONE_NUMBER]" at bounding box center [542, 274] width 202 height 16
click at [618, 301] on li "ib_pop - +91-8046802144" at bounding box center [548, 304] width 214 height 14
click at [771, 349] on button "Call" at bounding box center [772, 354] width 39 height 20
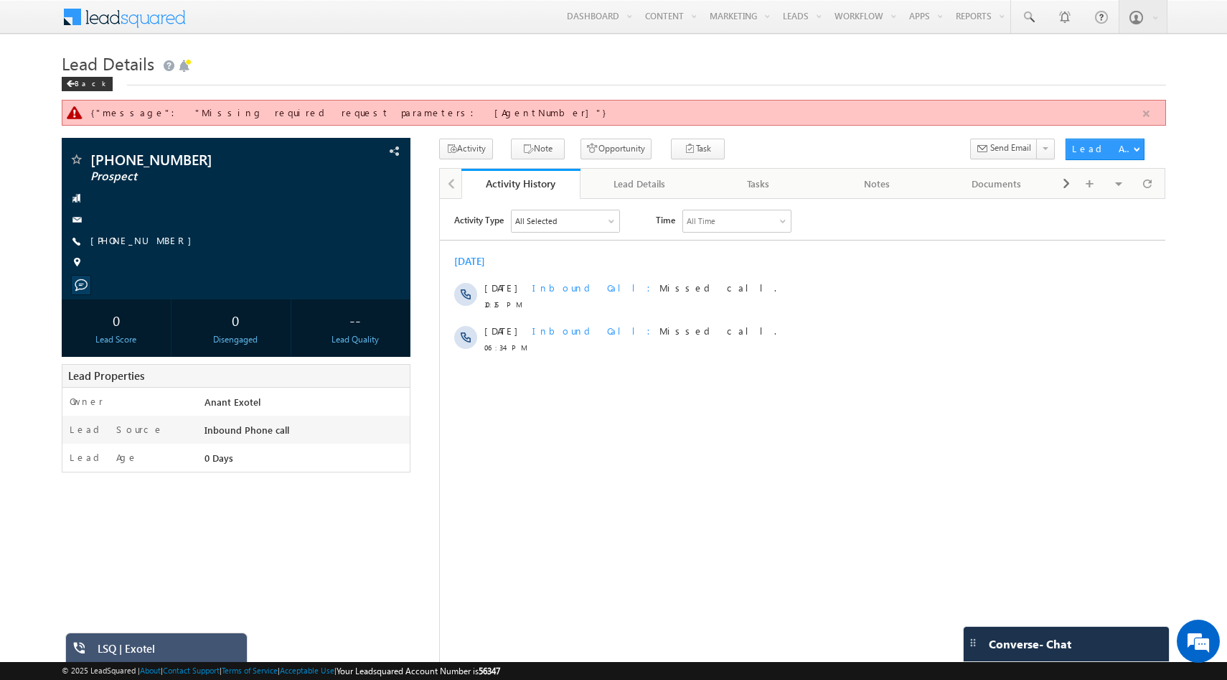
click at [1142, 111] on button "button" at bounding box center [1146, 114] width 18 height 18
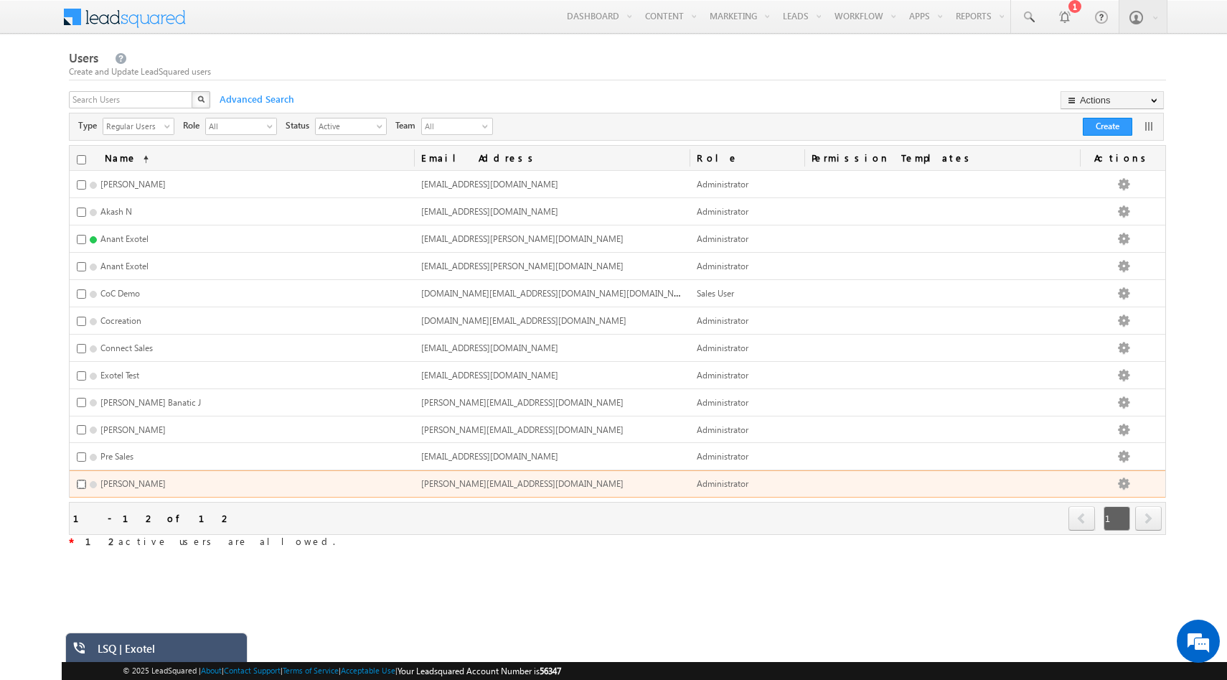
click at [80, 479] on input "checkbox" at bounding box center [81, 483] width 9 height 9
checkbox input "true"
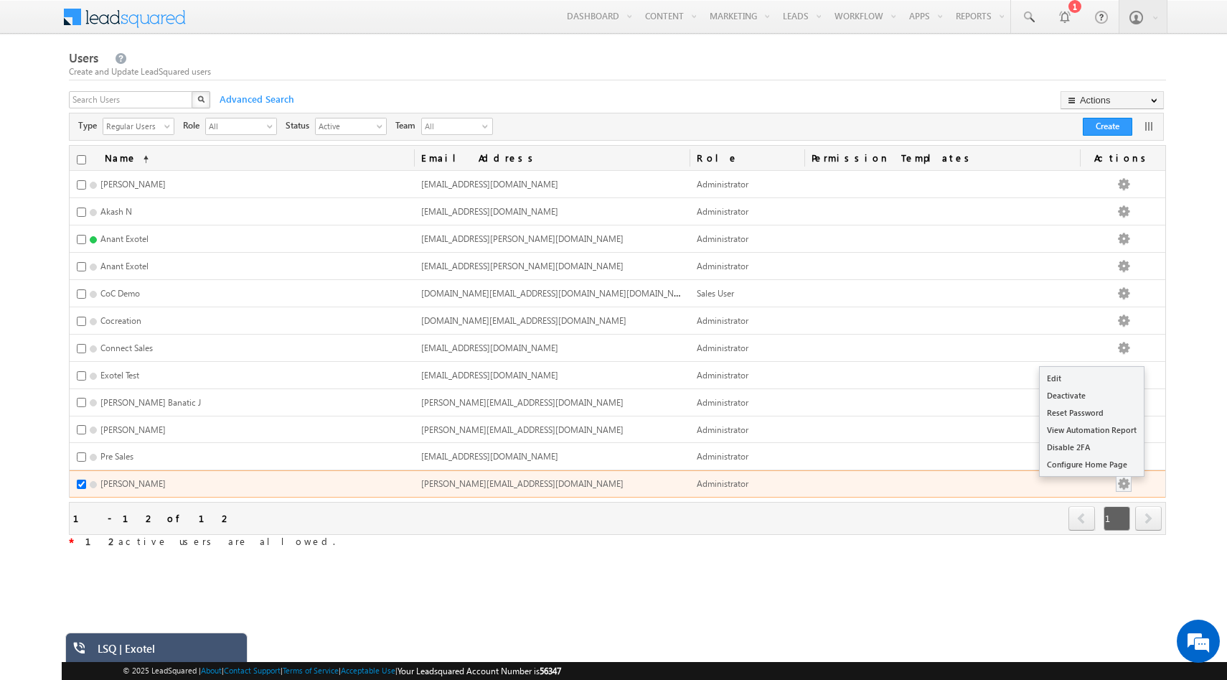
click at [1131, 479] on button "button" at bounding box center [1124, 483] width 14 height 14
click at [1084, 379] on link "Edit" at bounding box center [1092, 378] width 104 height 17
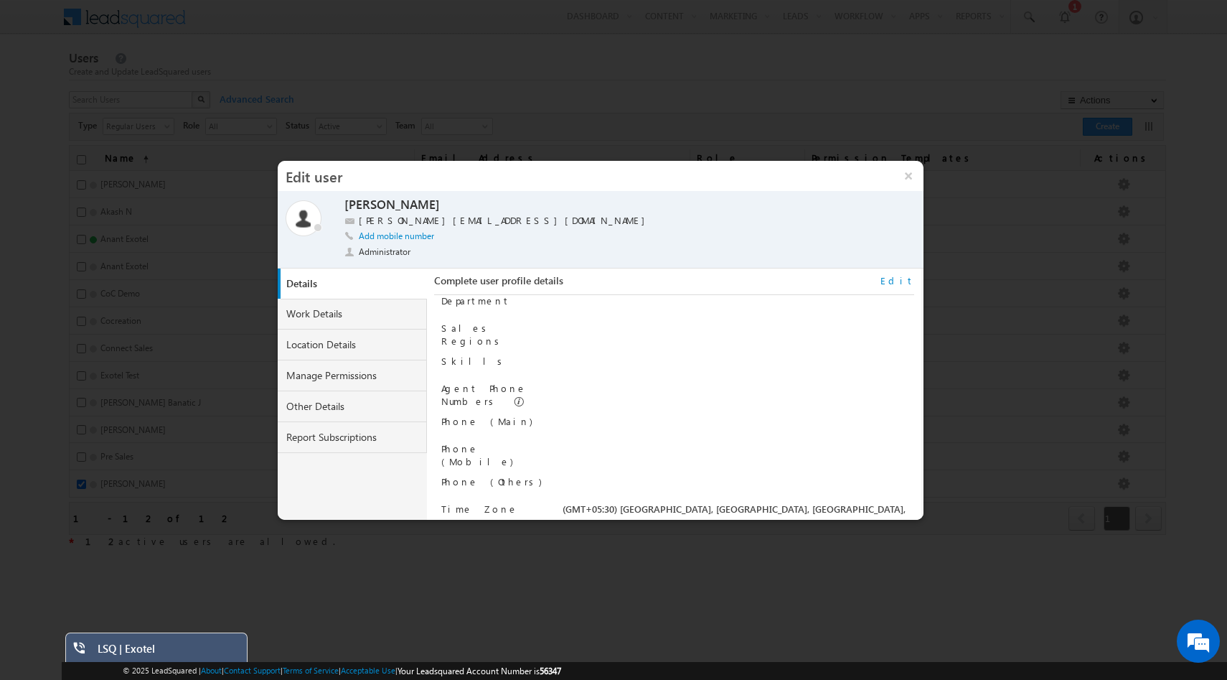
scroll to position [145, 0]
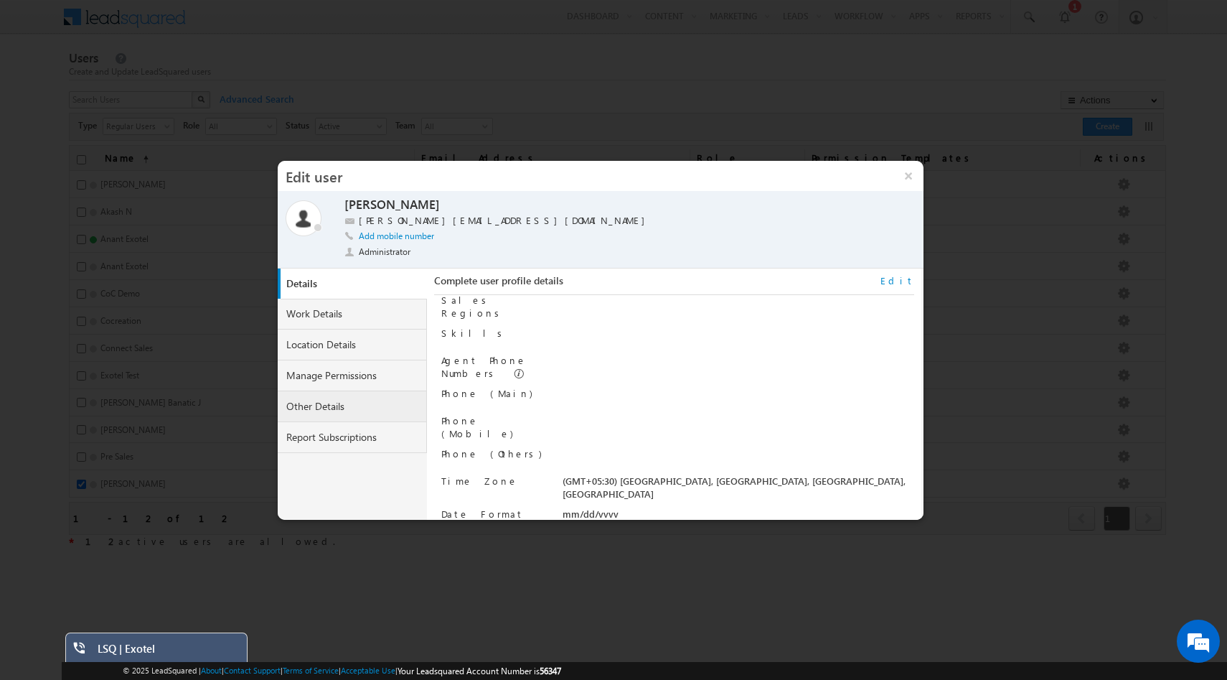
click at [370, 413] on link "Other Details" at bounding box center [352, 406] width 149 height 31
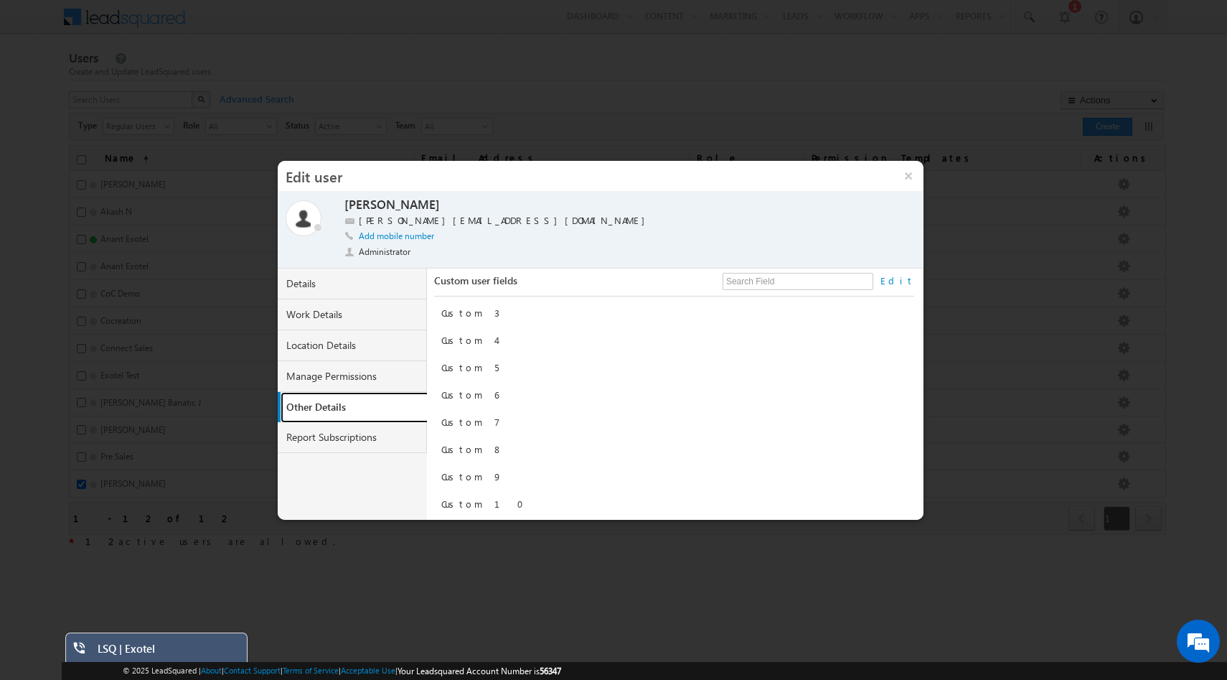
scroll to position [0, 0]
click at [356, 425] on link "Report Subscriptions" at bounding box center [352, 437] width 149 height 31
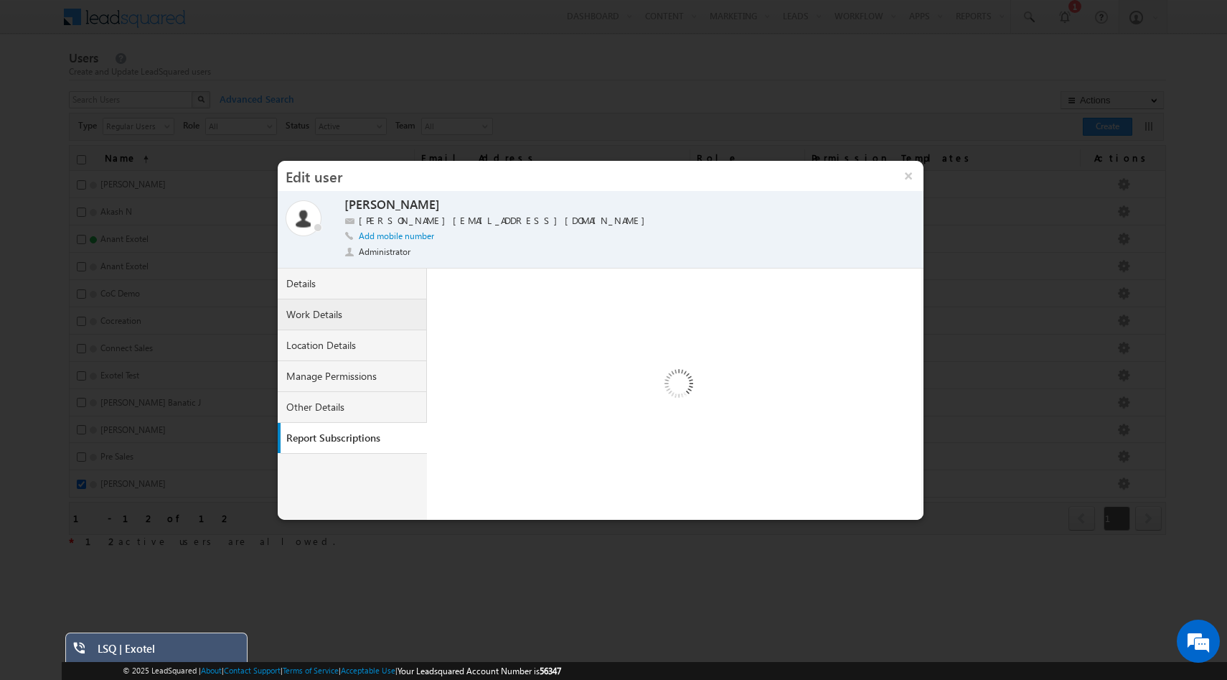
click at [346, 320] on link "Work Details" at bounding box center [352, 314] width 149 height 31
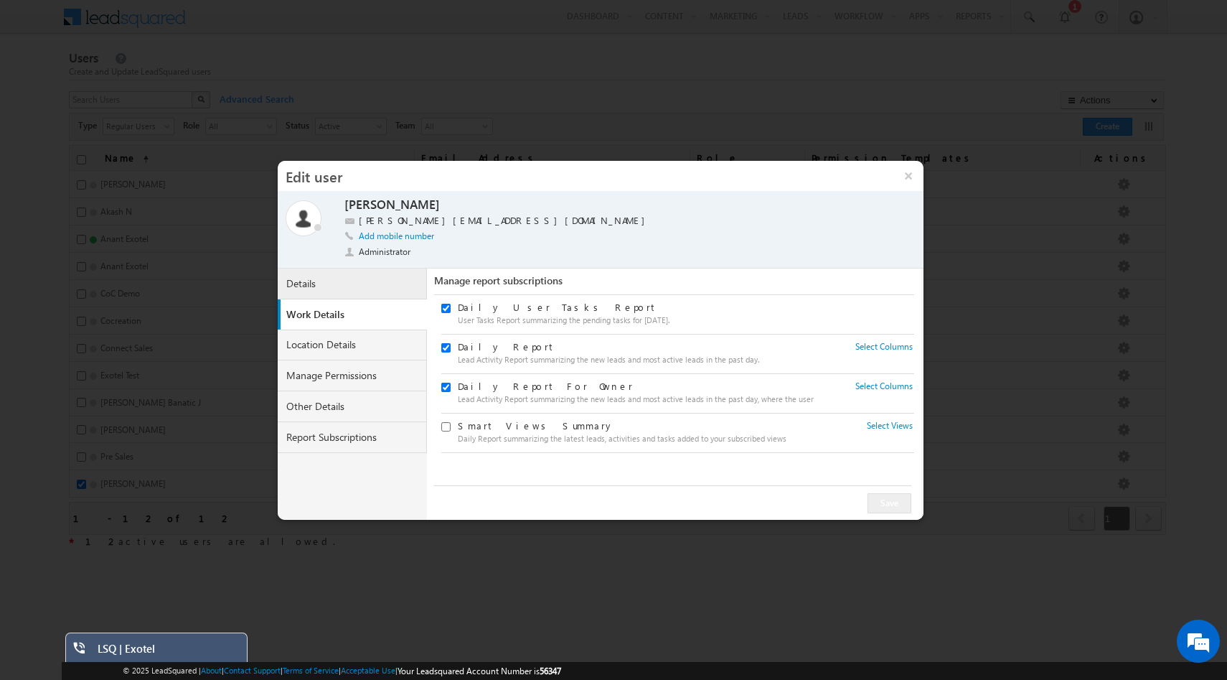
click at [342, 288] on link "Details" at bounding box center [352, 283] width 149 height 31
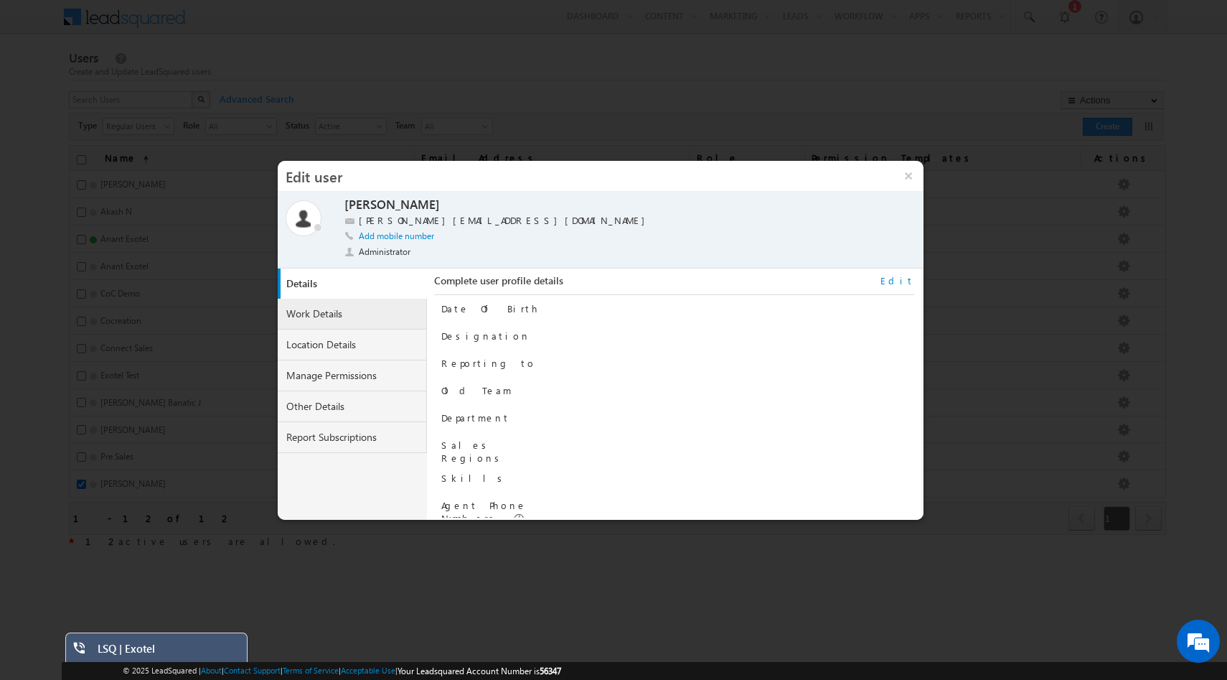
click at [306, 311] on link "Work Details" at bounding box center [352, 314] width 149 height 31
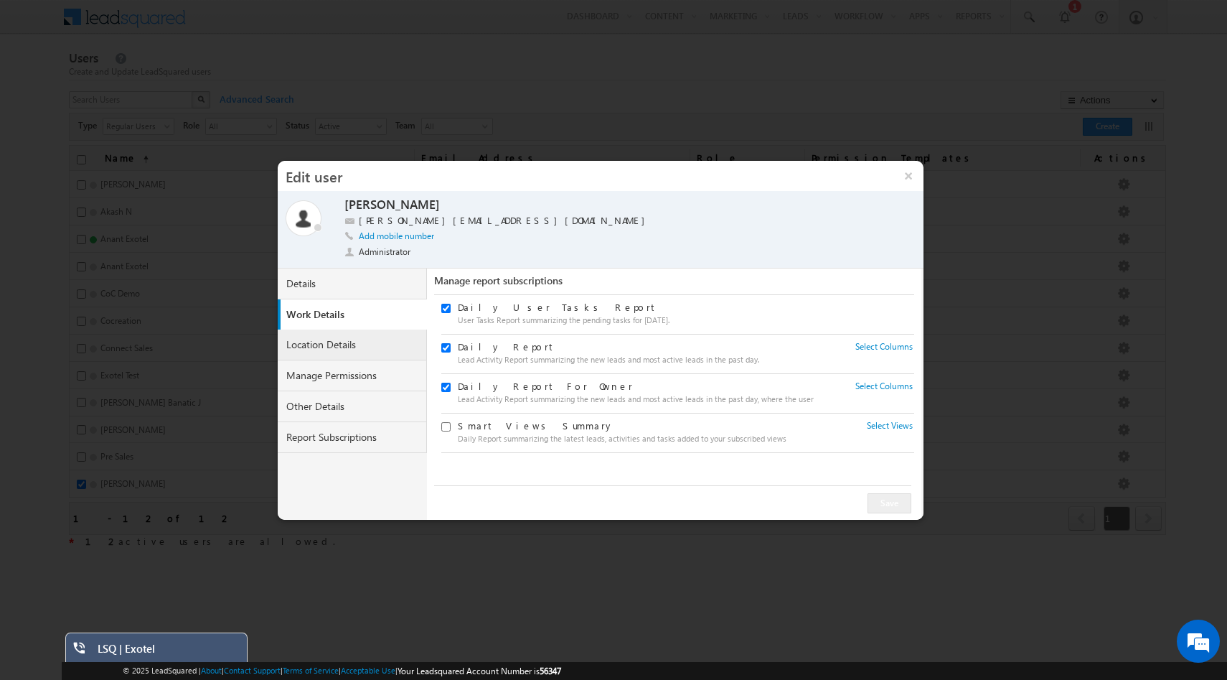
click at [347, 352] on link "Location Details" at bounding box center [352, 344] width 149 height 31
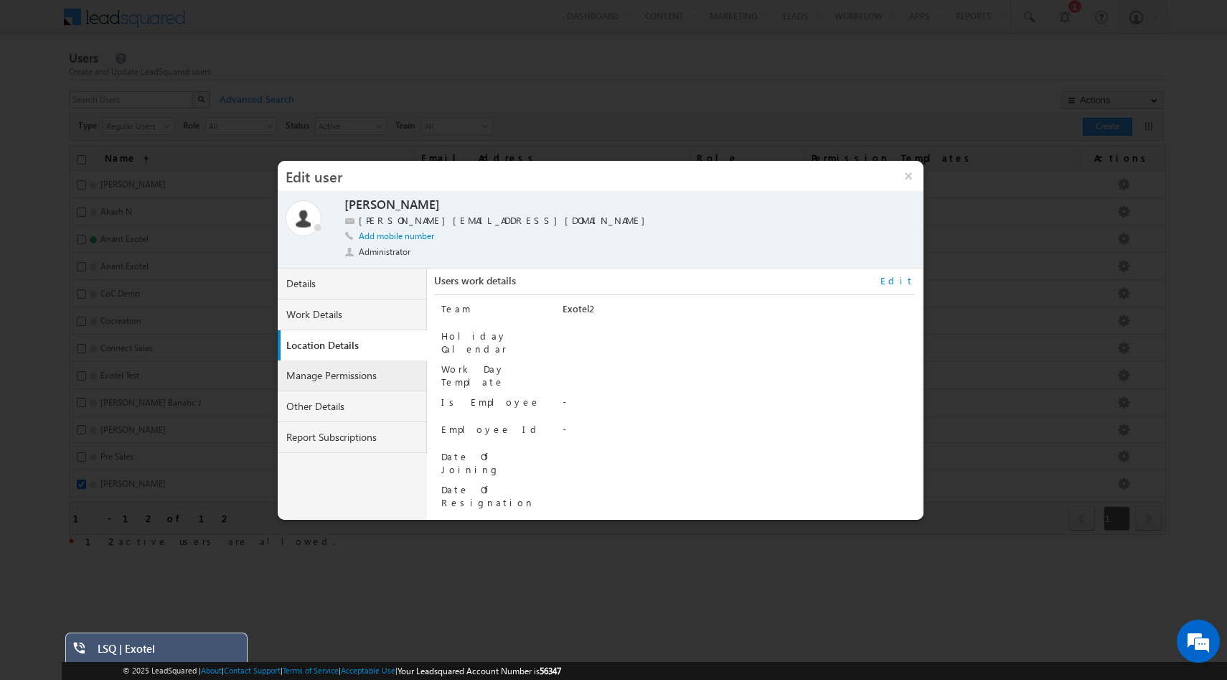
click at [346, 380] on link "Manage Permissions" at bounding box center [352, 375] width 149 height 31
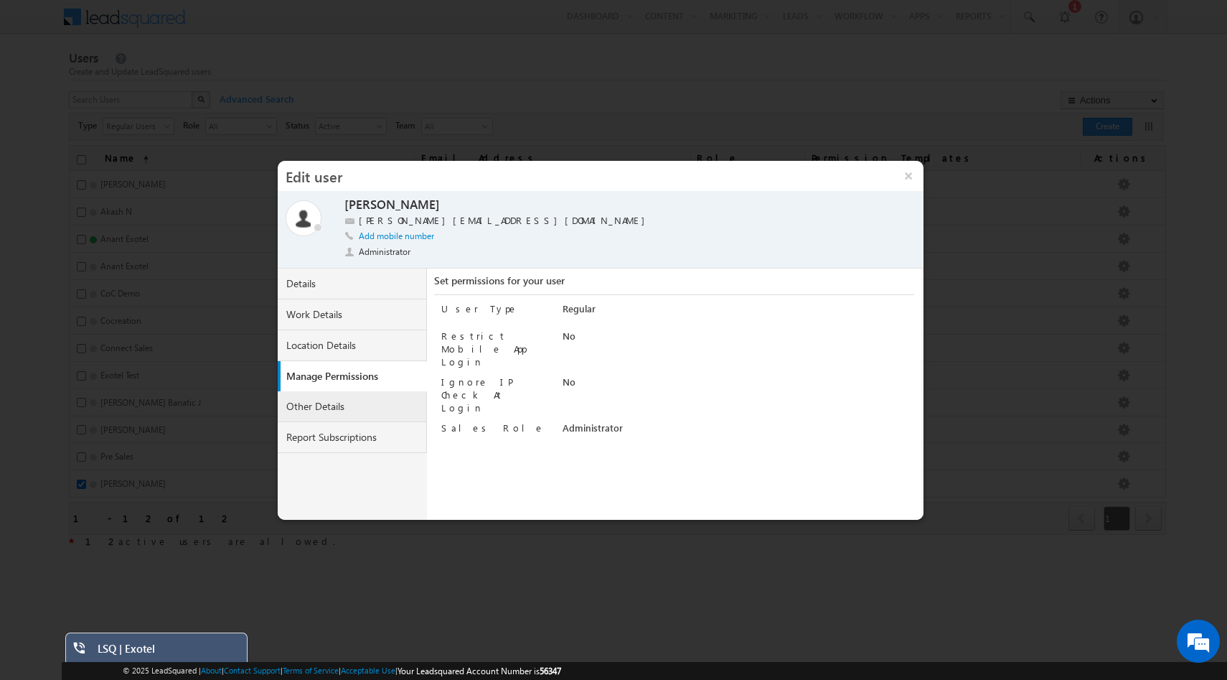
click at [346, 405] on link "Other Details" at bounding box center [352, 406] width 149 height 31
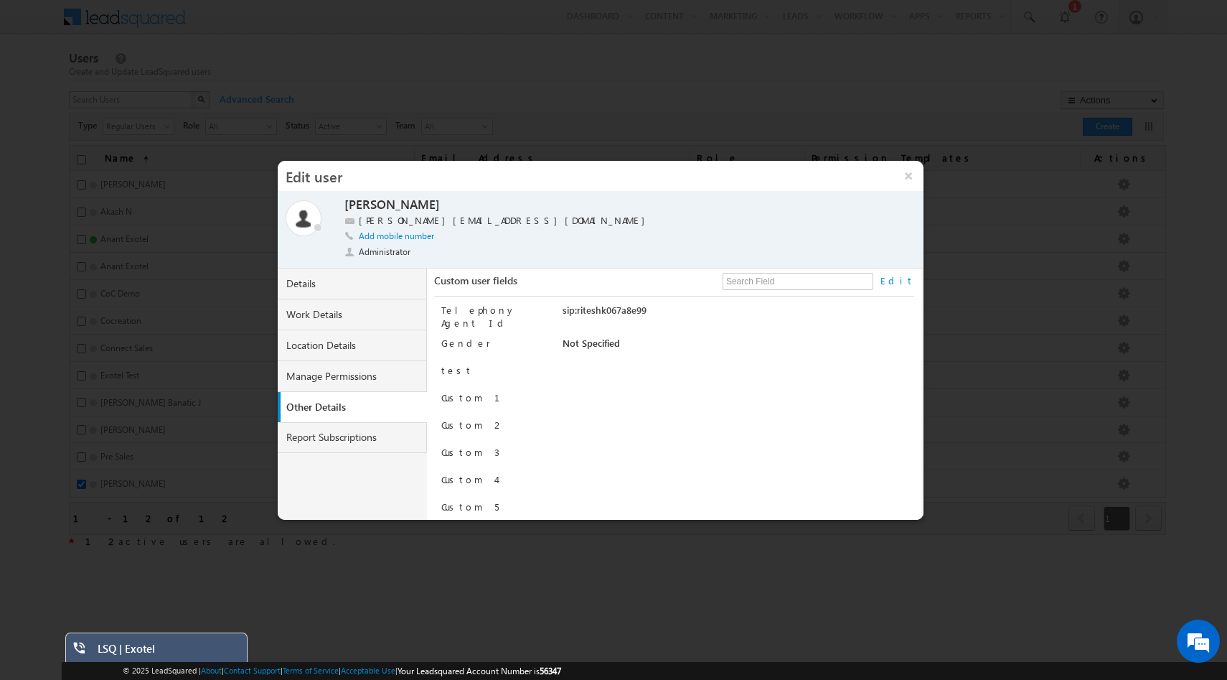
click at [903, 283] on link "Edit" at bounding box center [897, 280] width 34 height 13
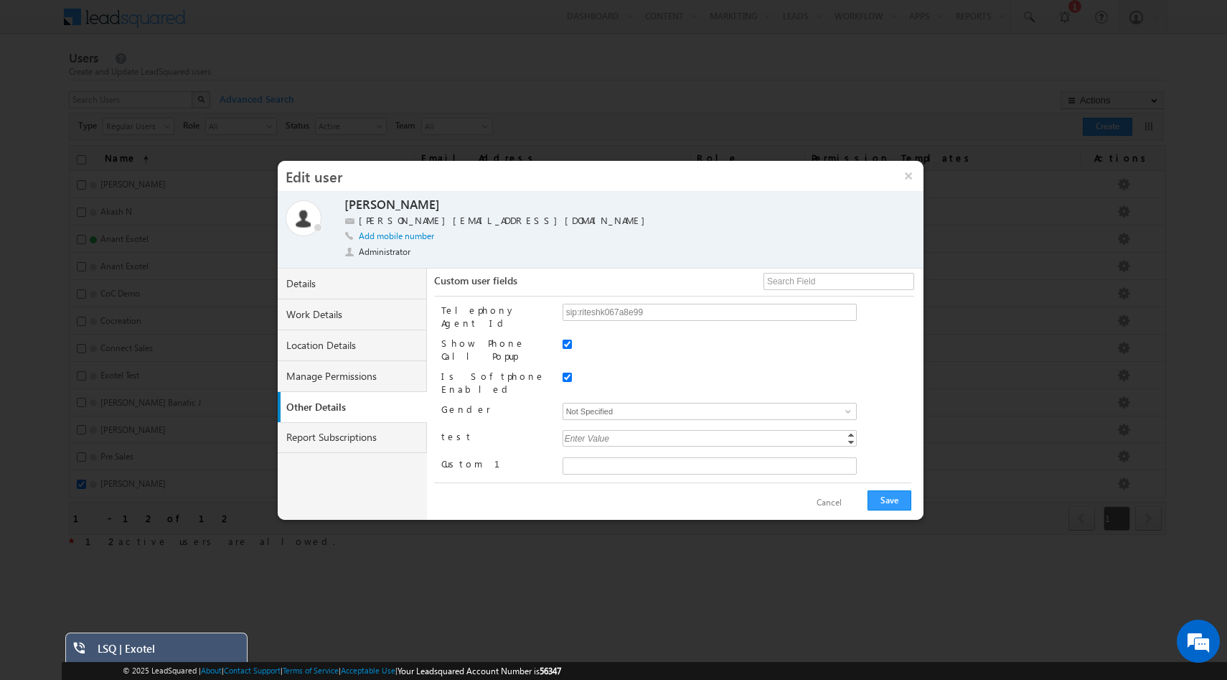
click at [845, 500] on button "Cancel" at bounding box center [829, 502] width 54 height 21
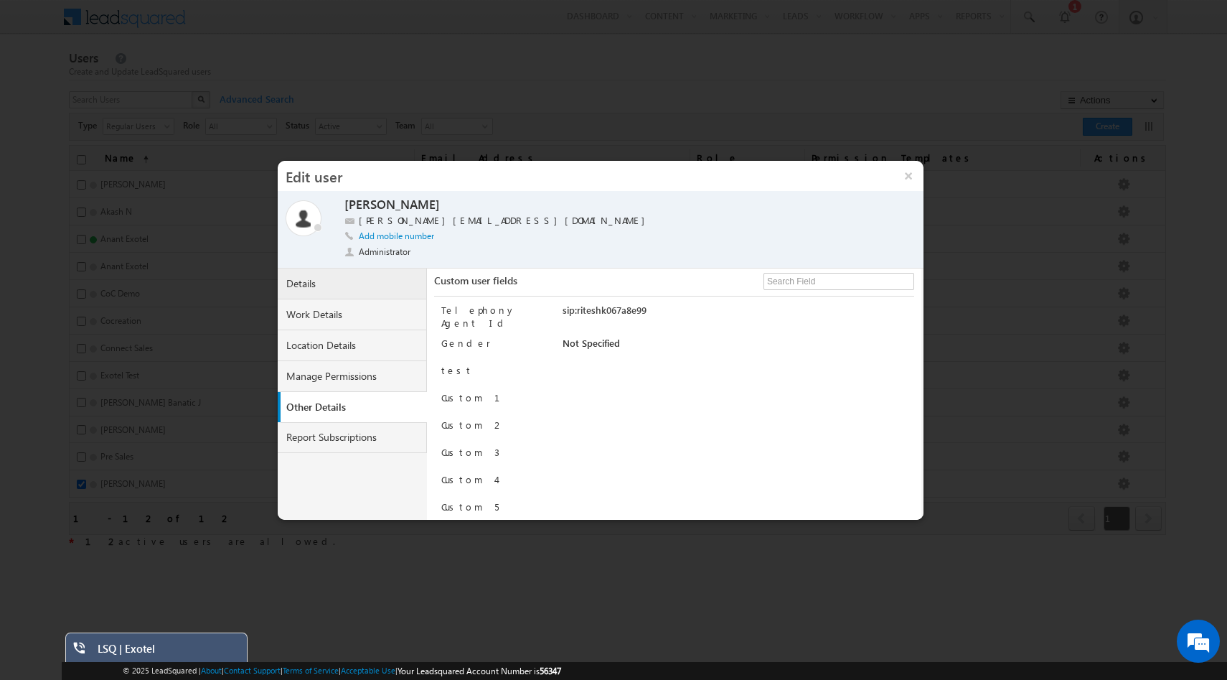
click at [321, 277] on link "Details" at bounding box center [352, 283] width 149 height 31
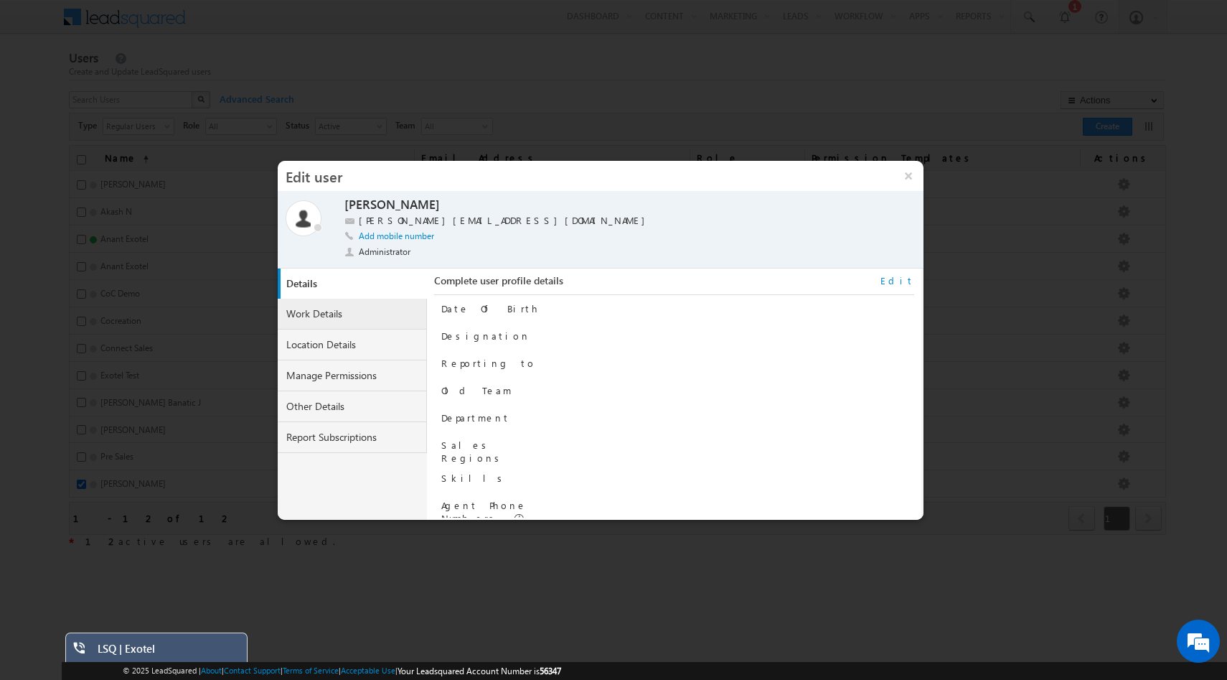
click at [322, 306] on link "Work Details" at bounding box center [352, 314] width 149 height 31
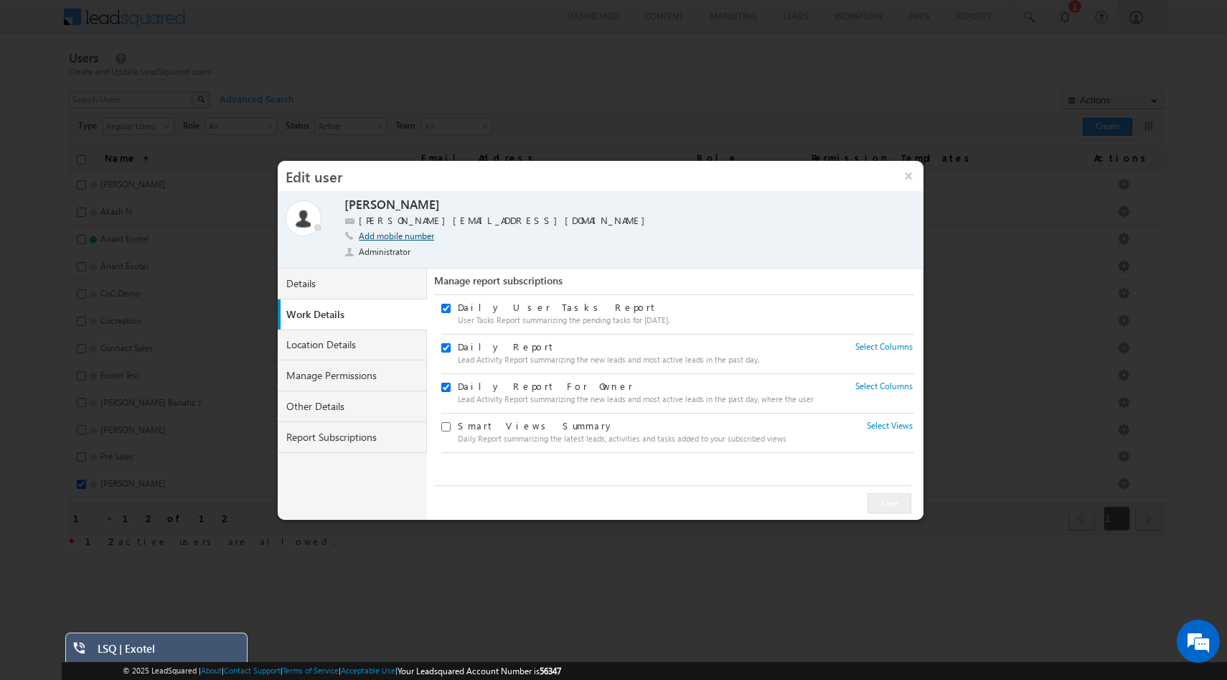
click at [421, 235] on link "Add mobile number" at bounding box center [396, 235] width 75 height 11
click at [464, 231] on input "text" at bounding box center [448, 236] width 179 height 12
click at [632, 243] on div "Add mobile number [PHONE_NUMBER]" at bounding box center [605, 238] width 522 height 16
click at [542, 233] on span at bounding box center [545, 236] width 14 height 11
click at [364, 235] on input "09880016744" at bounding box center [448, 236] width 179 height 12
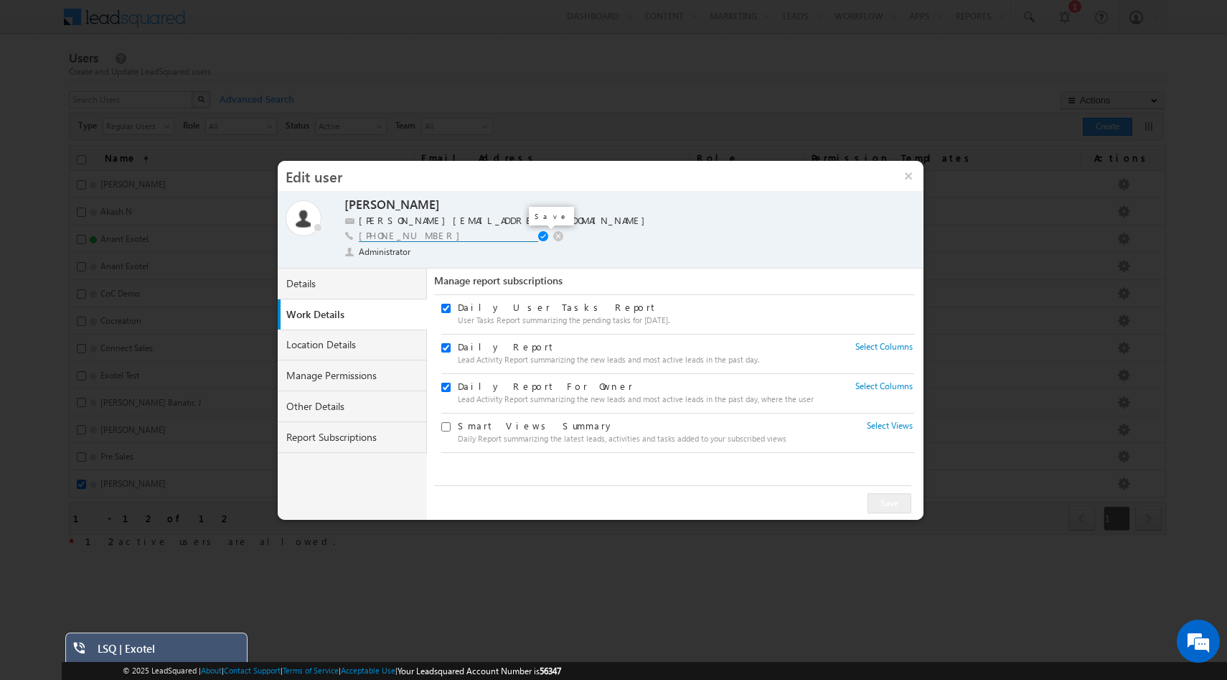
click at [542, 233] on span at bounding box center [545, 236] width 14 height 11
click at [377, 232] on input "[PHONE_NUMBER]" at bounding box center [448, 236] width 179 height 12
type input "[PHONE_NUMBER]"
click at [545, 235] on span at bounding box center [545, 236] width 14 height 11
click at [384, 438] on link "Report Subscriptions" at bounding box center [352, 437] width 149 height 31
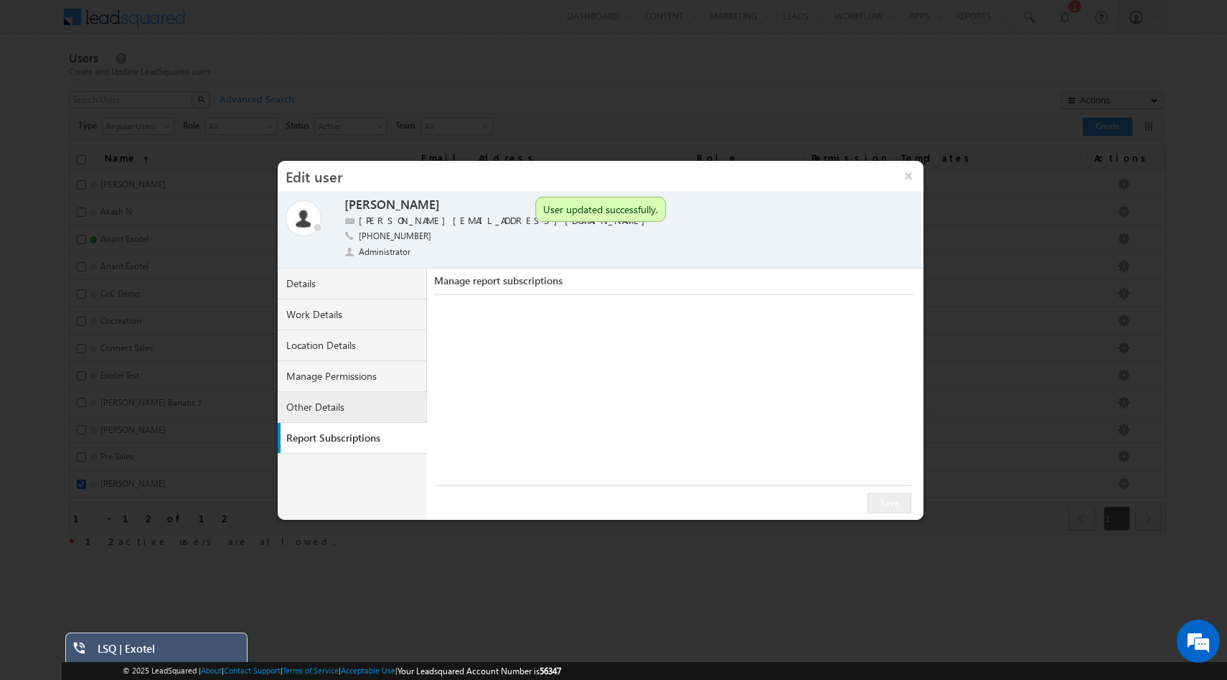
click at [339, 408] on link "Other Details" at bounding box center [352, 407] width 149 height 31
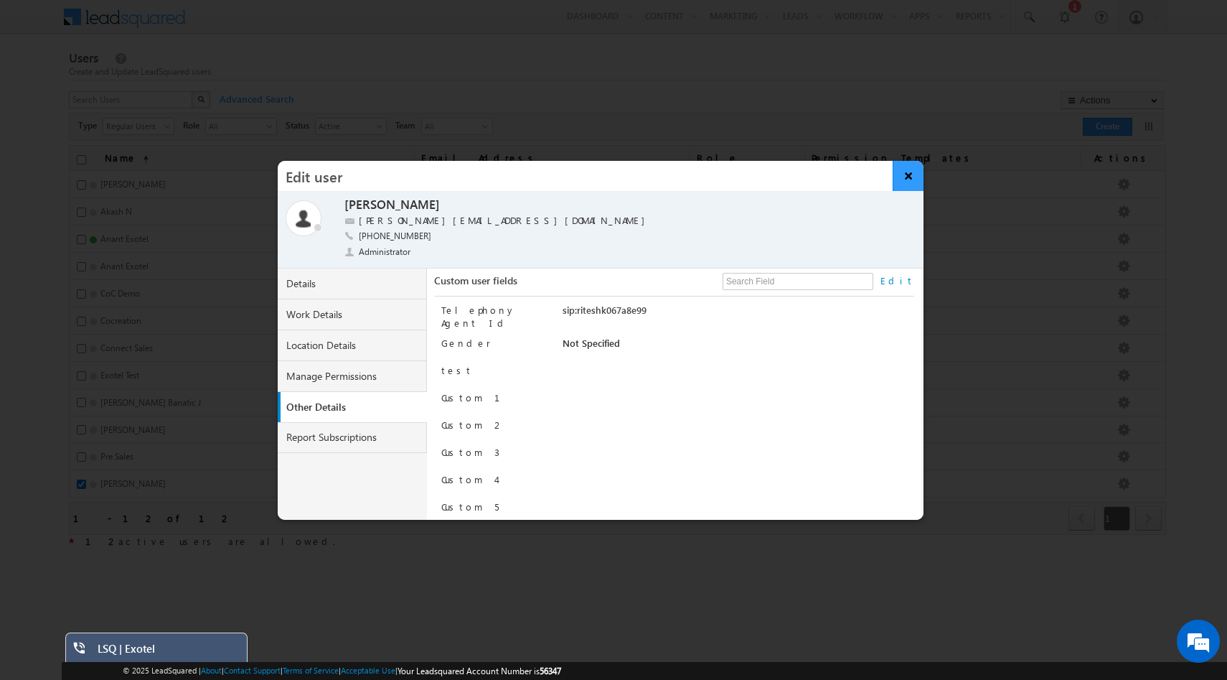
click at [910, 173] on button "×" at bounding box center [908, 176] width 31 height 30
